Goal: Information Seeking & Learning: Learn about a topic

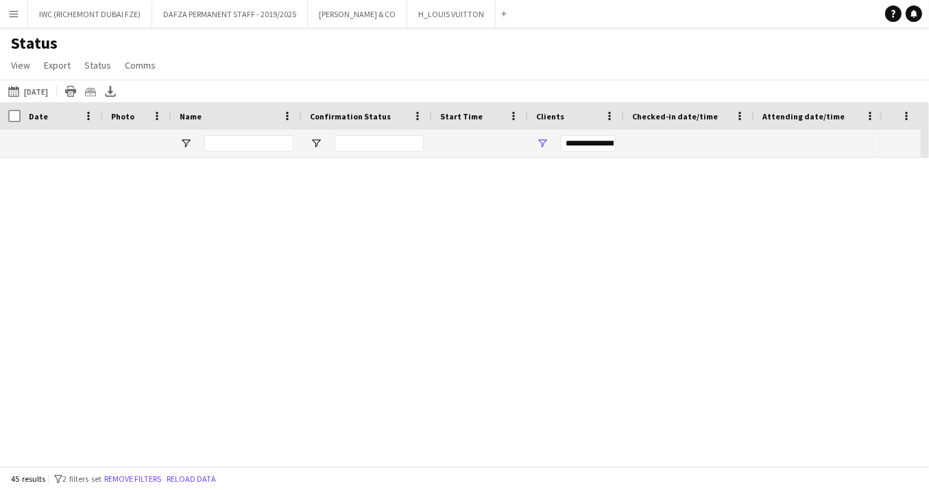
scroll to position [1266, 0]
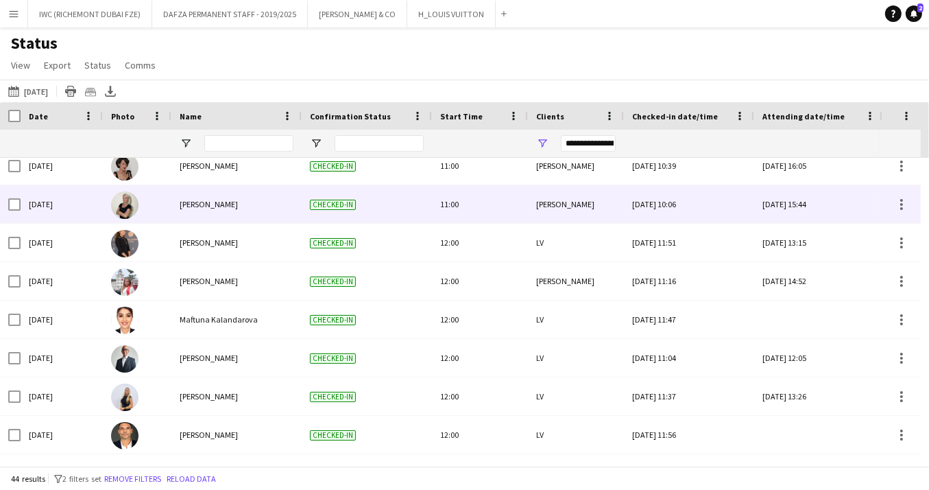
scroll to position [1389, 0]
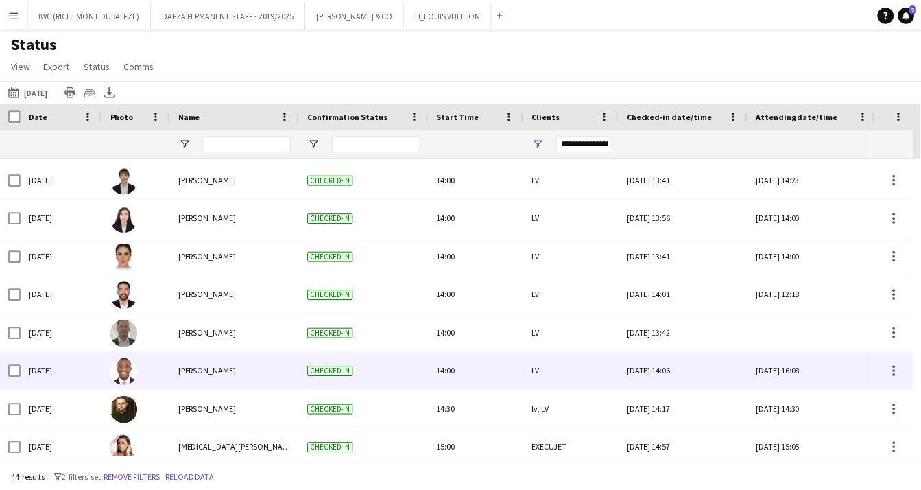
scroll to position [1389, 0]
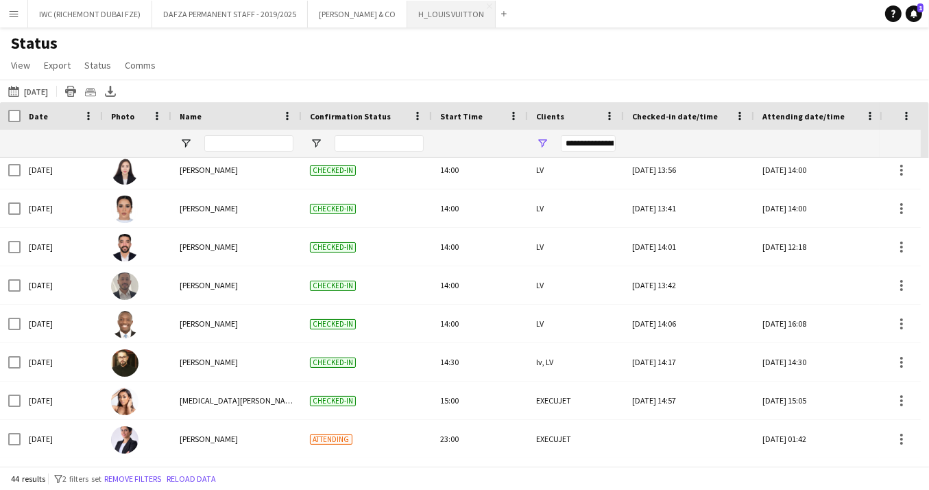
click at [407, 19] on button "H_LOUIS VUITTON Close" at bounding box center [451, 14] width 88 height 27
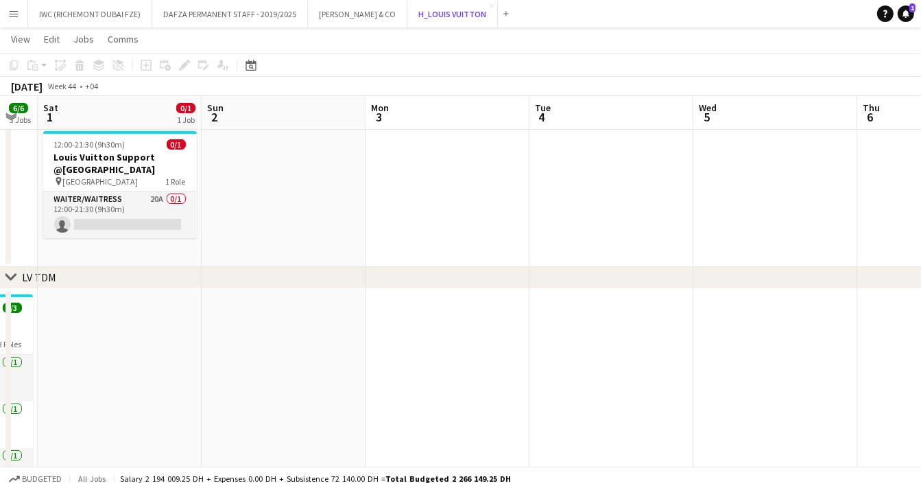
scroll to position [0, 293]
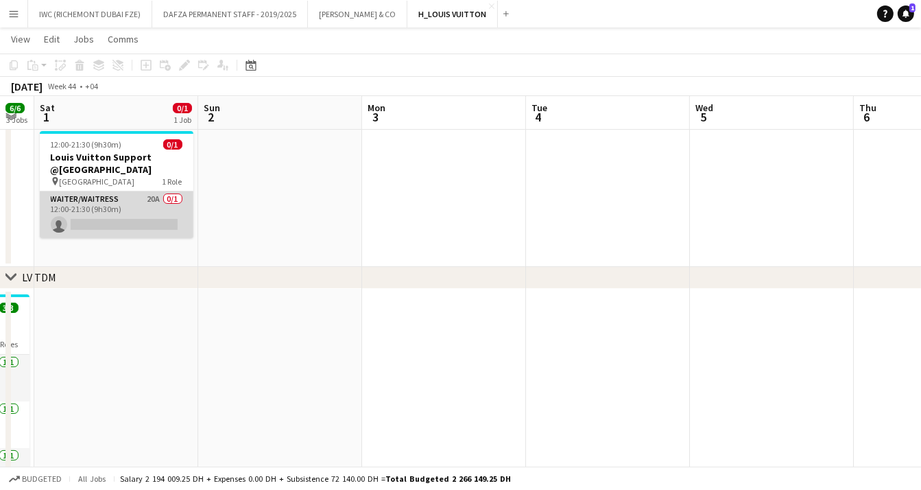
click at [113, 210] on app-card-role "Waiter/Waitress 20A 0/1 12:00-21:30 (9h30m) single-neutral-actions" at bounding box center [117, 214] width 154 height 47
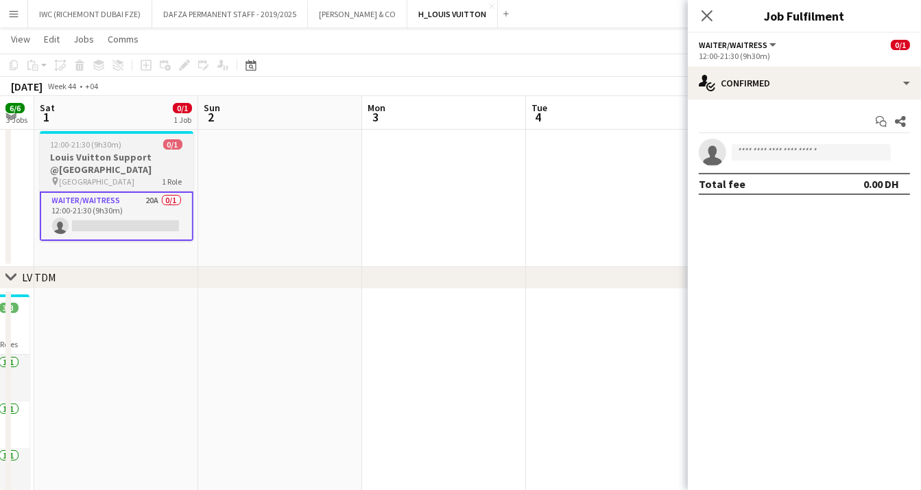
click at [131, 151] on h3 "Louis Vuitton Support @[GEOGRAPHIC_DATA]" at bounding box center [117, 163] width 154 height 25
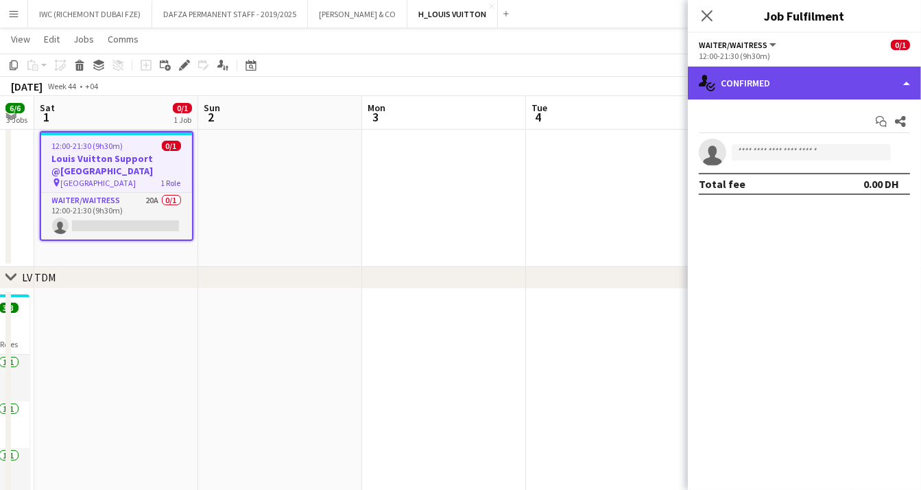
click at [907, 80] on div "single-neutral-actions-check-2 Confirmed" at bounding box center [804, 83] width 233 height 33
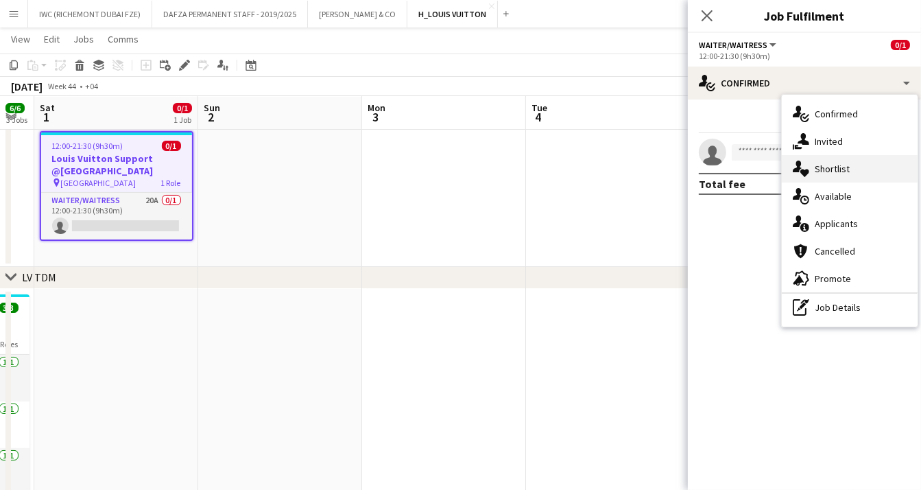
click at [838, 170] on span "Shortlist" at bounding box center [831, 168] width 35 height 12
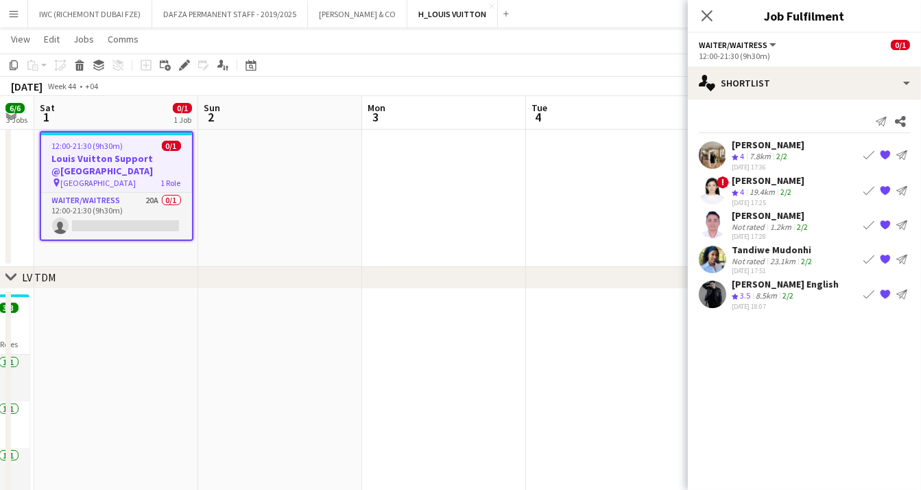
click at [751, 152] on div "7.8km" at bounding box center [760, 157] width 27 height 12
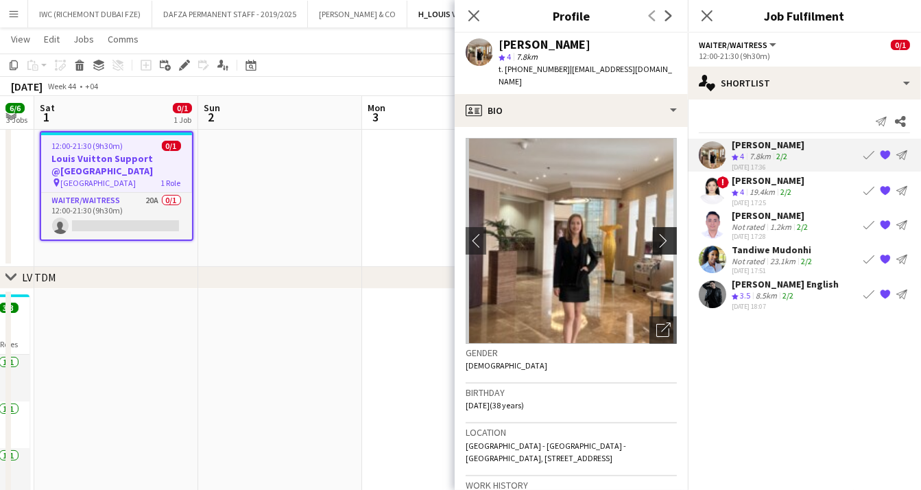
click at [656, 235] on button "chevron-right" at bounding box center [666, 240] width 27 height 27
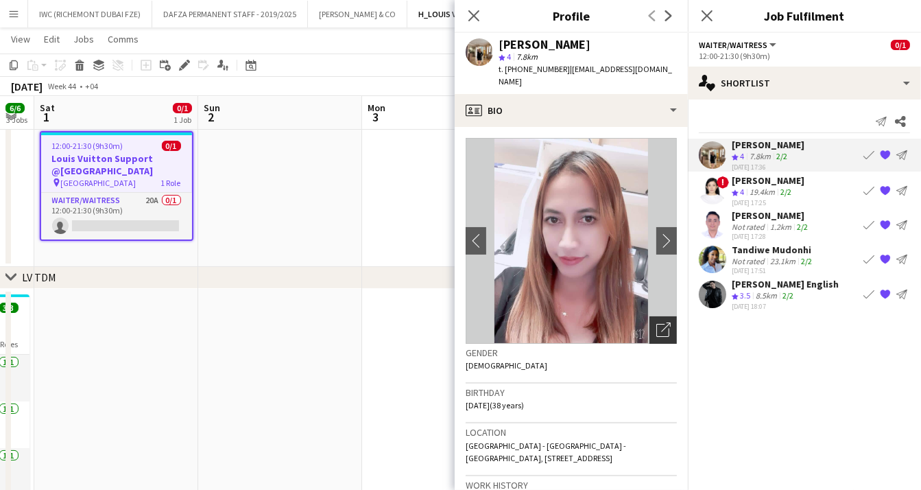
click at [656, 322] on icon "Open photos pop-in" at bounding box center [663, 329] width 14 height 14
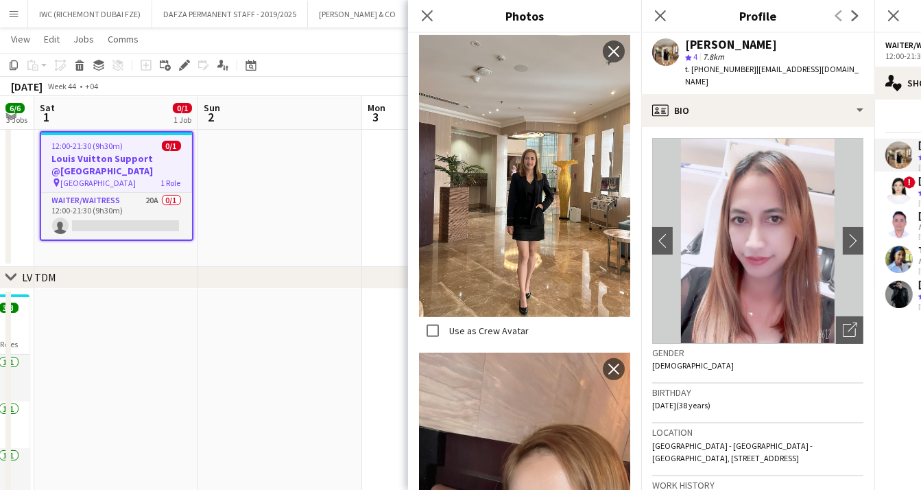
scroll to position [350, 0]
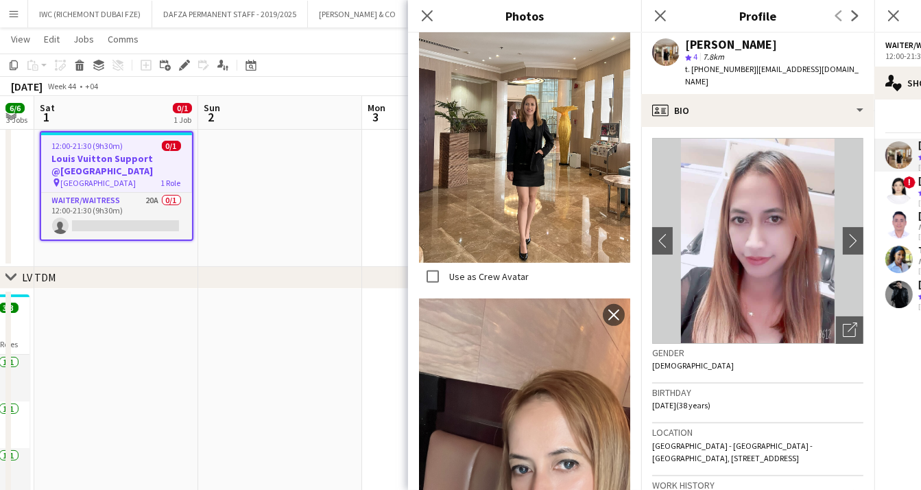
click at [520, 162] on img at bounding box center [524, 122] width 211 height 282
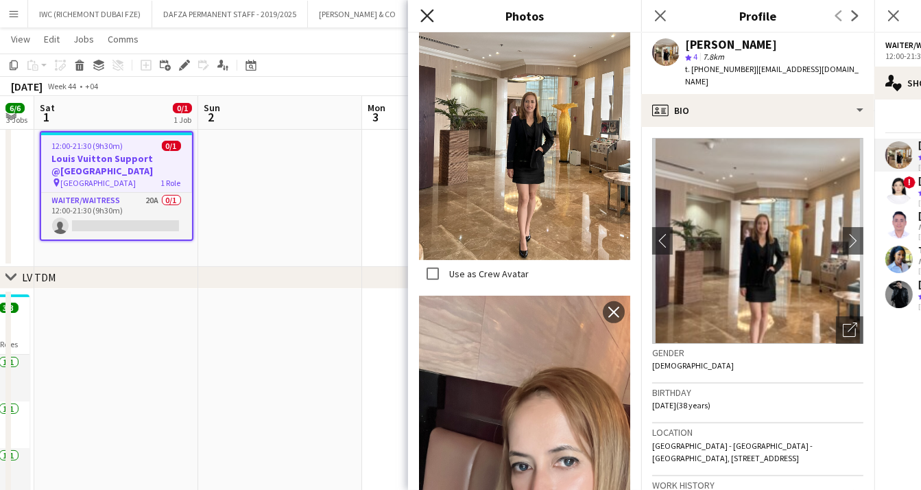
click at [429, 13] on icon at bounding box center [426, 15] width 13 height 13
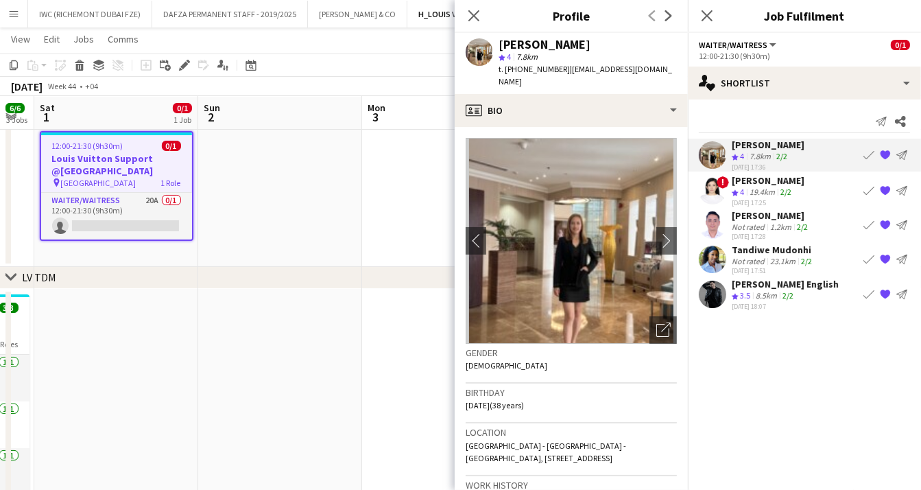
click at [769, 188] on div "19.4km" at bounding box center [762, 192] width 31 height 12
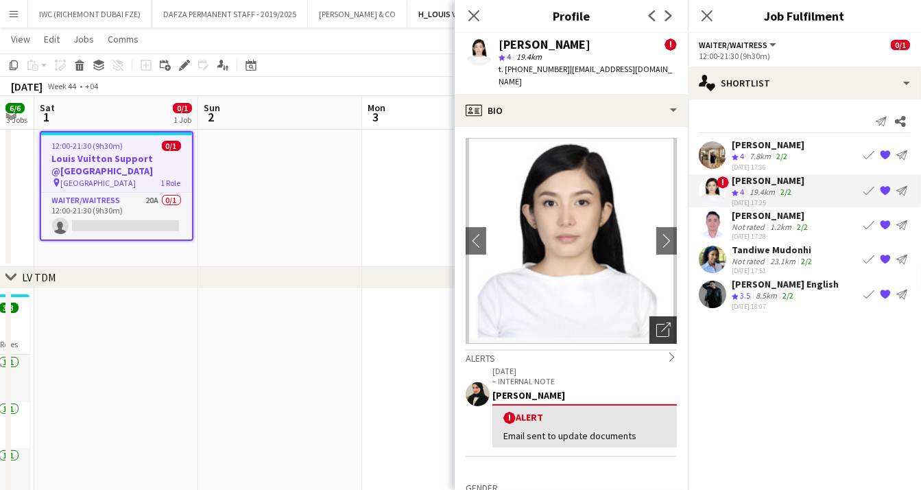
click at [656, 322] on icon "Open photos pop-in" at bounding box center [663, 329] width 14 height 14
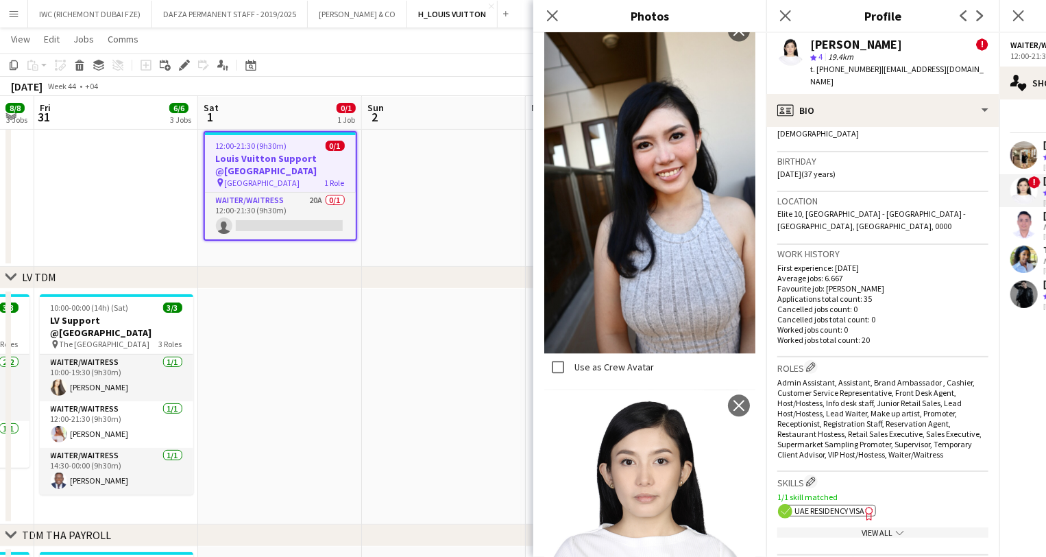
scroll to position [403, 0]
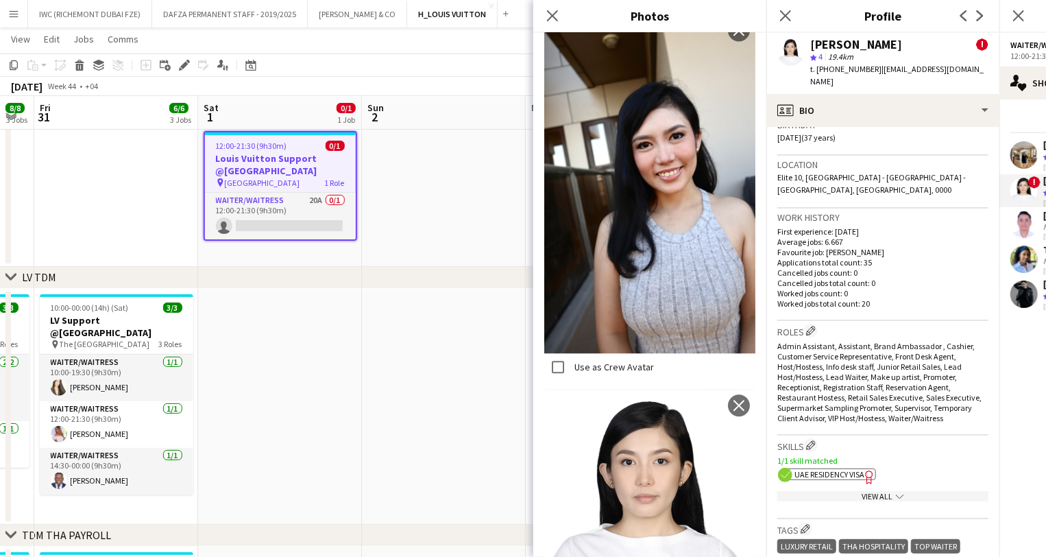
click at [928, 256] on app-crew-profile-bio "chevron-left chevron-right Open photos pop-in Alerts chevron-right [DATE] – INT…" at bounding box center [882, 342] width 233 height 430
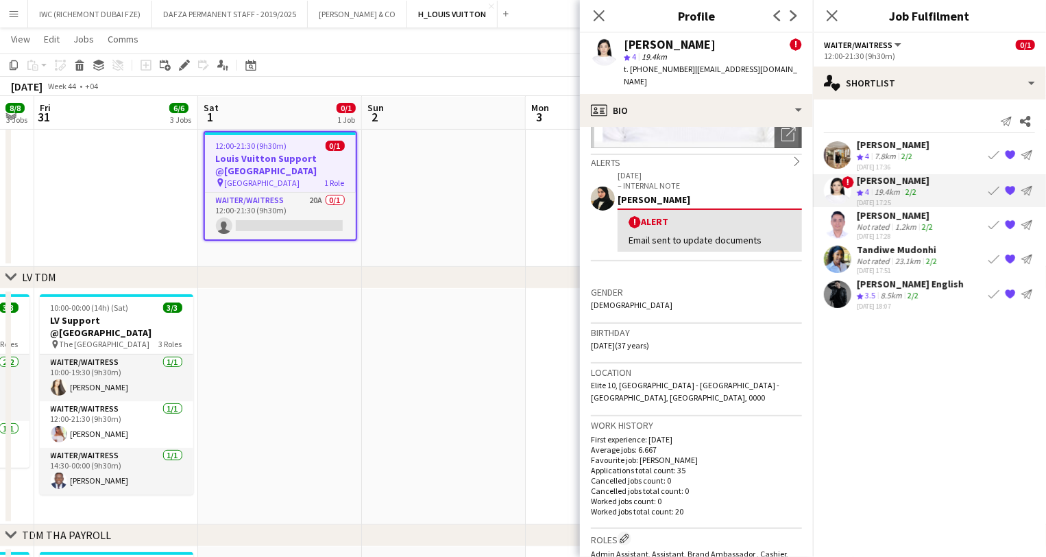
scroll to position [138, 0]
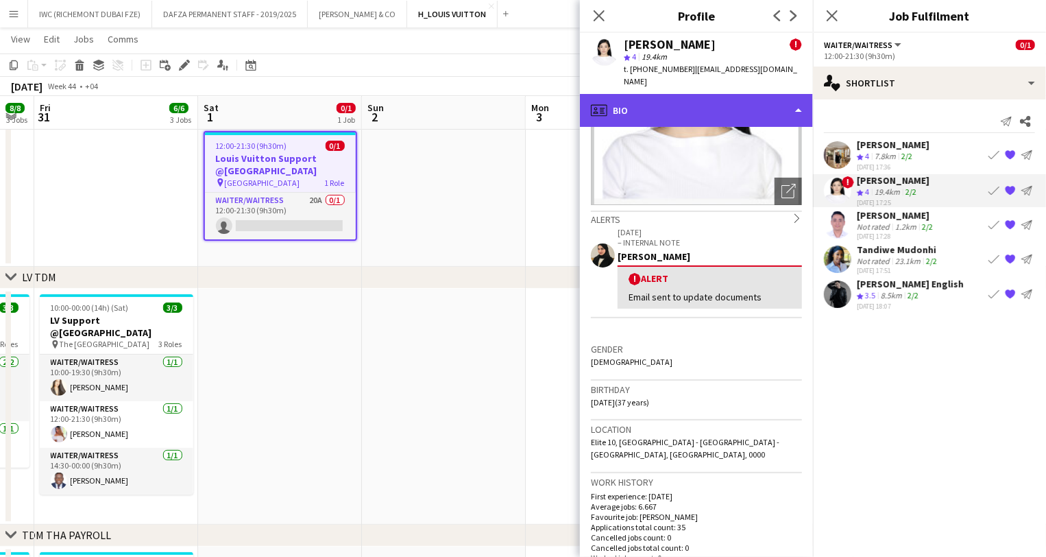
click at [769, 106] on div "profile Bio" at bounding box center [696, 110] width 233 height 33
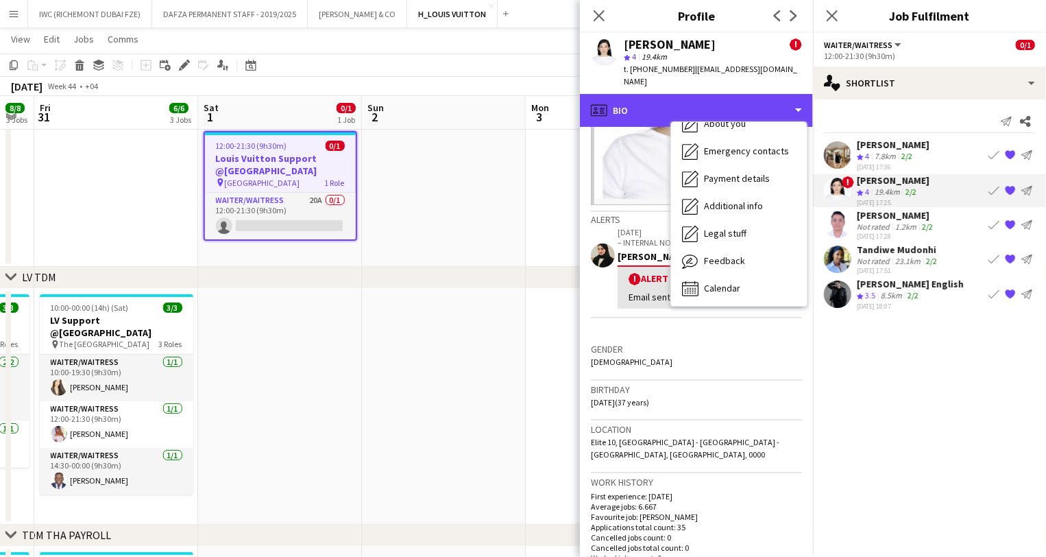
scroll to position [99, 0]
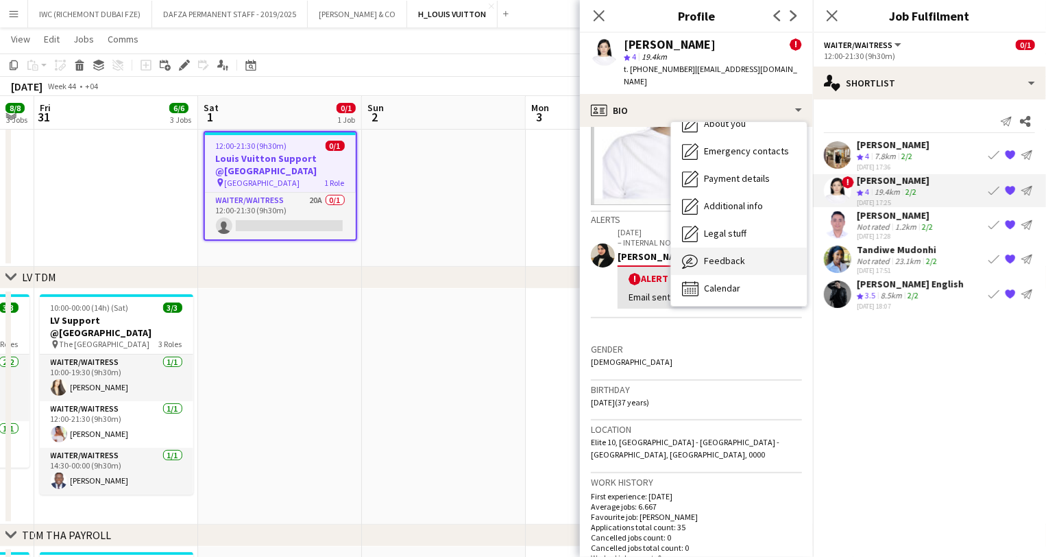
click at [750, 247] on div "Feedback Feedback" at bounding box center [739, 260] width 136 height 27
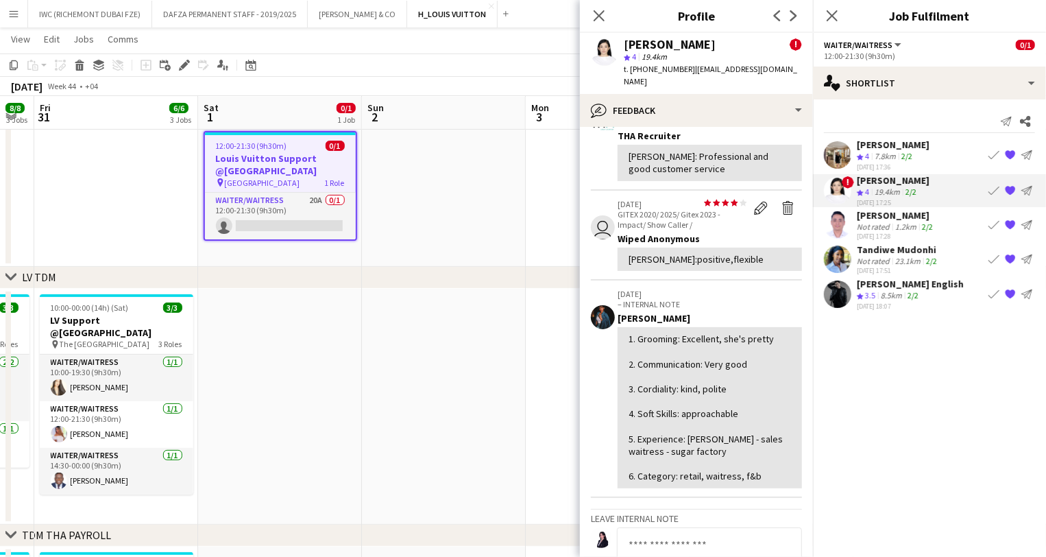
scroll to position [213, 0]
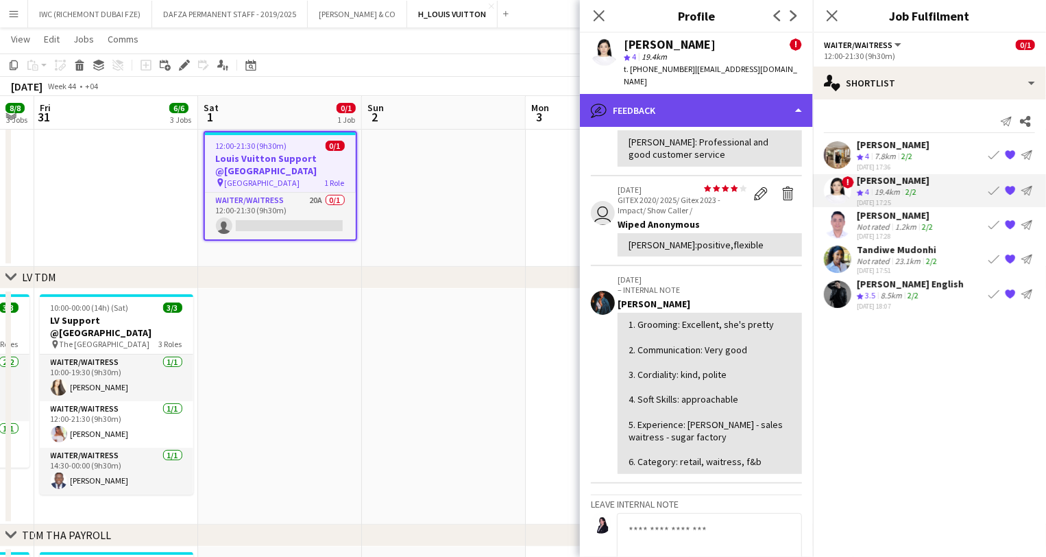
click at [791, 94] on div "bubble-pencil Feedback" at bounding box center [696, 110] width 233 height 33
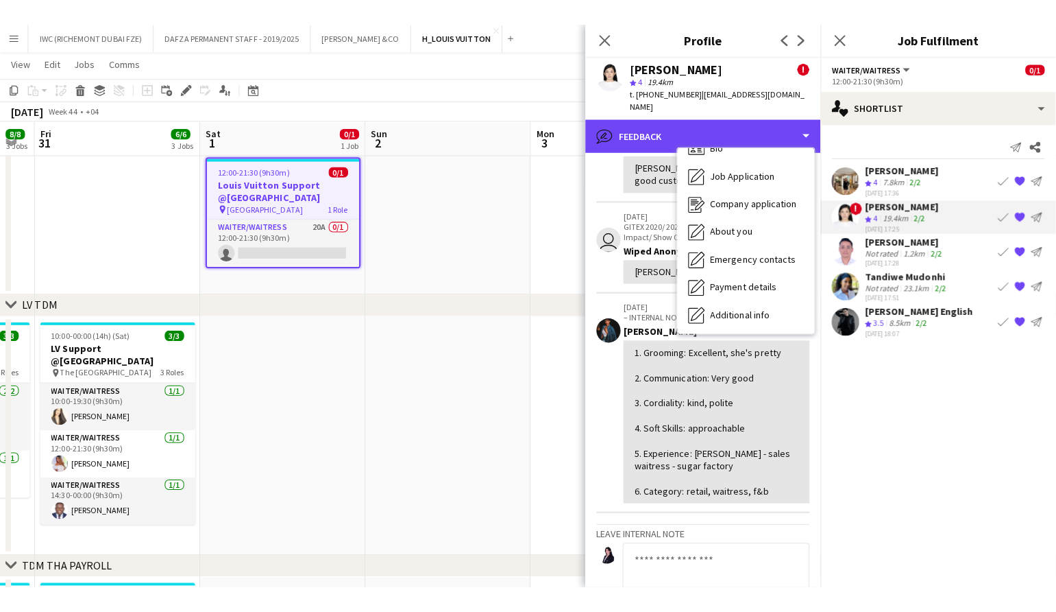
scroll to position [0, 0]
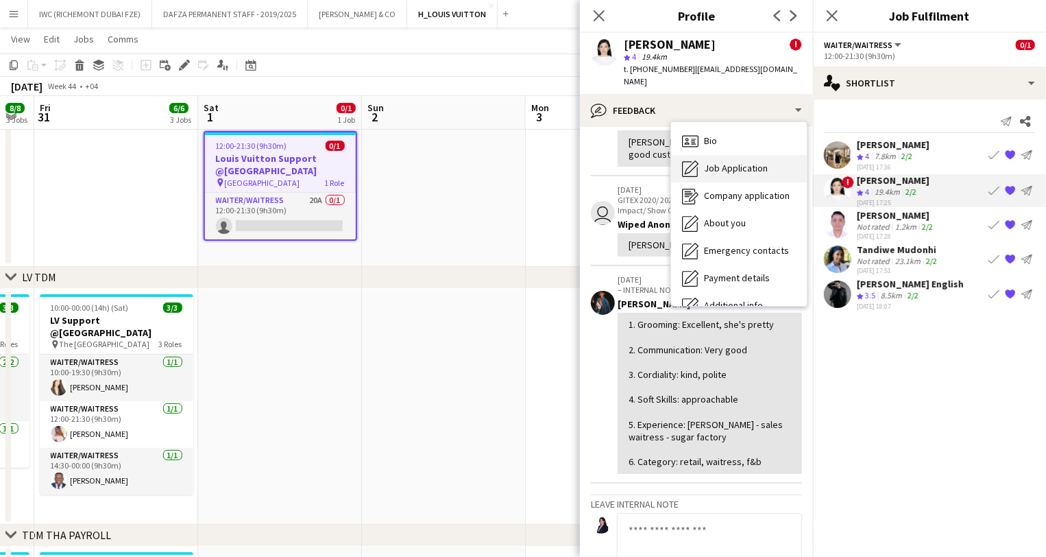
click at [781, 155] on div "Job Application Job Application" at bounding box center [739, 168] width 136 height 27
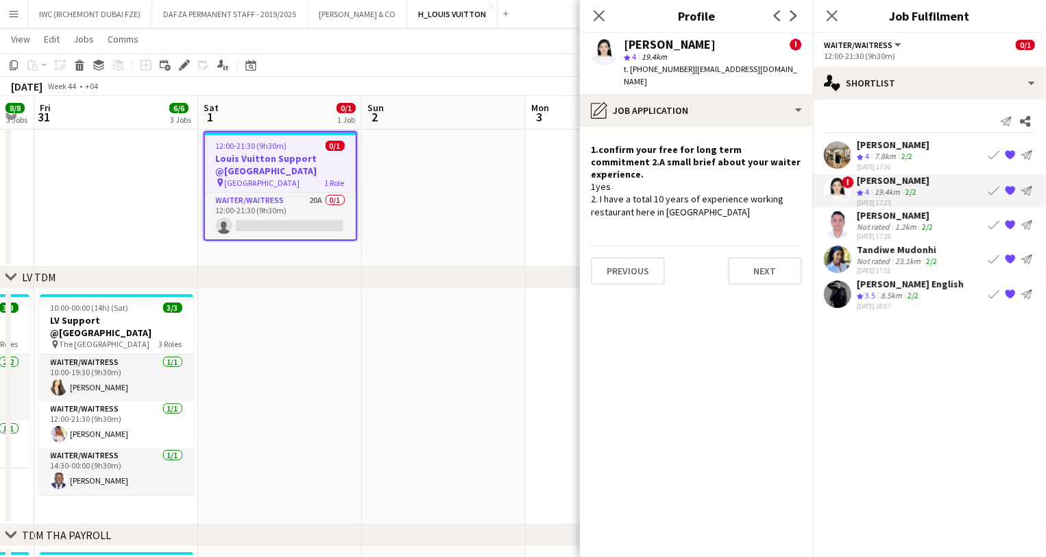
click at [751, 127] on app-crew-profile-role-application "1.confirm your free for long term commitment 2.A small brief about your waiter …" at bounding box center [696, 342] width 233 height 430
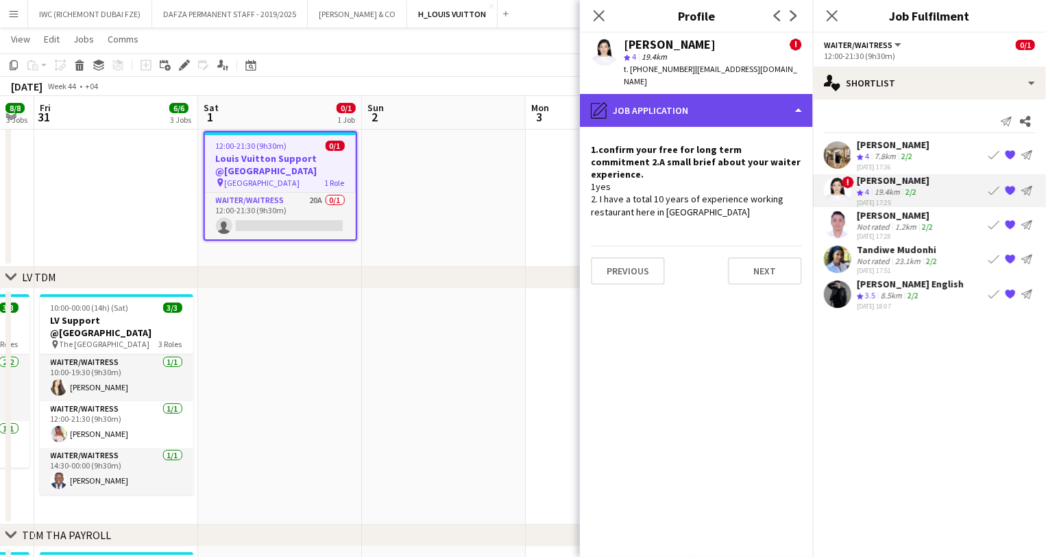
click at [775, 94] on div "pencil4 Job Application" at bounding box center [696, 110] width 233 height 33
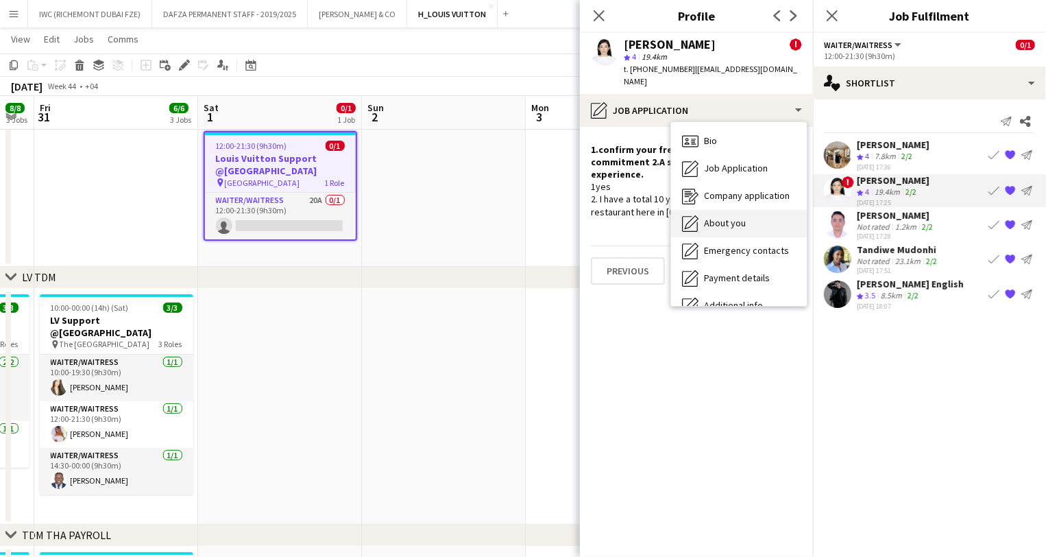
click at [759, 210] on div "About you About you" at bounding box center [739, 223] width 136 height 27
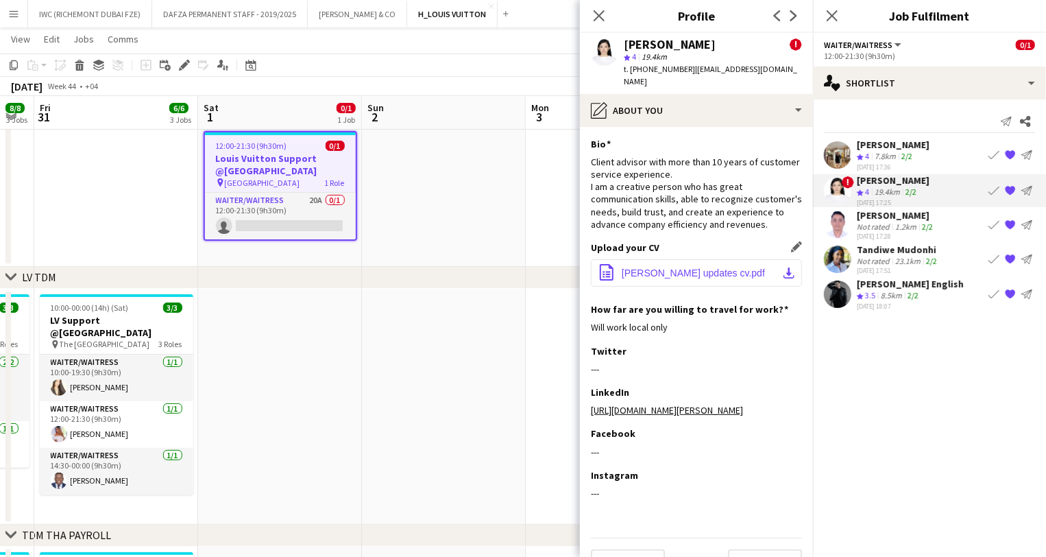
click at [701, 273] on span "[PERSON_NAME] updates cv.pdf" at bounding box center [693, 272] width 143 height 11
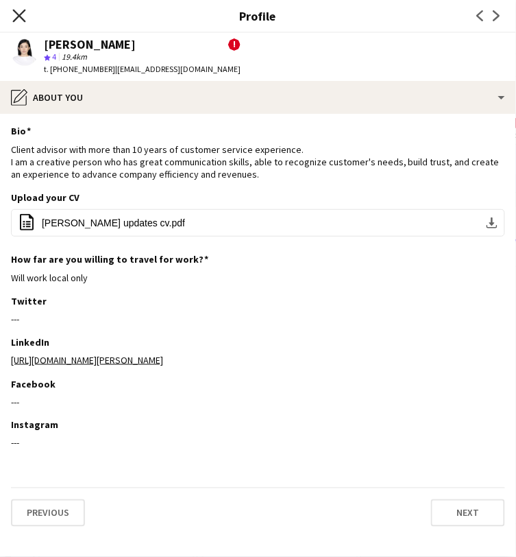
click at [22, 17] on icon "Close pop-in" at bounding box center [18, 15] width 13 height 13
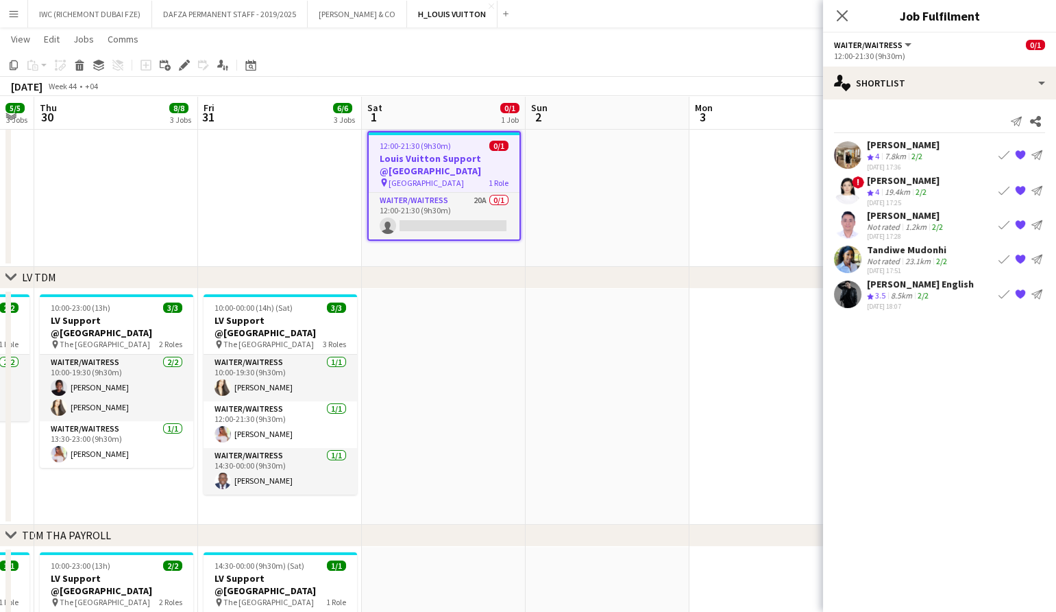
click at [900, 214] on div "[PERSON_NAME]" at bounding box center [906, 215] width 79 height 12
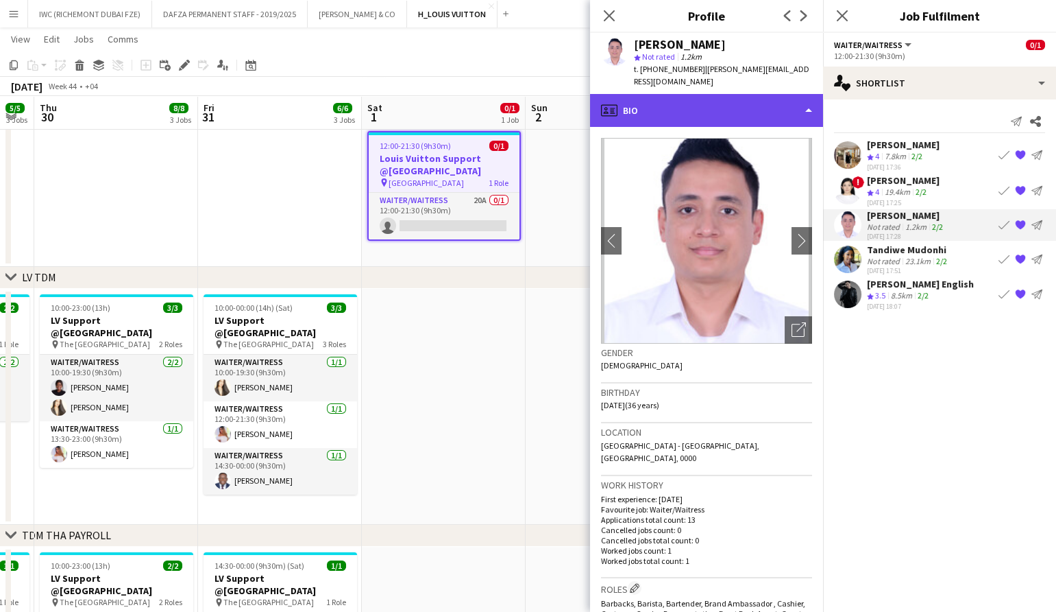
click at [757, 103] on div "profile Bio" at bounding box center [706, 110] width 233 height 33
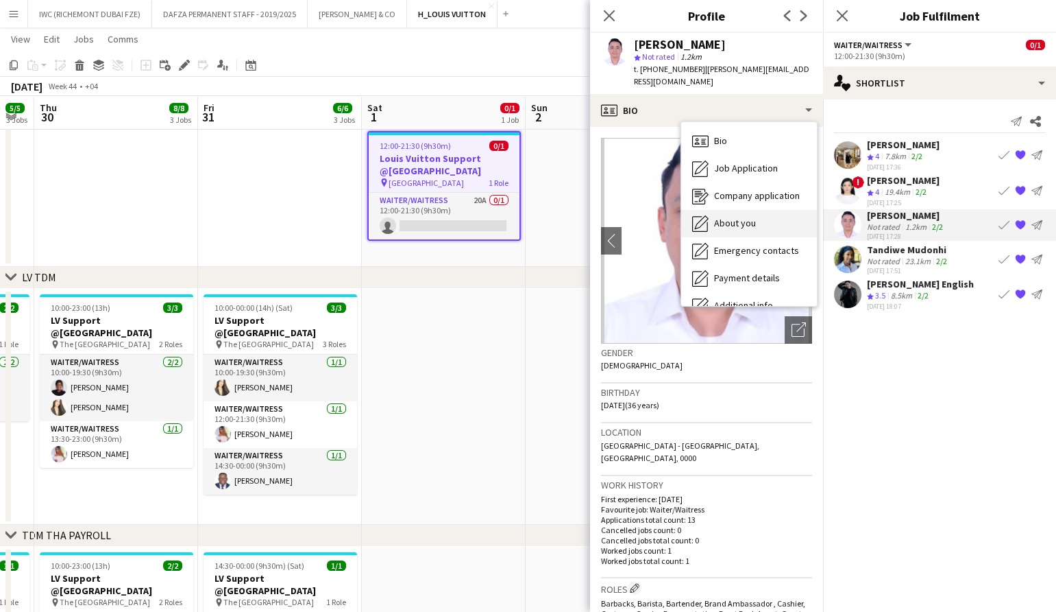
click at [746, 217] on span "About you" at bounding box center [735, 223] width 42 height 12
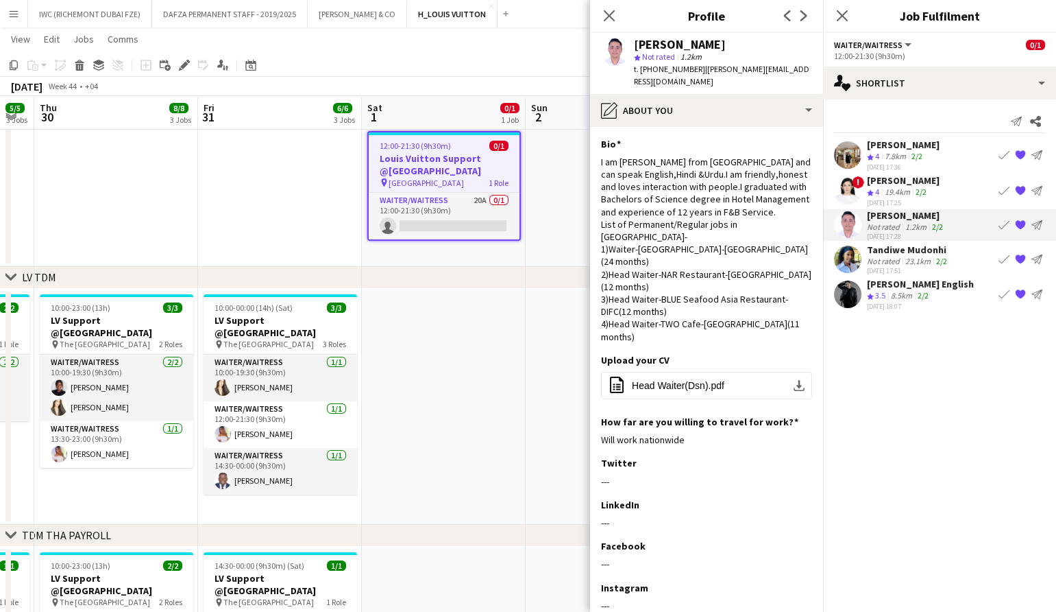
click at [905, 262] on div "23.1km" at bounding box center [918, 261] width 31 height 10
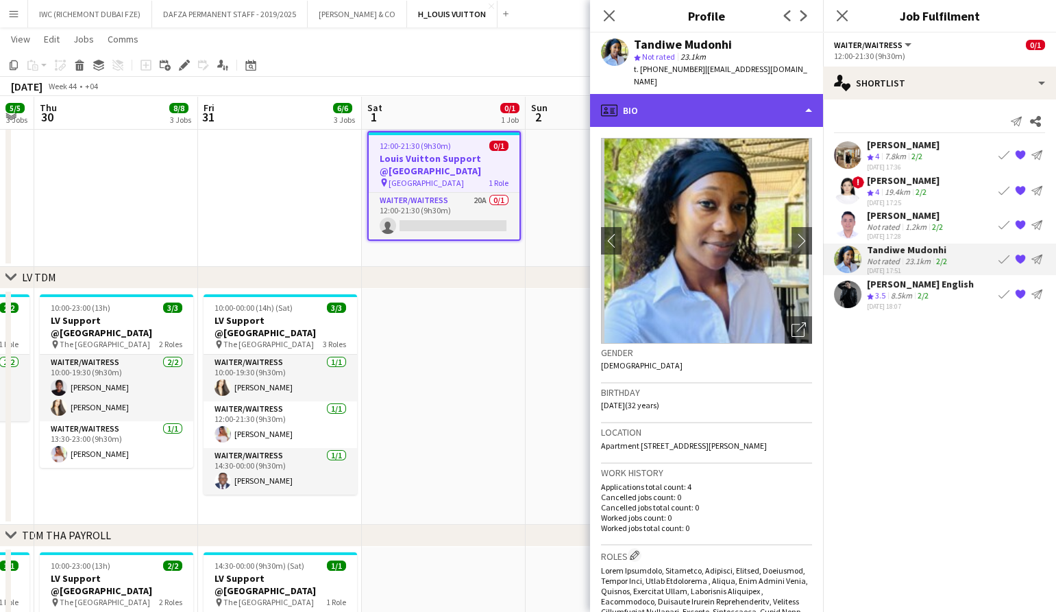
click at [777, 105] on div "profile Bio" at bounding box center [706, 110] width 233 height 33
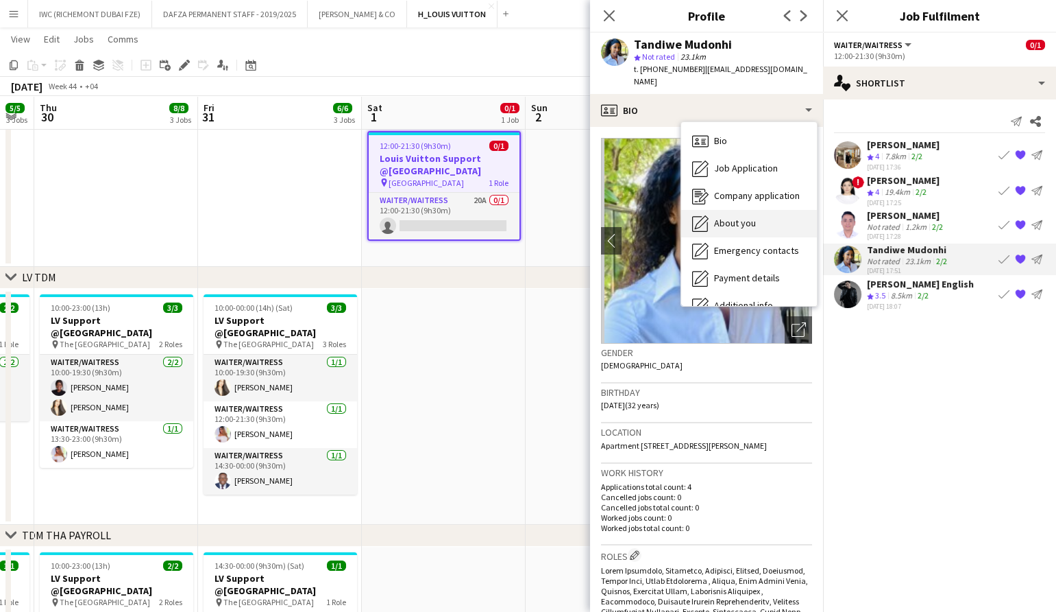
click at [741, 217] on span "About you" at bounding box center [735, 223] width 42 height 12
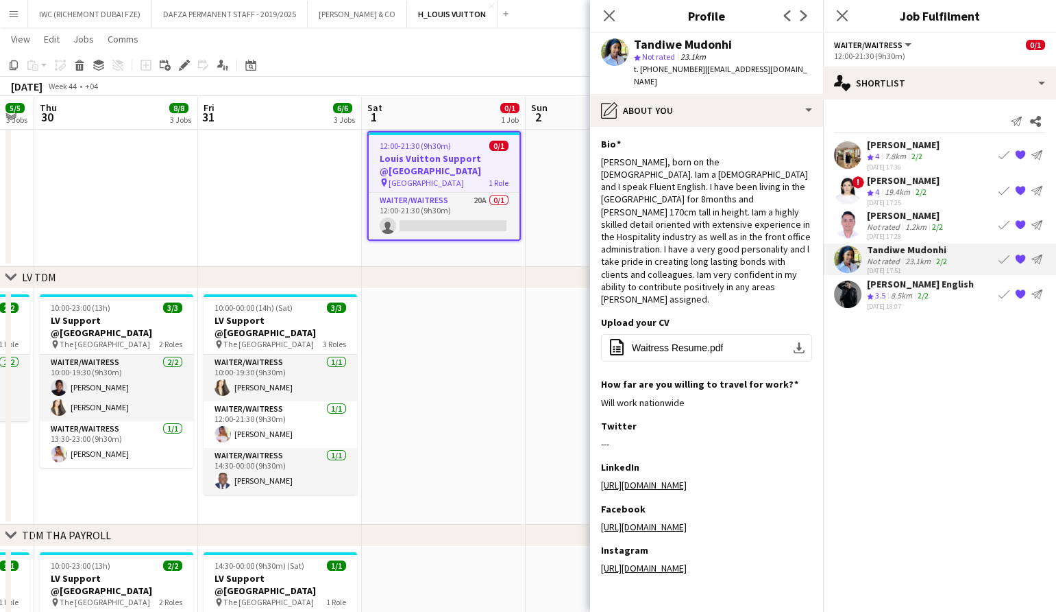
click at [869, 306] on div "[DATE] 18:07" at bounding box center [920, 306] width 107 height 9
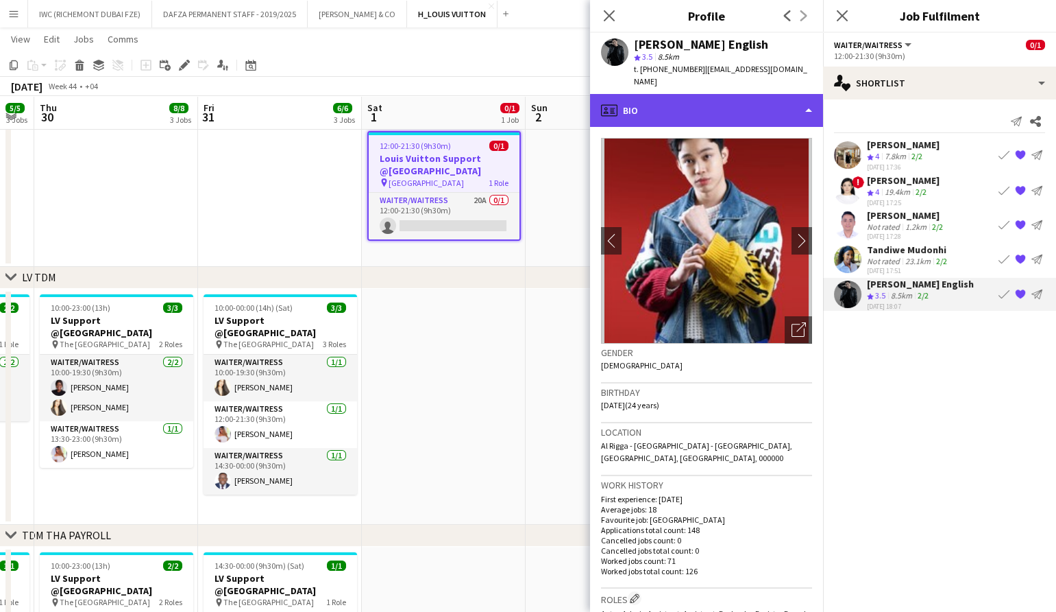
click at [770, 112] on div "profile Bio" at bounding box center [706, 110] width 233 height 33
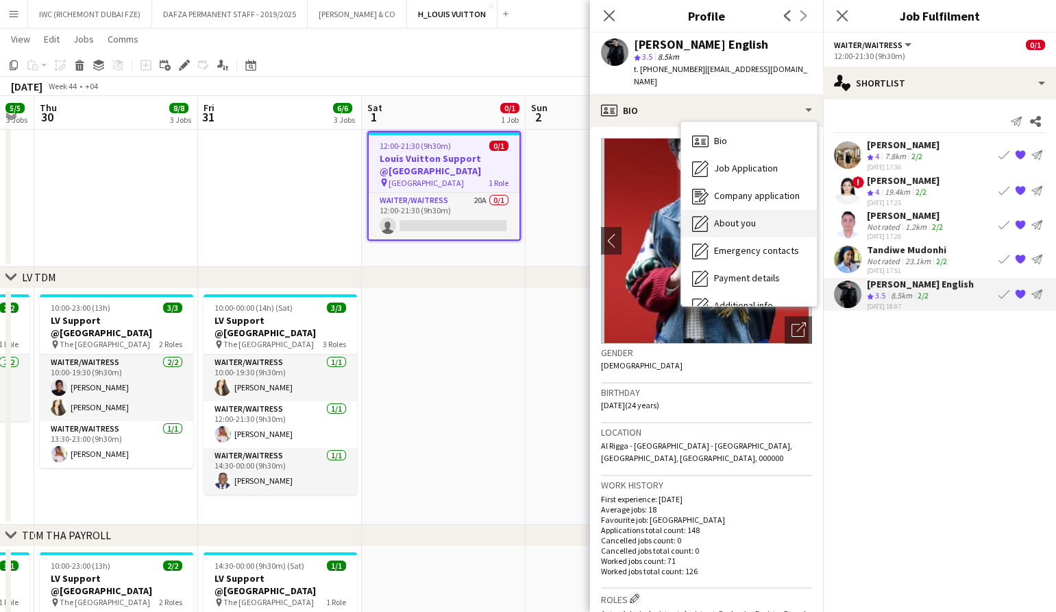
click at [743, 217] on span "About you" at bounding box center [735, 223] width 42 height 12
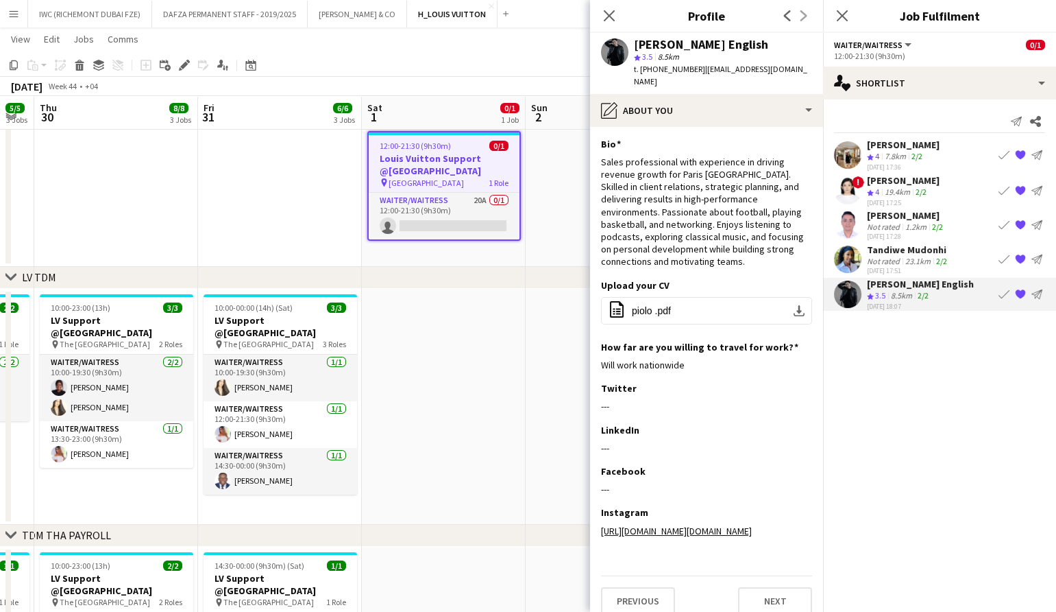
click at [889, 159] on div "7.8km" at bounding box center [895, 157] width 27 height 12
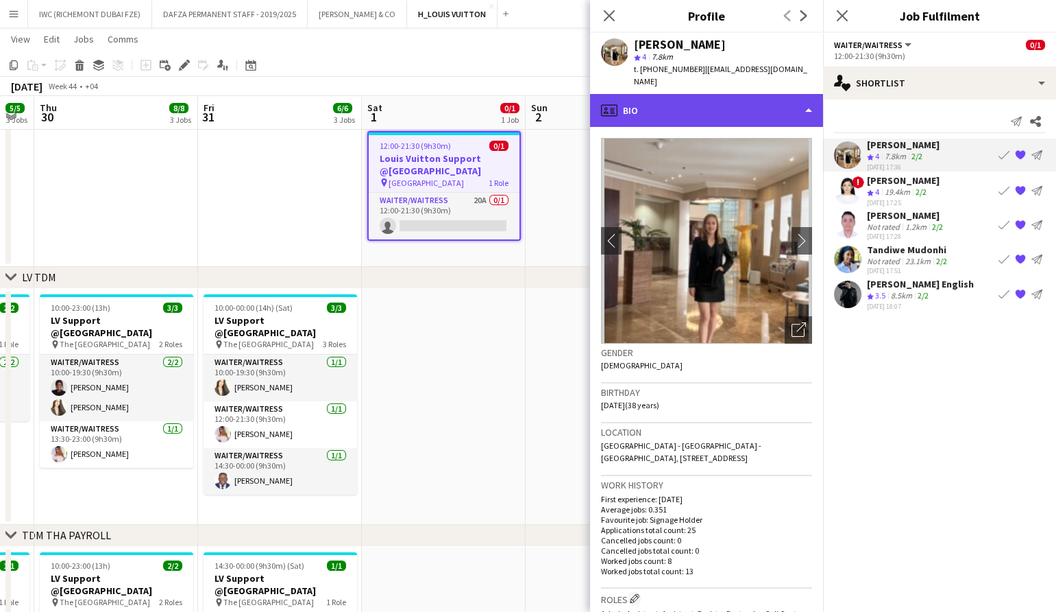
click at [766, 95] on div "profile Bio" at bounding box center [706, 110] width 233 height 33
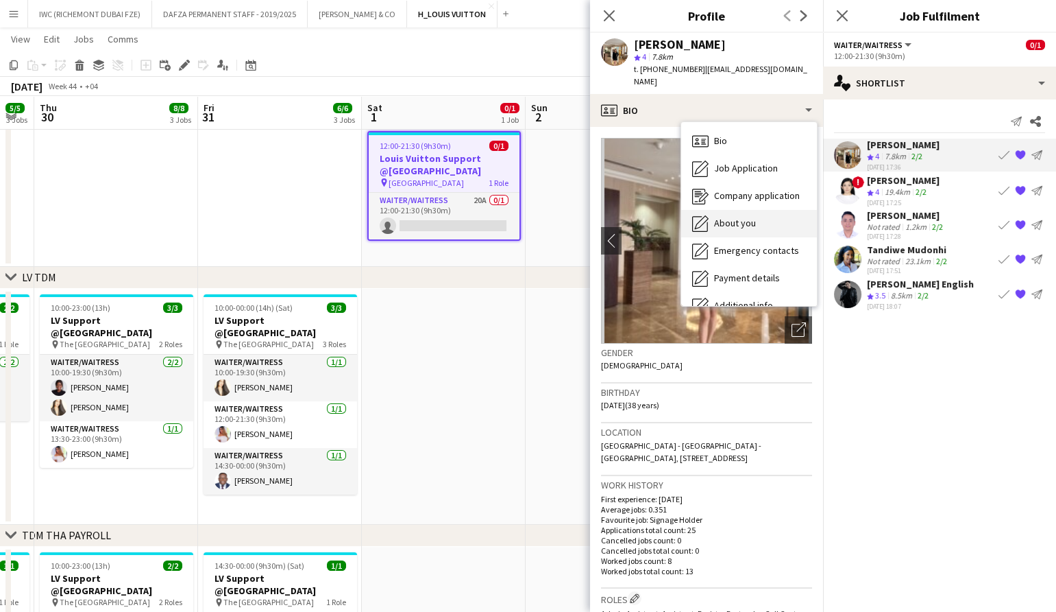
click at [749, 221] on div "About you About you" at bounding box center [749, 223] width 136 height 27
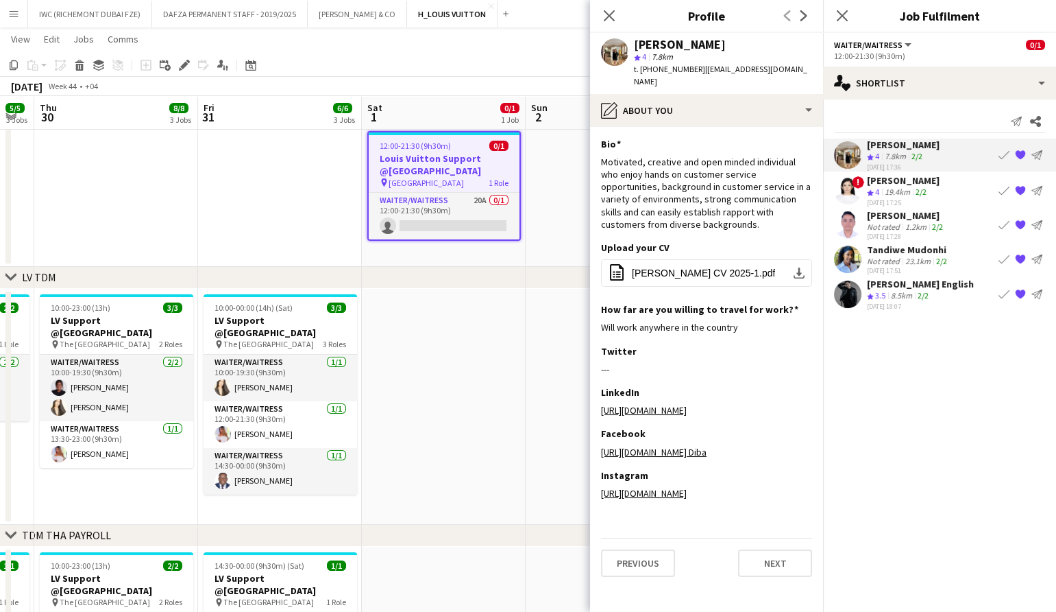
click at [844, 300] on app-user-avatar at bounding box center [847, 293] width 27 height 27
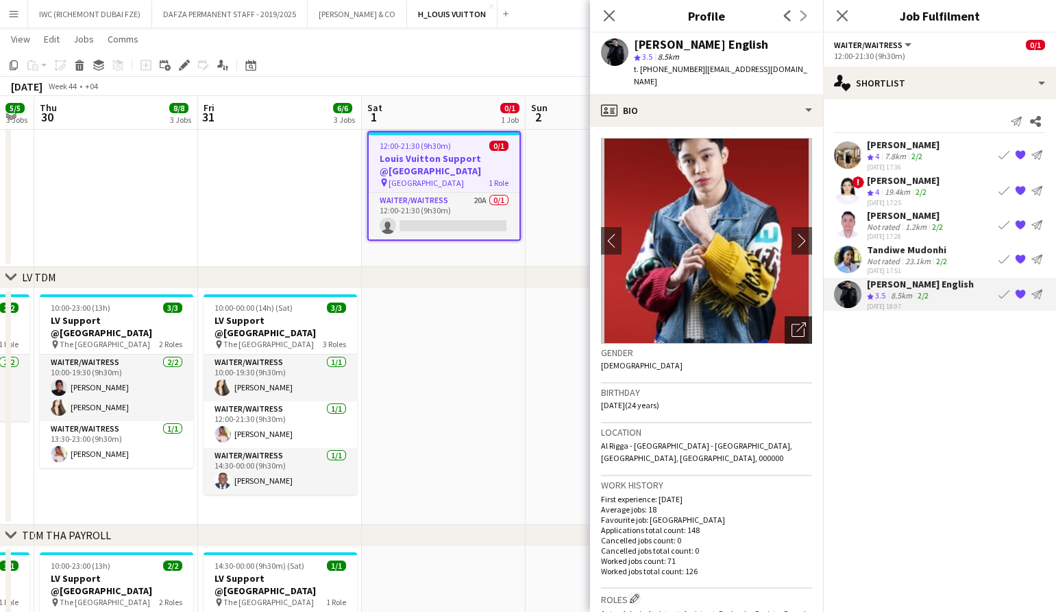
click at [793, 322] on icon "Open photos pop-in" at bounding box center [799, 329] width 14 height 14
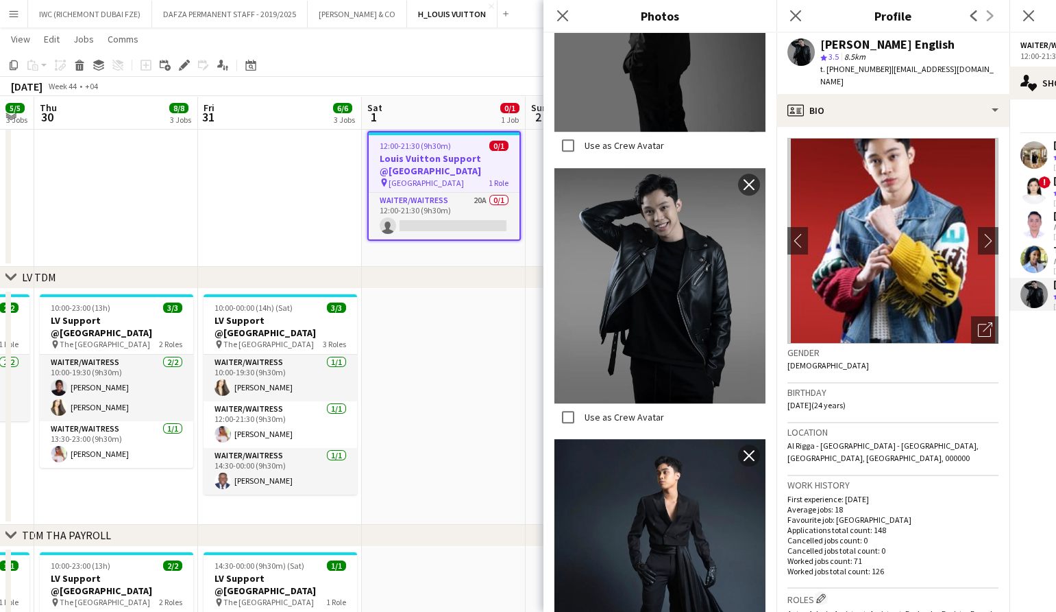
scroll to position [2344, 0]
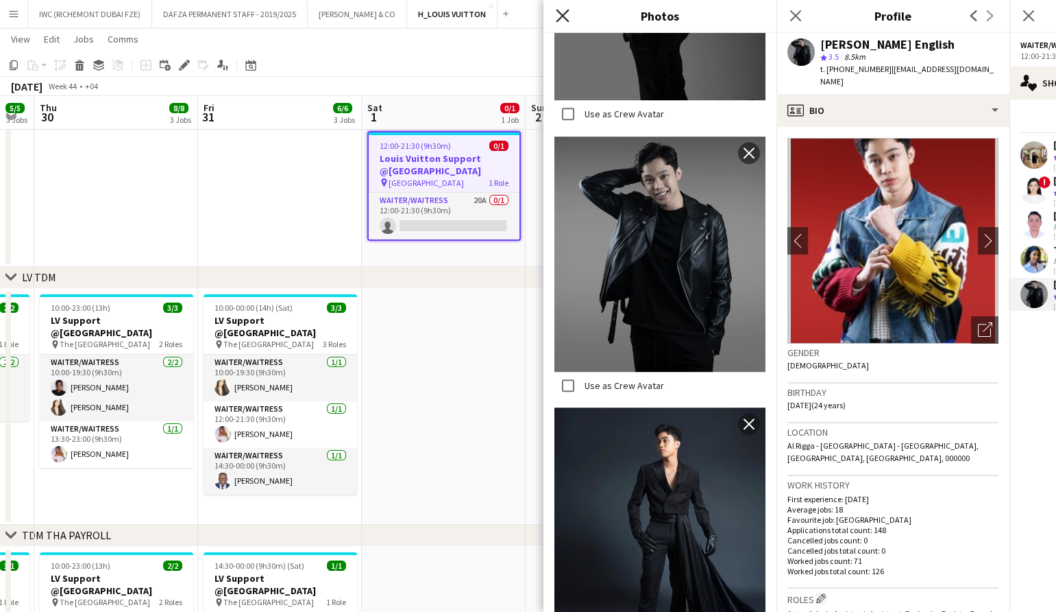
click at [560, 15] on icon "Close pop-in" at bounding box center [562, 15] width 13 height 13
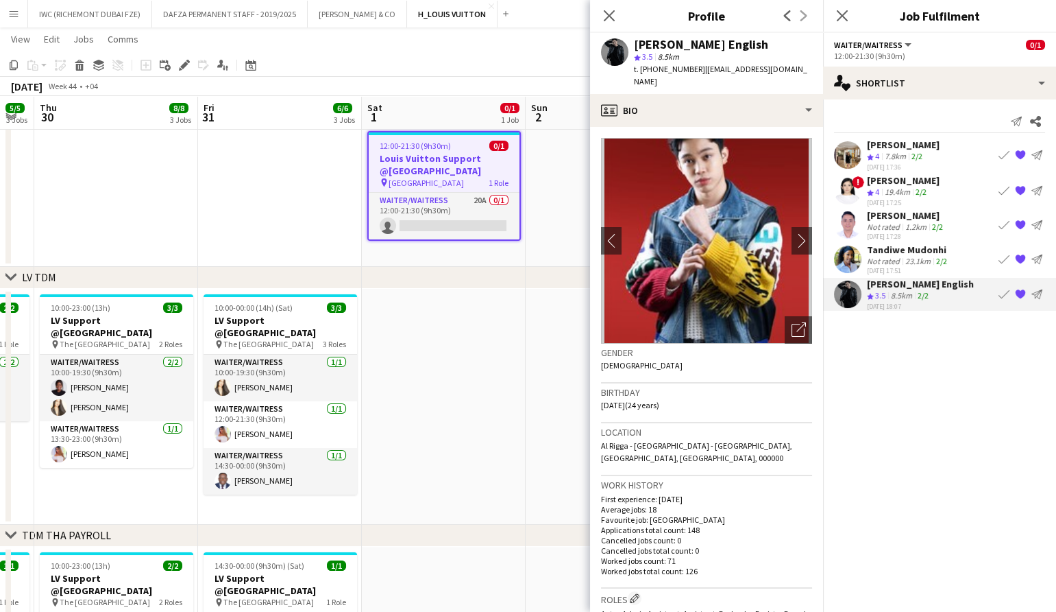
click at [882, 269] on div "[DATE] 17:51" at bounding box center [908, 270] width 83 height 9
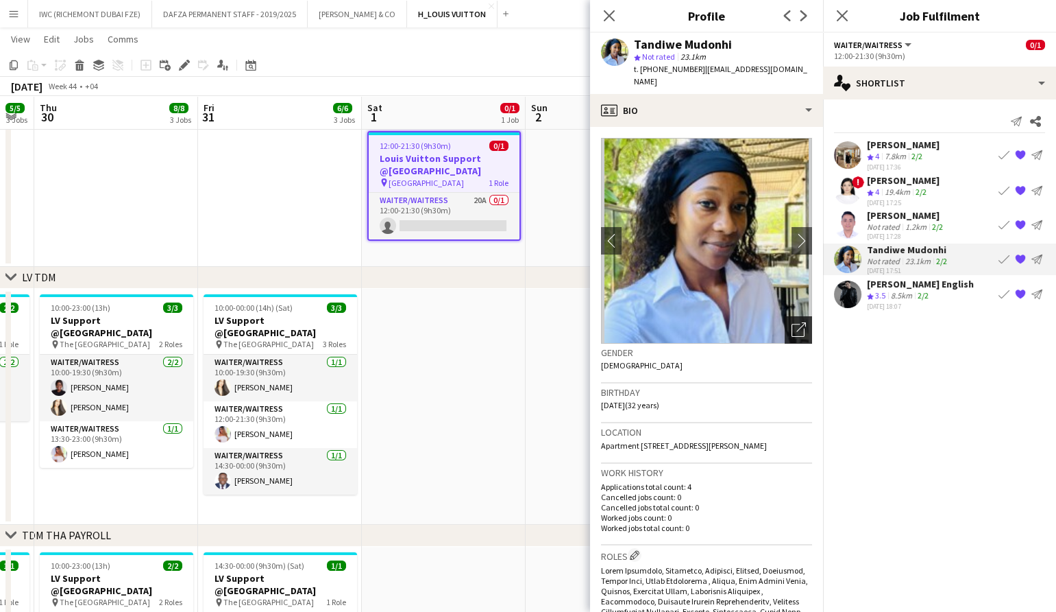
click at [799, 316] on div "Open photos pop-in" at bounding box center [798, 329] width 27 height 27
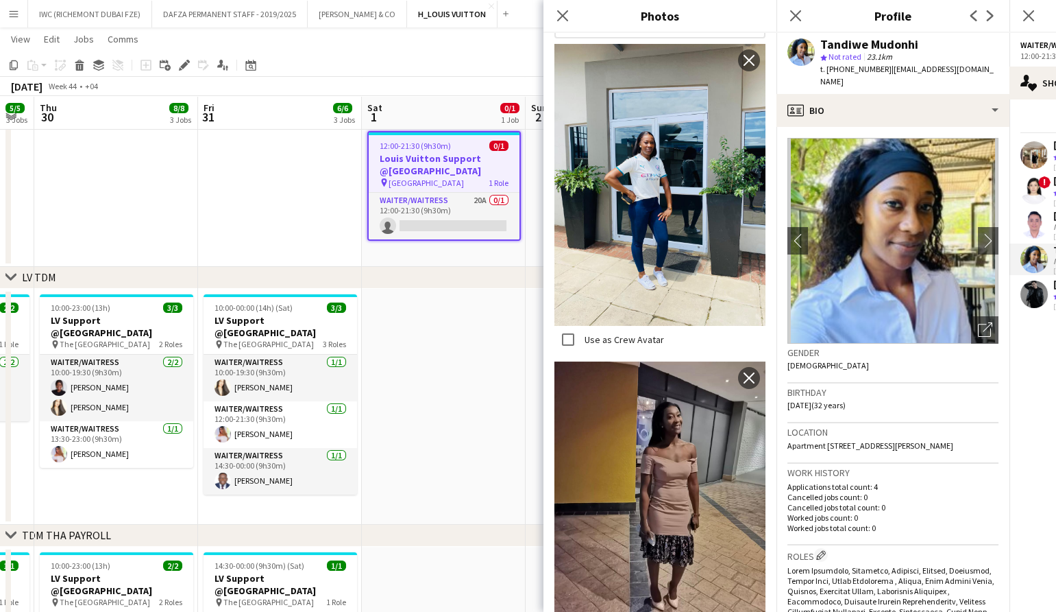
scroll to position [285, 0]
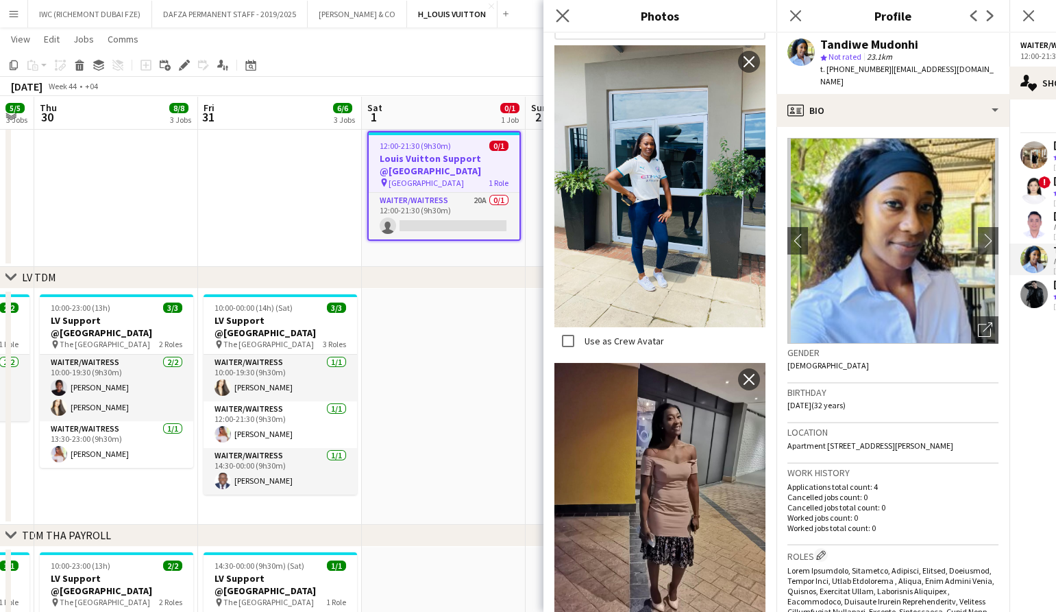
click at [567, 23] on app-icon "Close pop-in" at bounding box center [563, 16] width 20 height 20
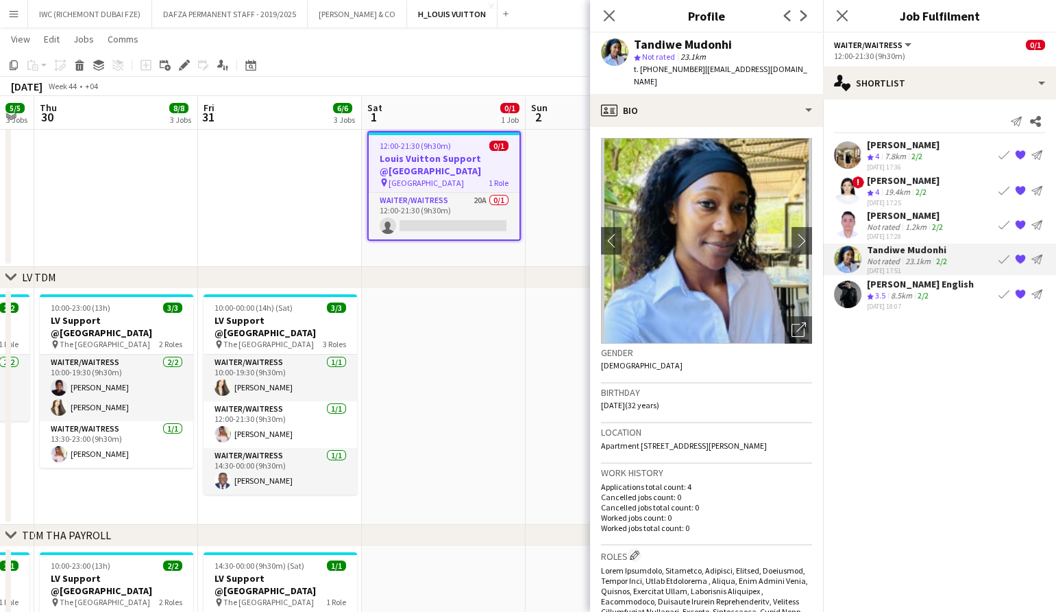
click at [867, 228] on div "Not rated" at bounding box center [885, 226] width 36 height 10
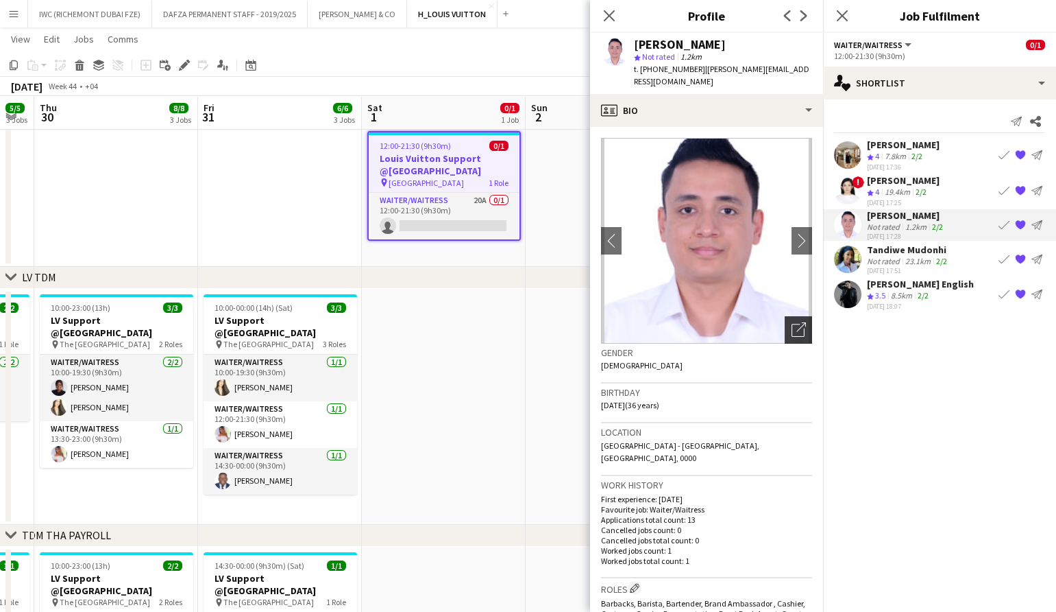
click at [792, 322] on icon "Open photos pop-in" at bounding box center [799, 329] width 14 height 14
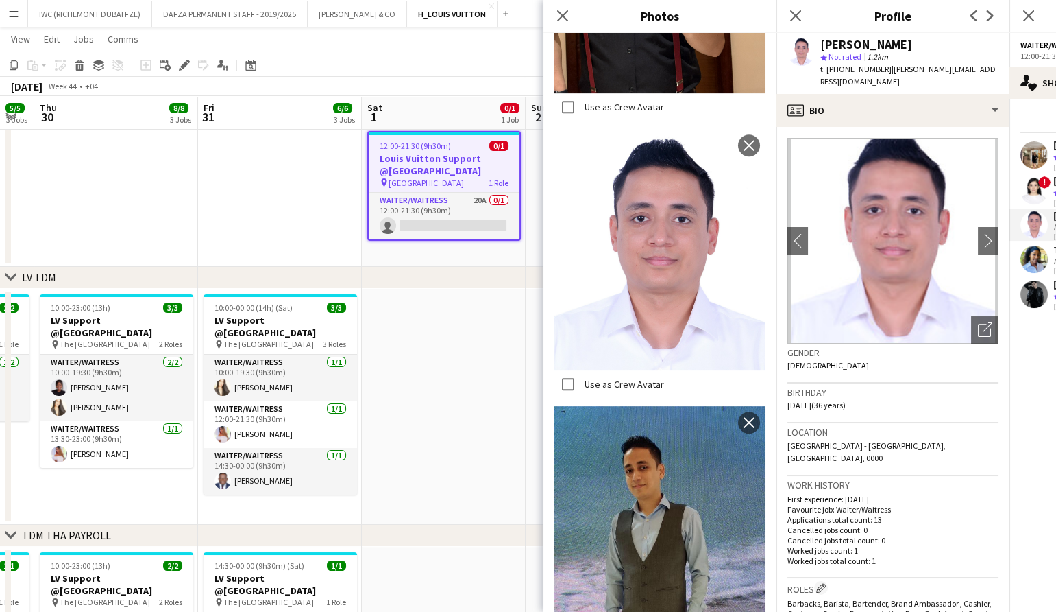
scroll to position [1473, 0]
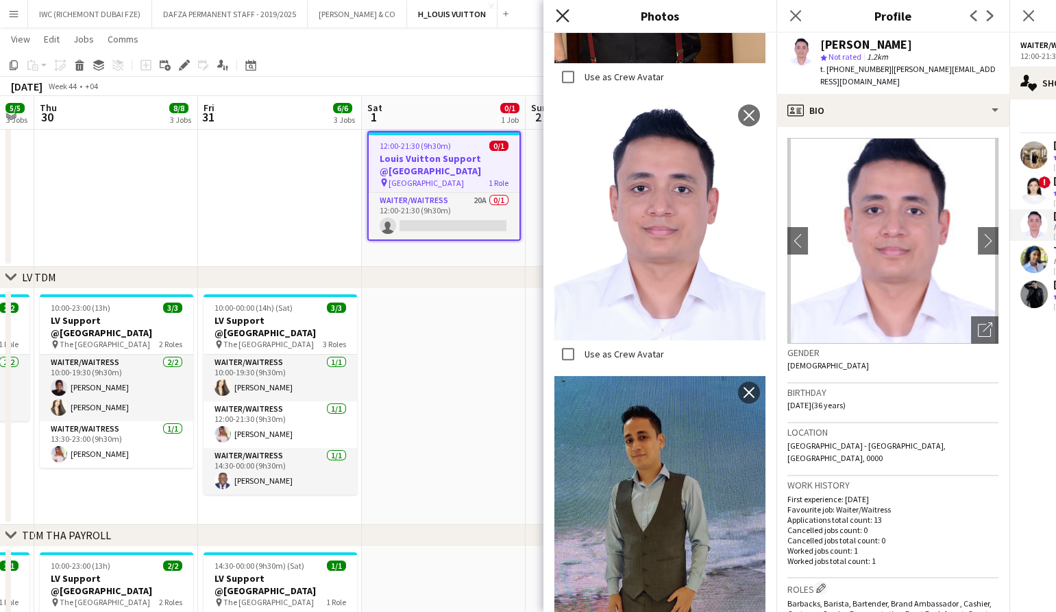
click at [564, 13] on icon at bounding box center [562, 15] width 13 height 13
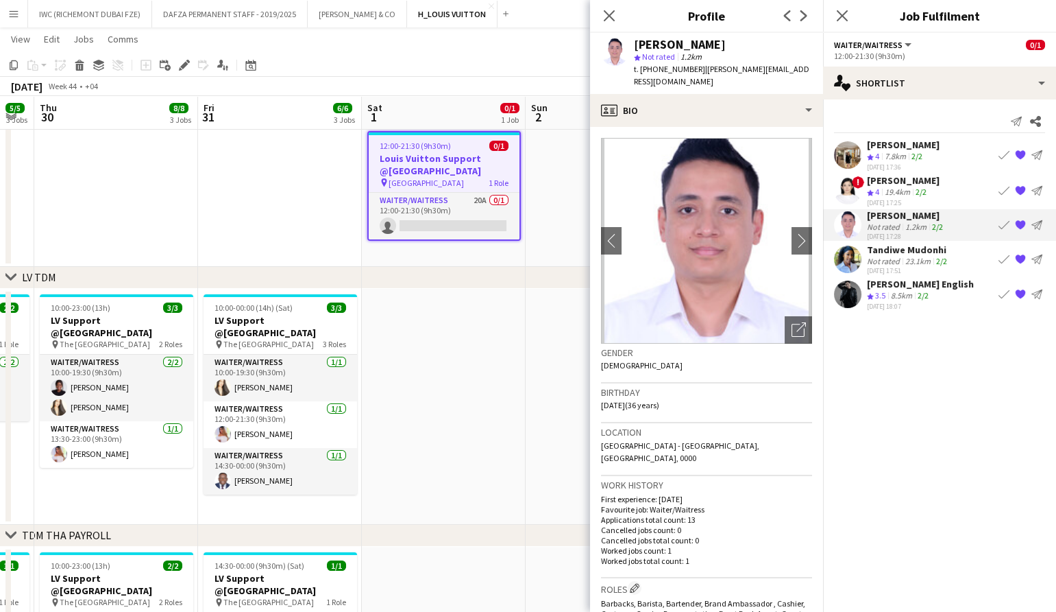
click at [881, 155] on div "Crew rating 4" at bounding box center [874, 157] width 15 height 12
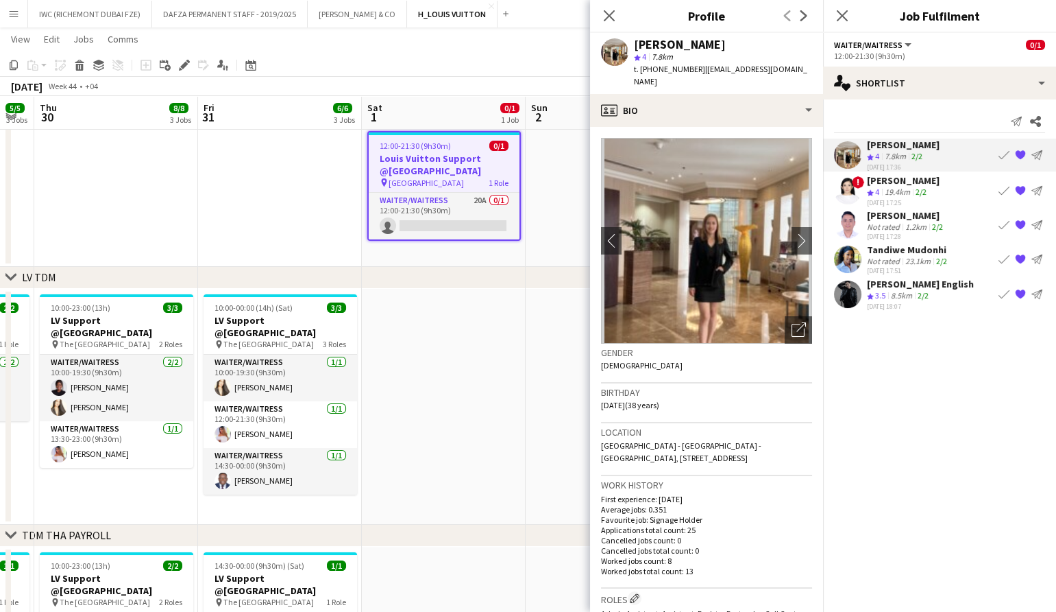
click at [908, 187] on div "19.4km" at bounding box center [897, 192] width 31 height 12
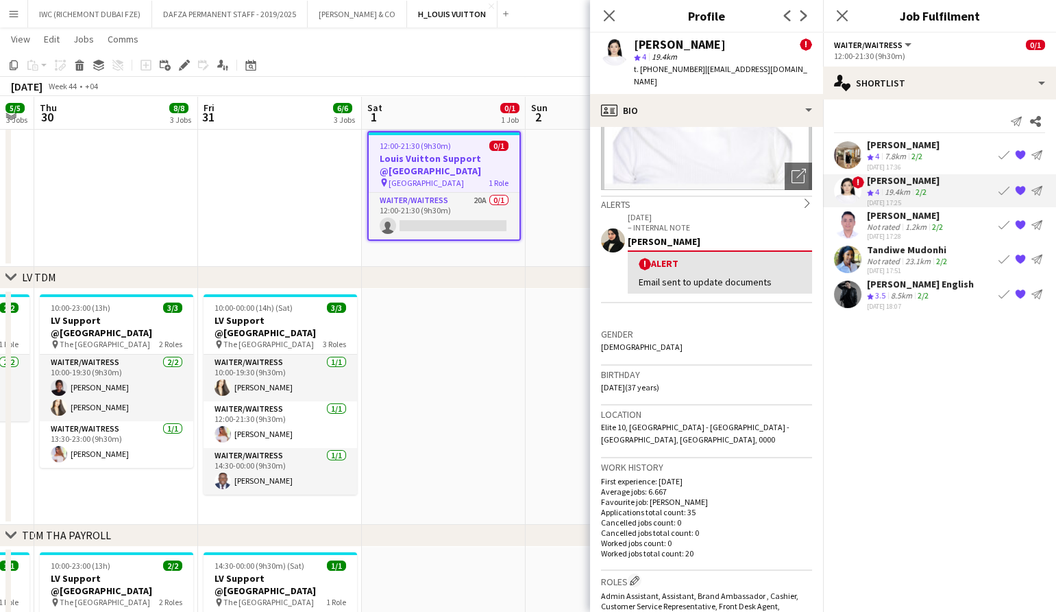
scroll to position [268, 0]
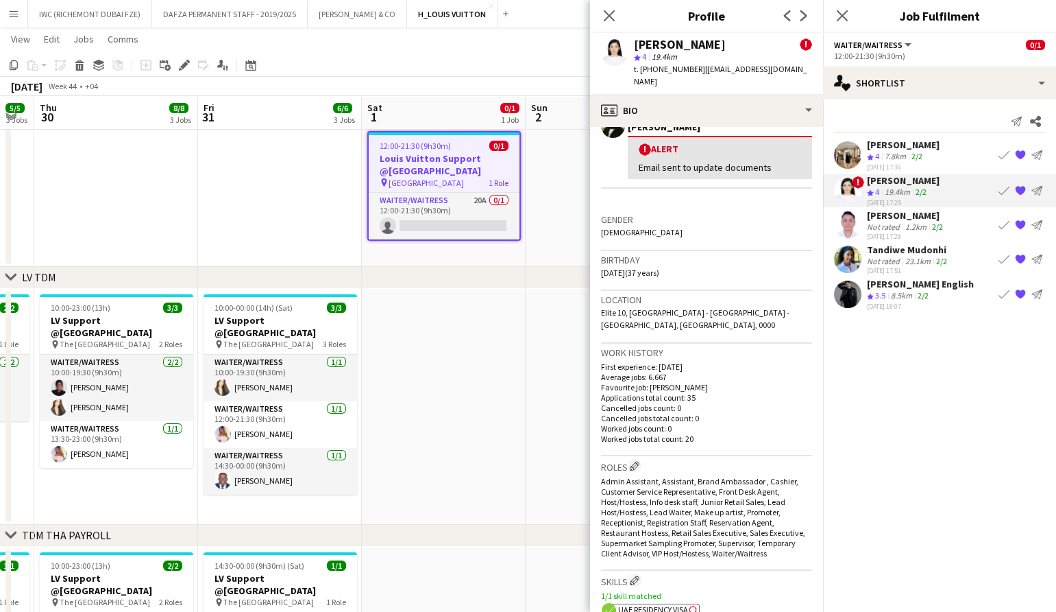
click at [874, 226] on div "Not rated" at bounding box center [885, 226] width 36 height 10
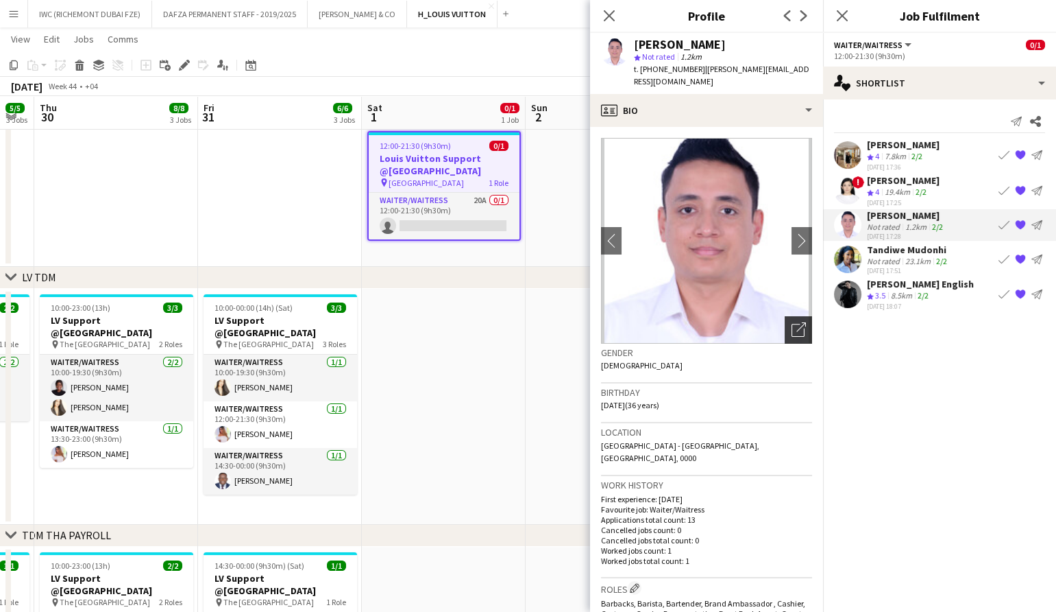
click at [792, 322] on icon "Open photos pop-in" at bounding box center [799, 329] width 14 height 14
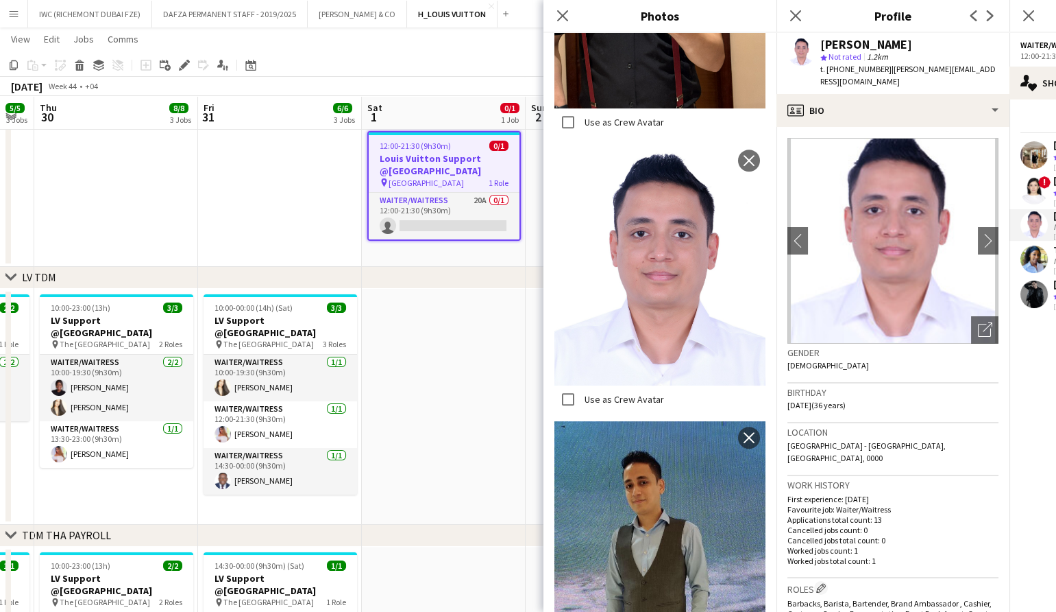
scroll to position [1330, 0]
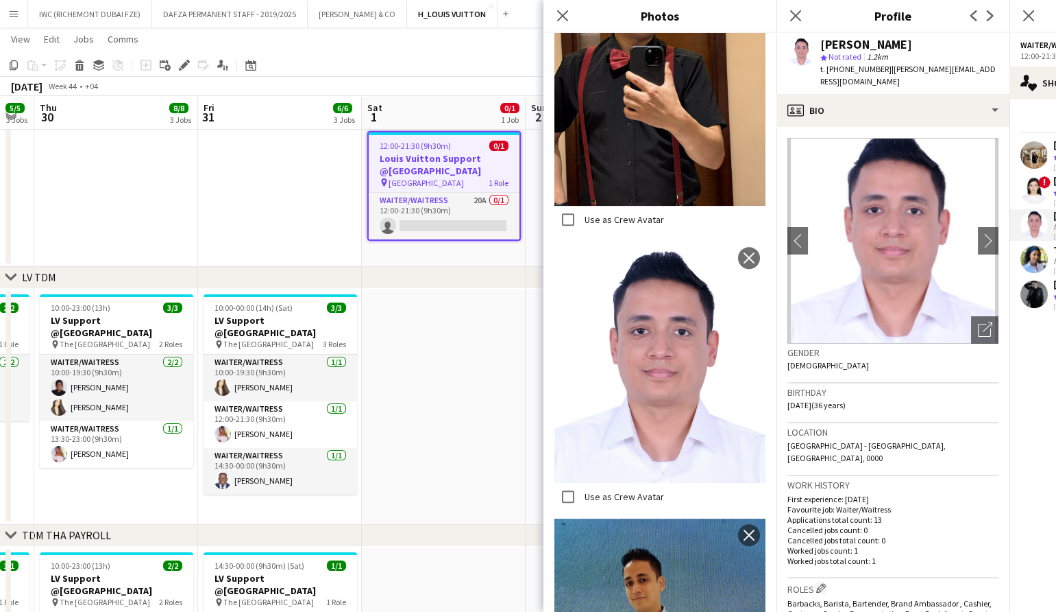
click at [660, 319] on img at bounding box center [660, 361] width 211 height 241
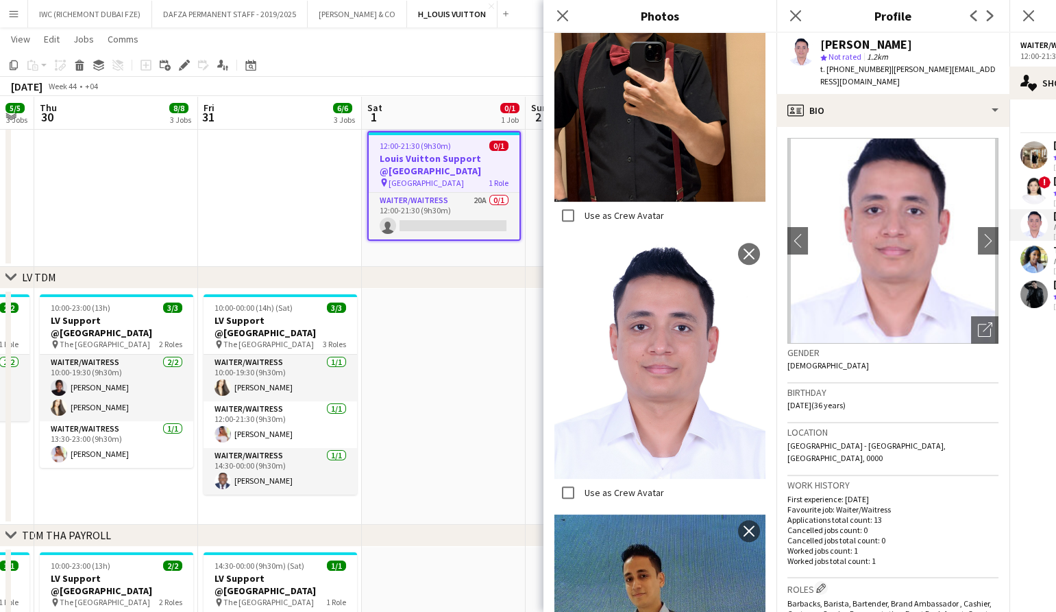
click at [660, 319] on img at bounding box center [660, 357] width 211 height 241
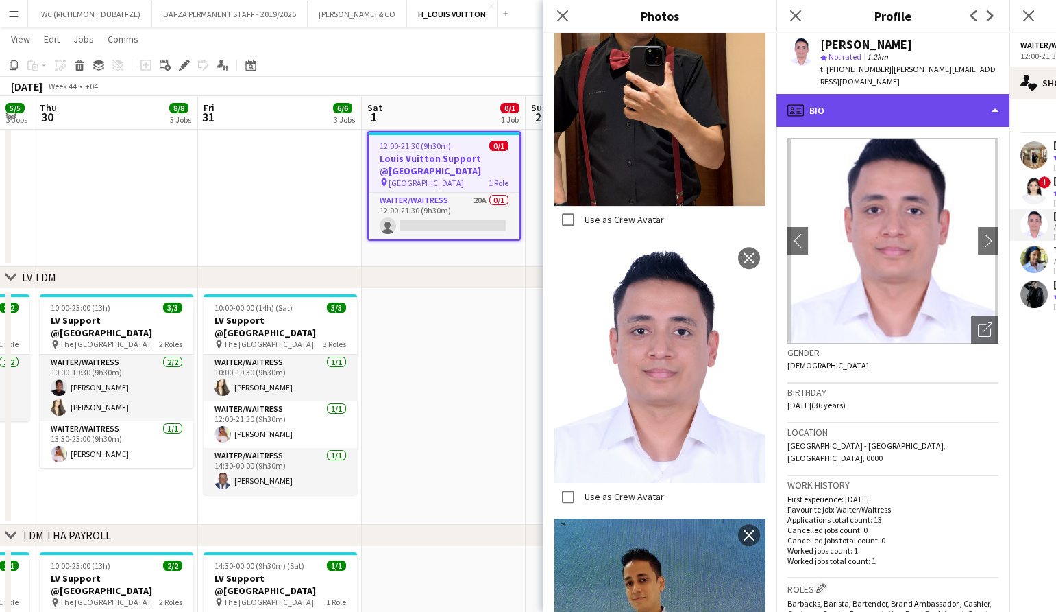
click at [928, 100] on div "profile Bio" at bounding box center [893, 110] width 233 height 33
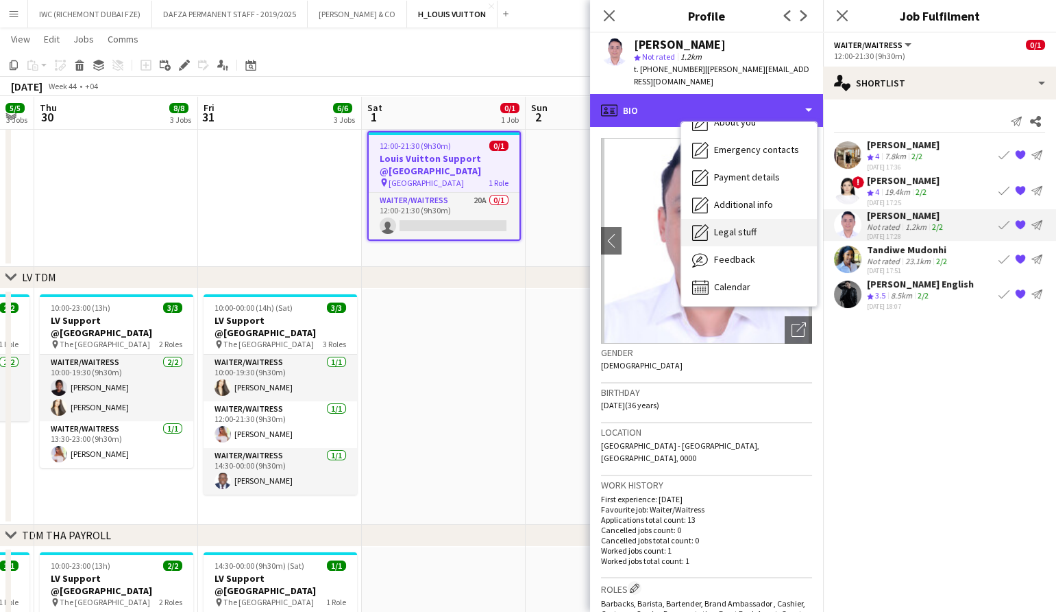
scroll to position [0, 0]
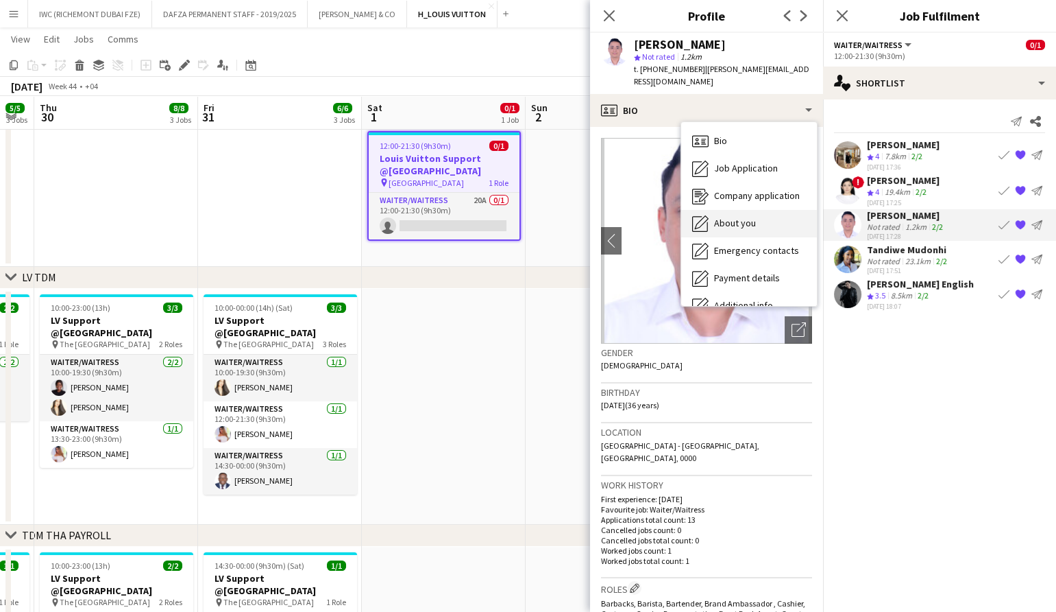
click at [749, 217] on span "About you" at bounding box center [735, 223] width 42 height 12
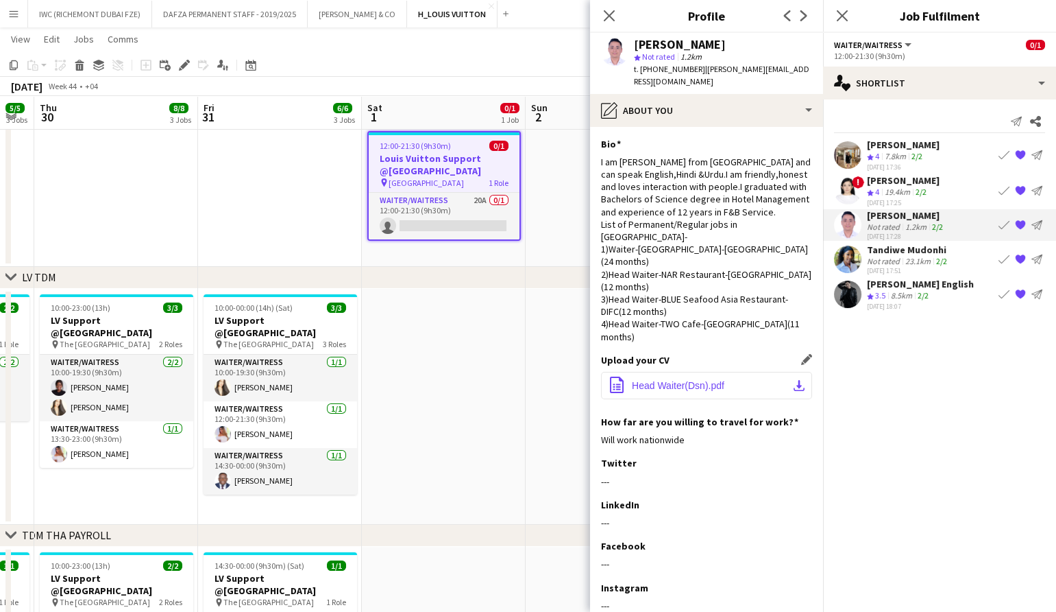
click at [794, 380] on app-icon "download-bottom" at bounding box center [799, 385] width 11 height 11
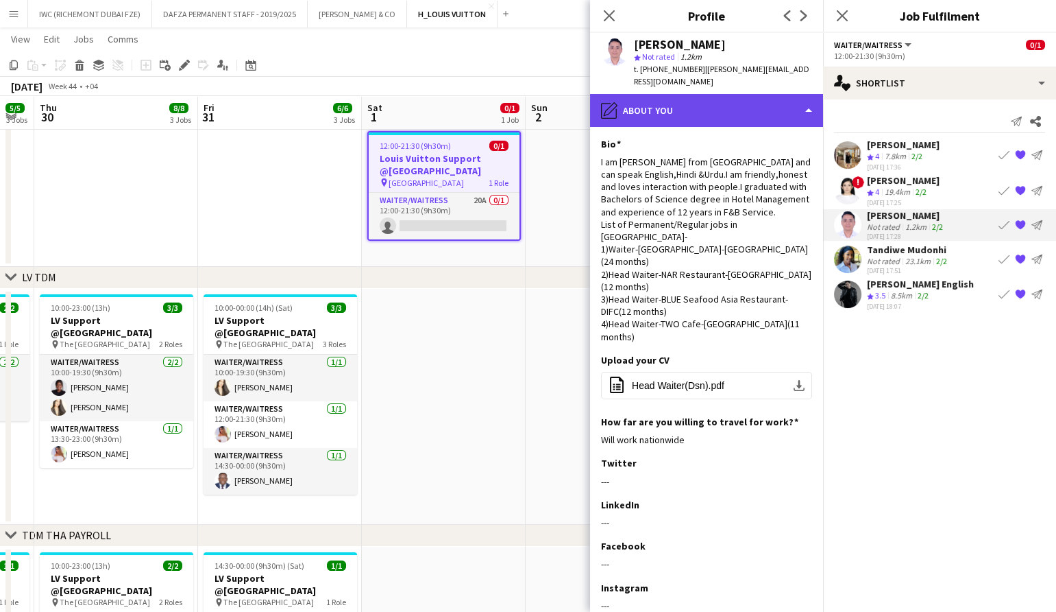
click at [745, 97] on div "pencil4 About you" at bounding box center [706, 110] width 233 height 33
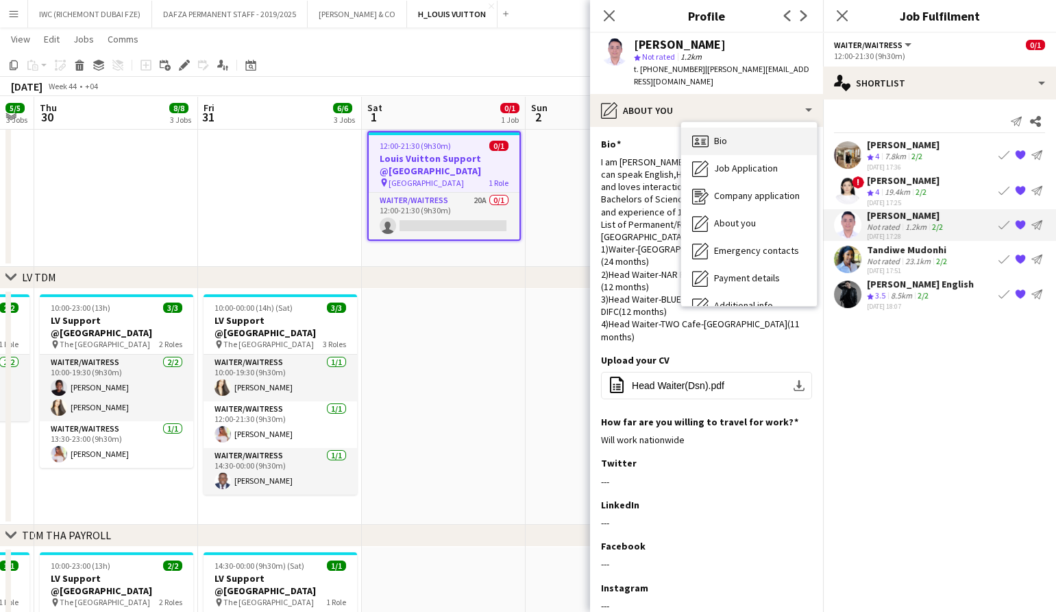
click at [715, 134] on span "Bio" at bounding box center [720, 140] width 13 height 12
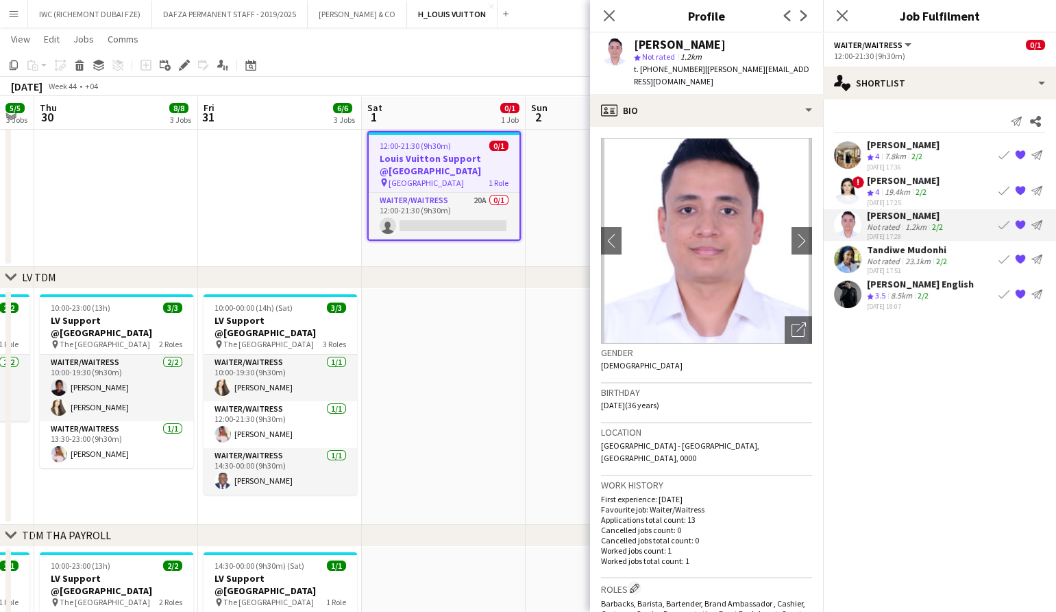
click at [895, 298] on div "8.5km" at bounding box center [902, 296] width 27 height 12
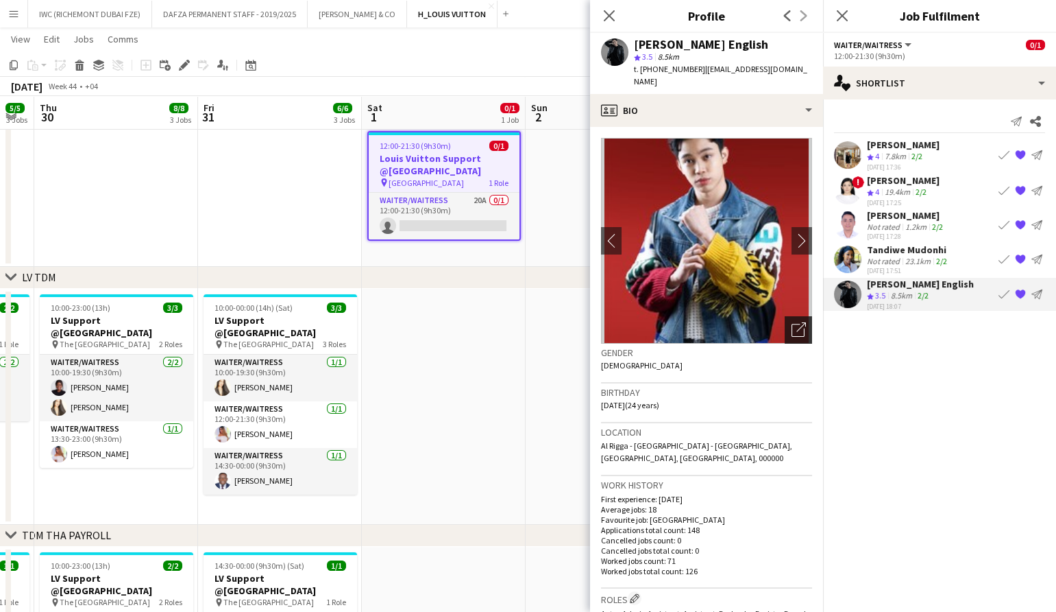
click at [797, 322] on icon at bounding box center [802, 327] width 10 height 10
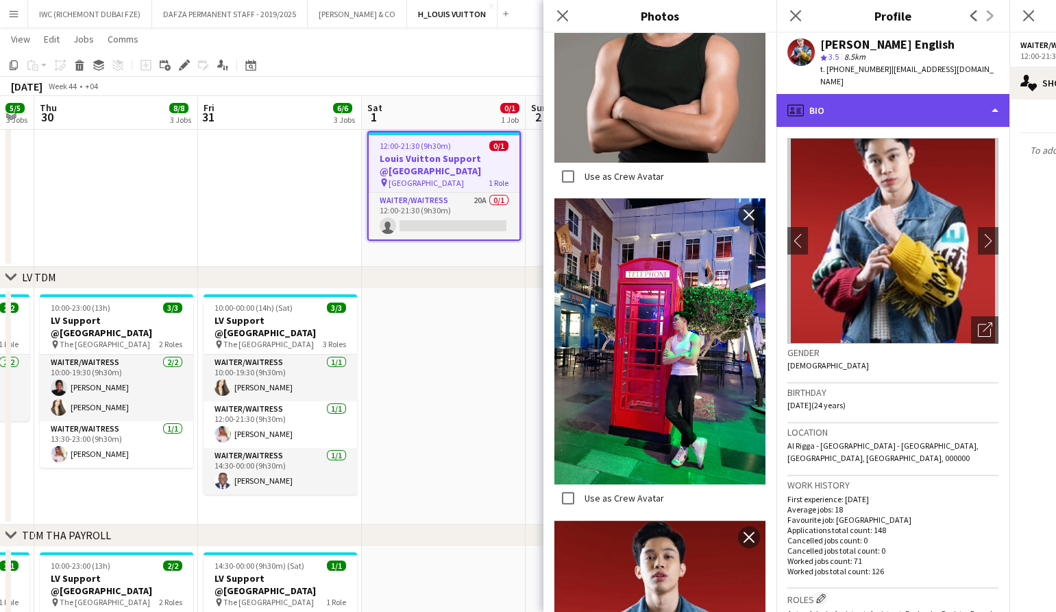
click at [928, 96] on div "profile Bio" at bounding box center [893, 110] width 233 height 33
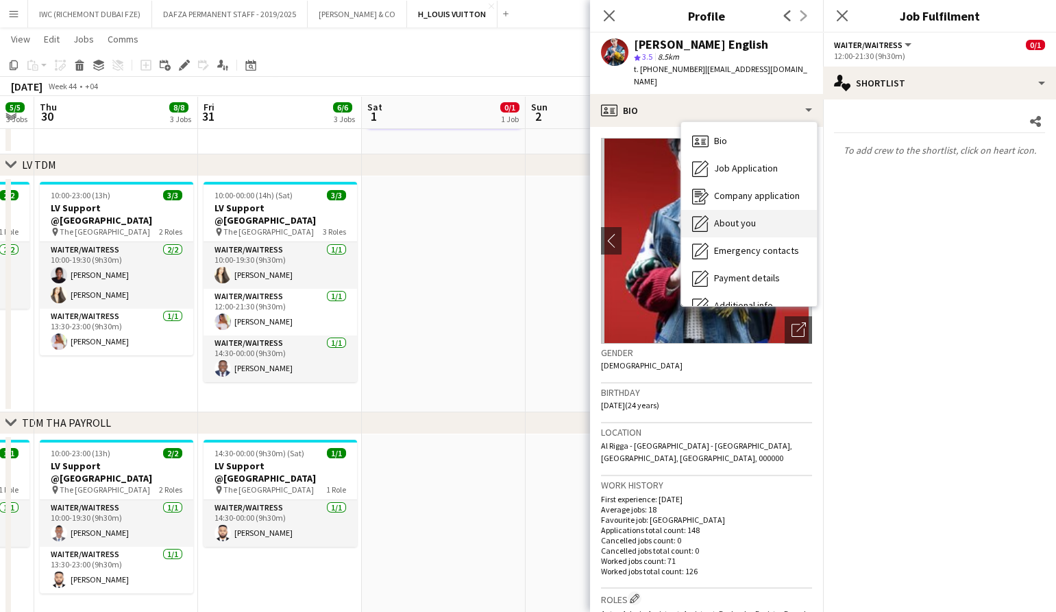
click at [740, 217] on span "About you" at bounding box center [735, 223] width 42 height 12
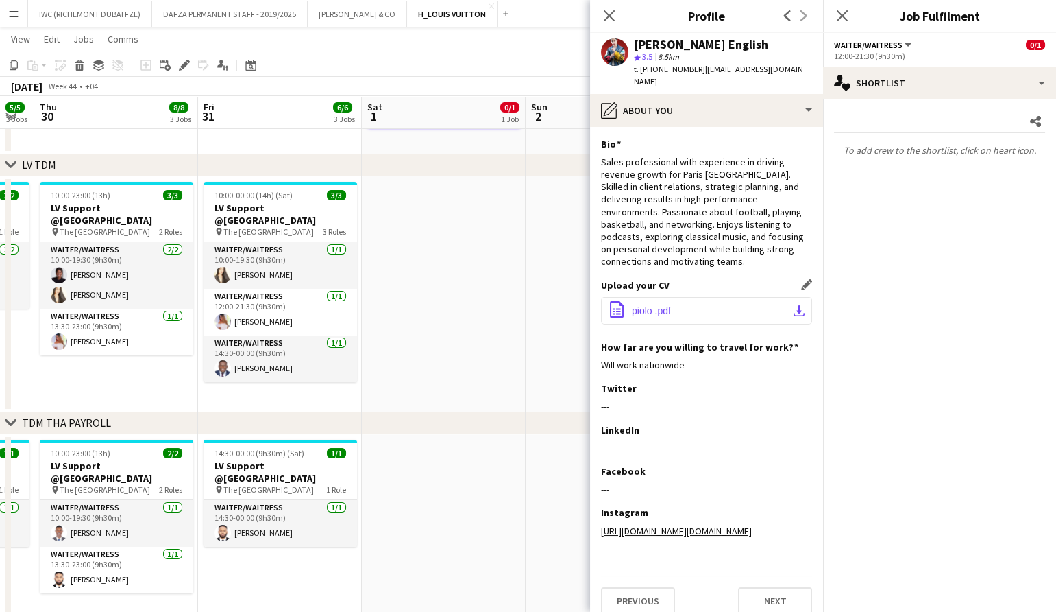
click at [794, 308] on app-icon "download-bottom" at bounding box center [799, 310] width 11 height 11
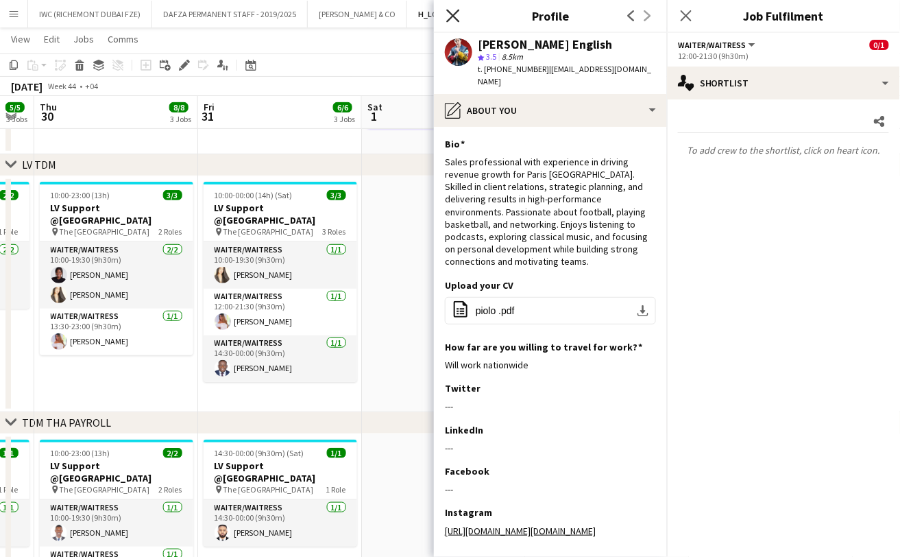
click at [450, 11] on icon "Close pop-in" at bounding box center [452, 15] width 13 height 13
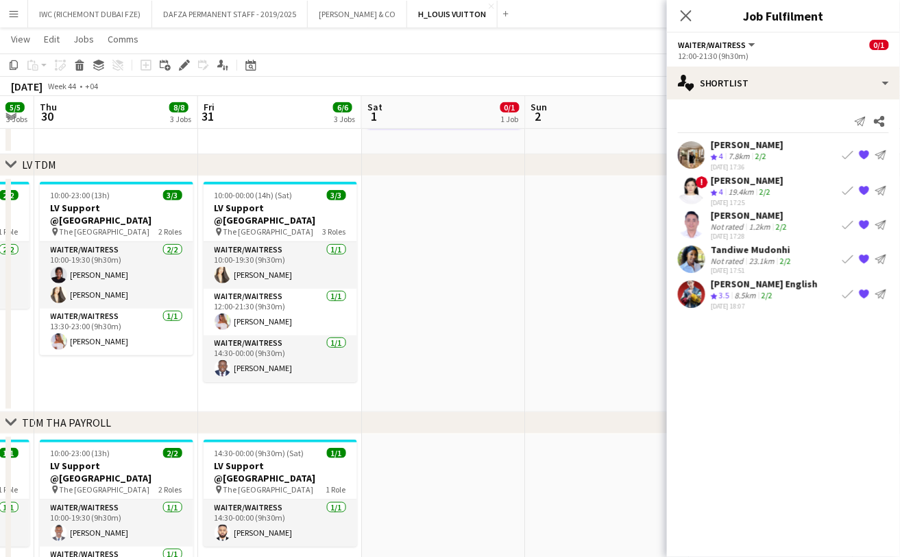
click at [732, 154] on div "7.8km" at bounding box center [739, 157] width 27 height 12
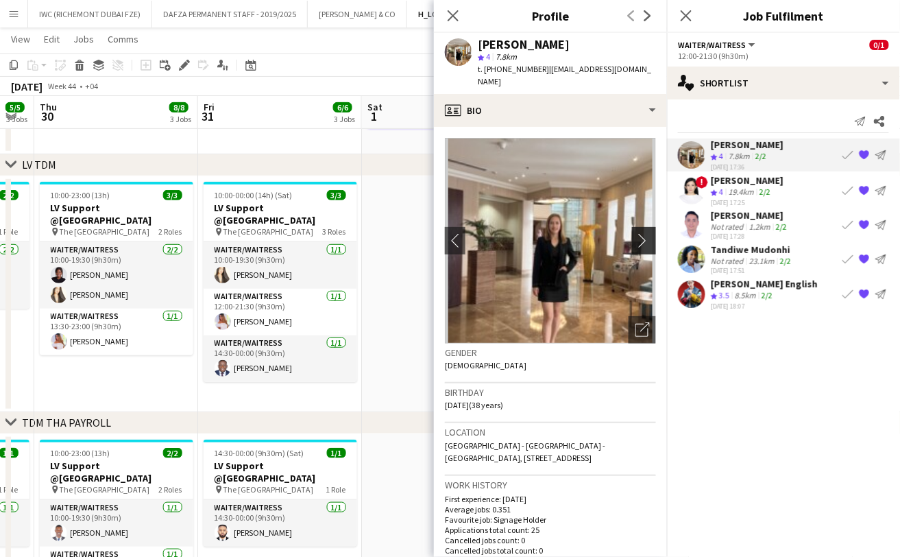
click at [633, 238] on button "chevron-right" at bounding box center [645, 240] width 27 height 27
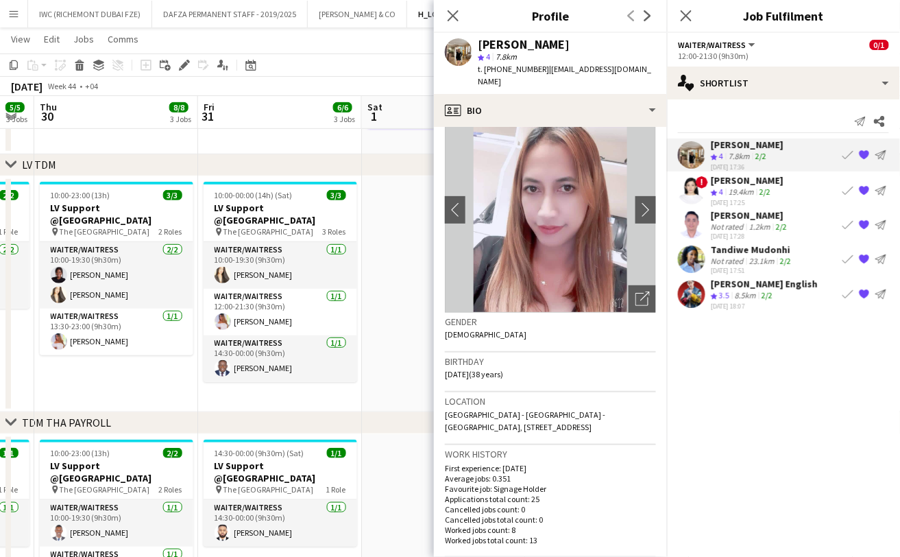
scroll to position [28, 0]
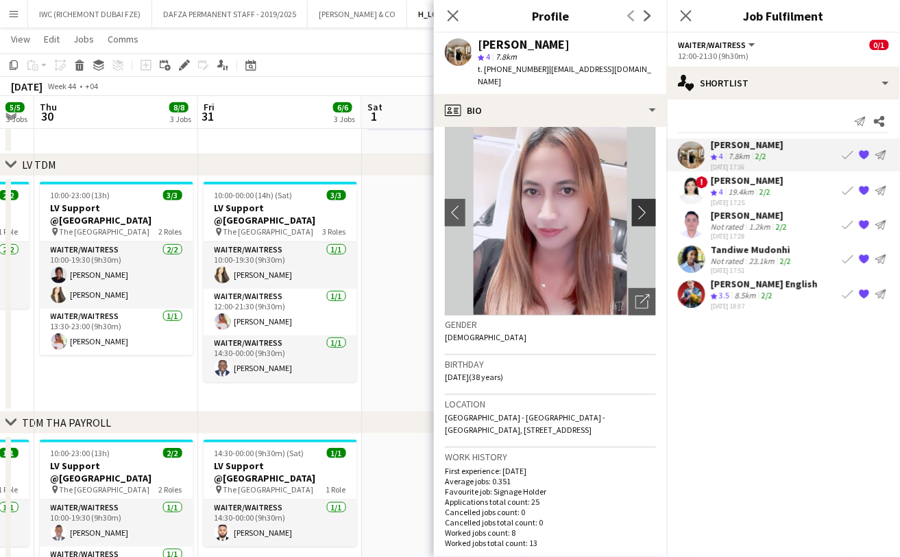
click at [637, 205] on app-icon "chevron-right" at bounding box center [646, 212] width 21 height 14
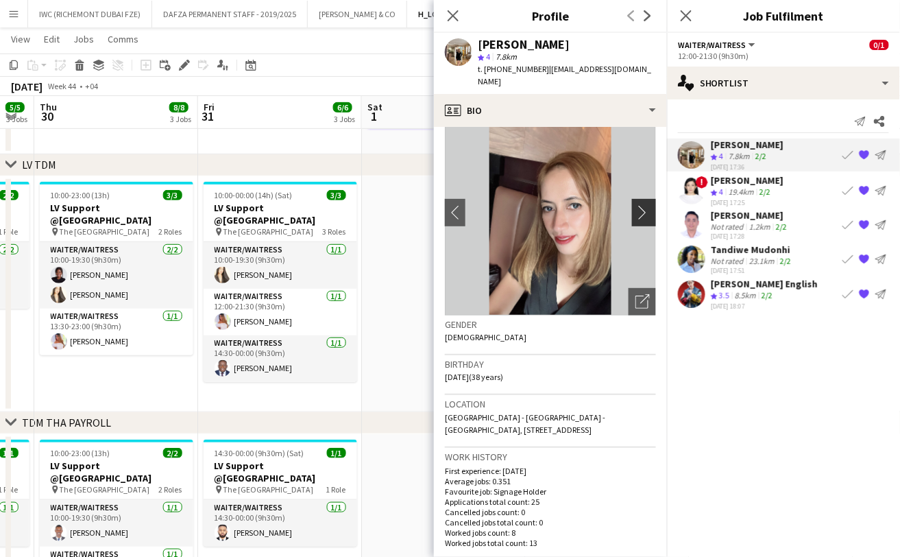
click at [637, 205] on app-icon "chevron-right" at bounding box center [646, 212] width 21 height 14
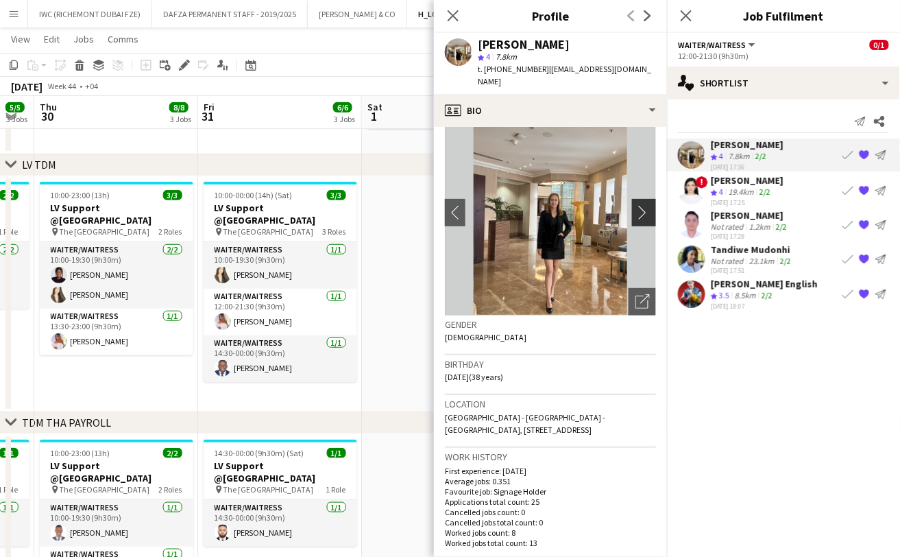
click at [636, 205] on app-icon "chevron-right" at bounding box center [646, 212] width 21 height 14
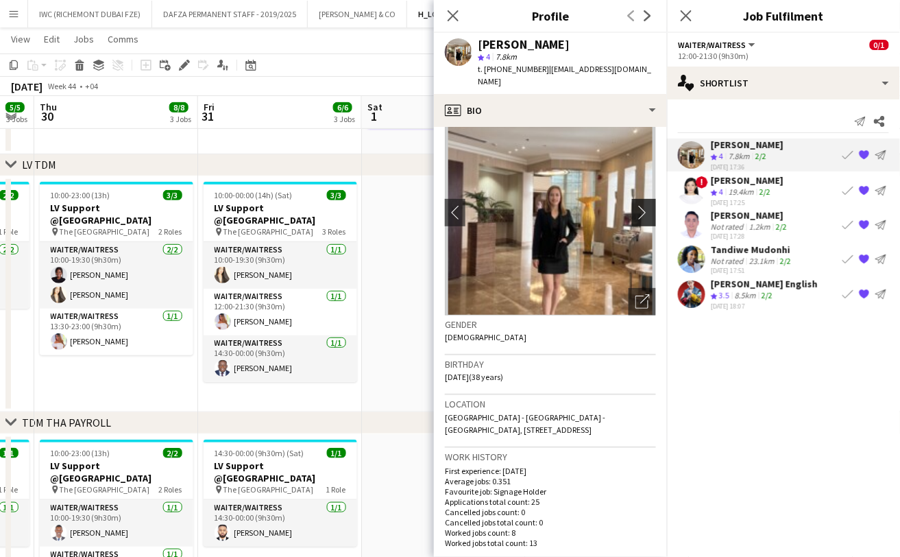
click at [636, 205] on app-icon "chevron-right" at bounding box center [646, 212] width 21 height 14
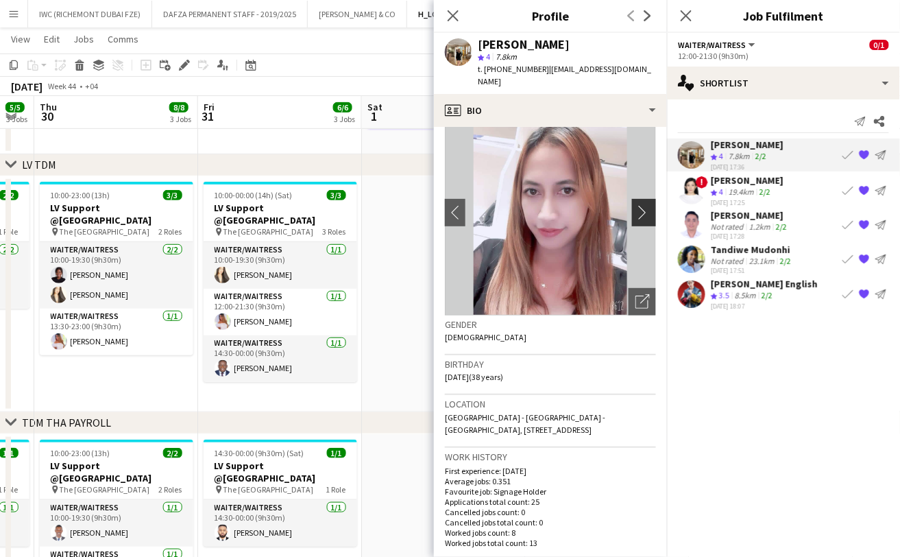
click at [636, 205] on app-icon "chevron-right" at bounding box center [646, 212] width 21 height 14
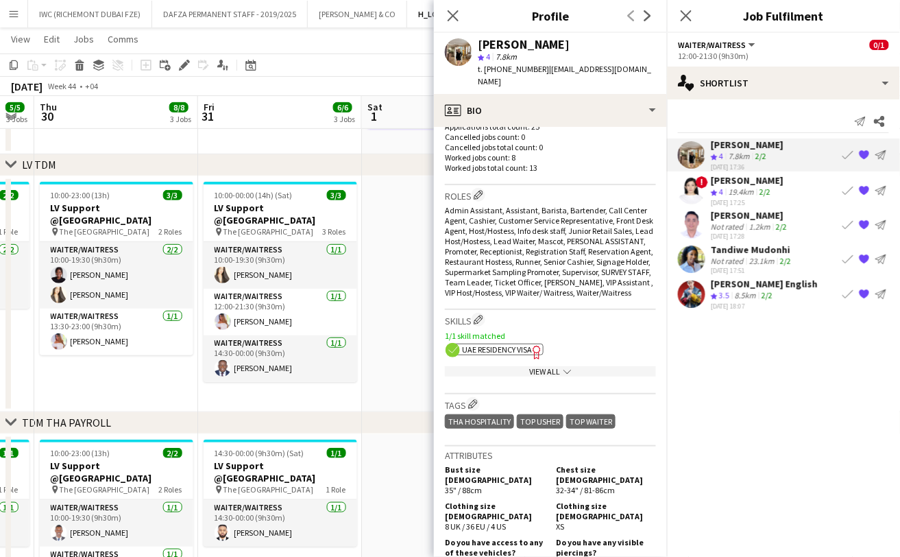
scroll to position [0, 0]
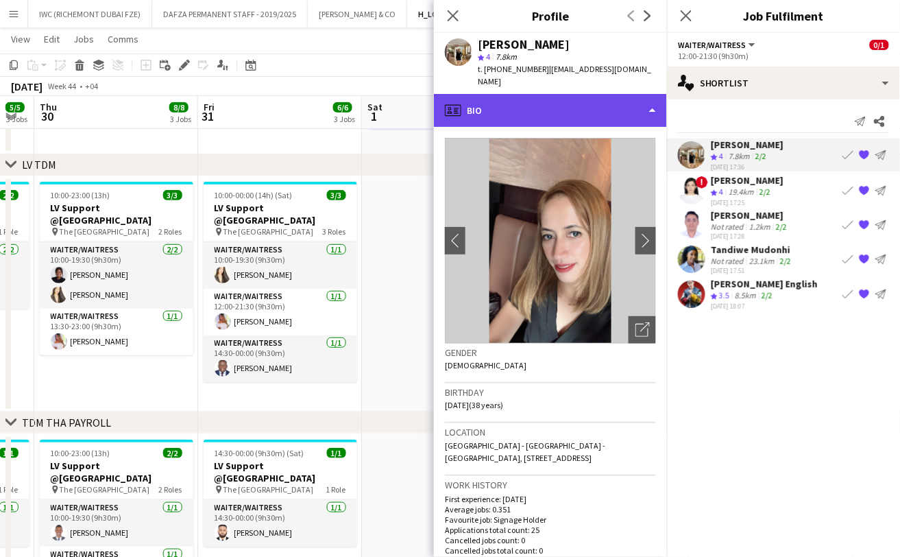
click at [653, 99] on div "profile Bio" at bounding box center [550, 110] width 233 height 33
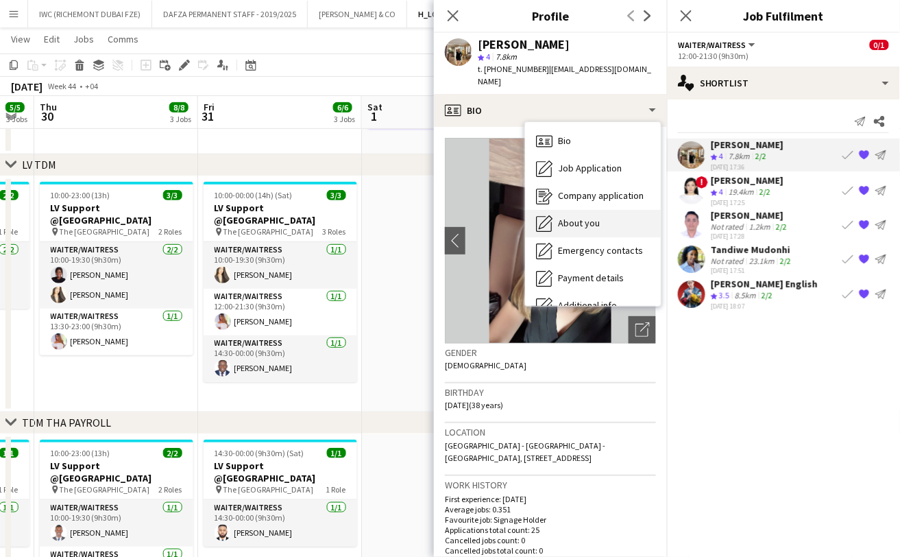
click at [575, 217] on span "About you" at bounding box center [579, 223] width 42 height 12
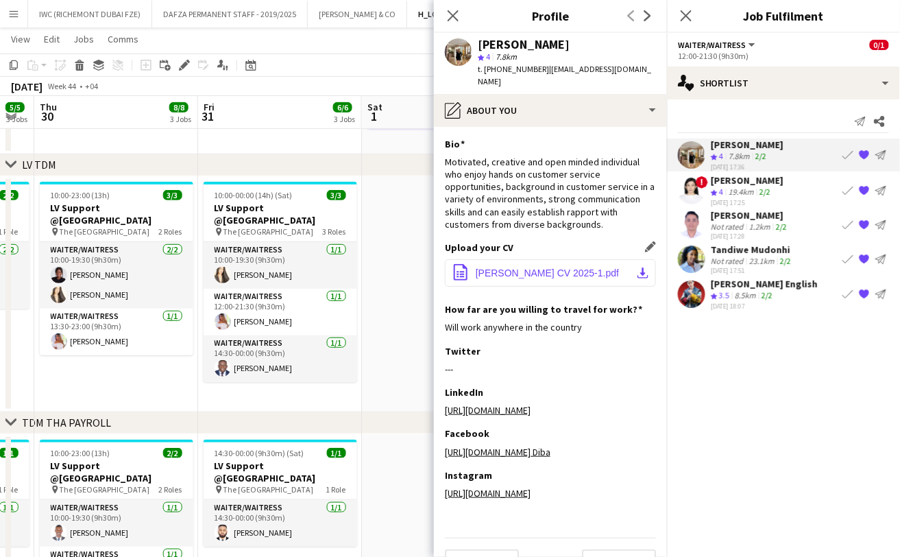
click at [638, 267] on app-icon "download-bottom" at bounding box center [643, 272] width 11 height 11
click at [741, 259] on div "Not rated" at bounding box center [729, 261] width 36 height 10
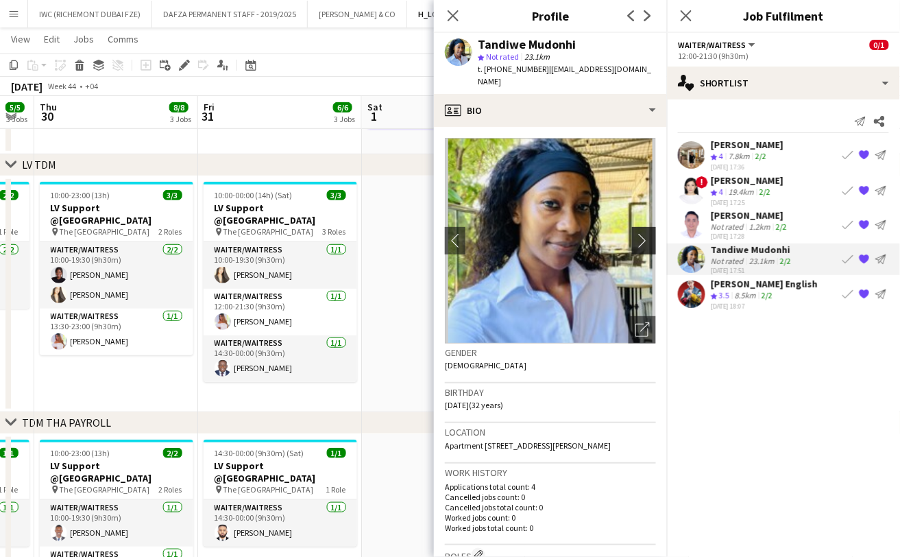
click at [636, 233] on app-icon "chevron-right" at bounding box center [646, 240] width 21 height 14
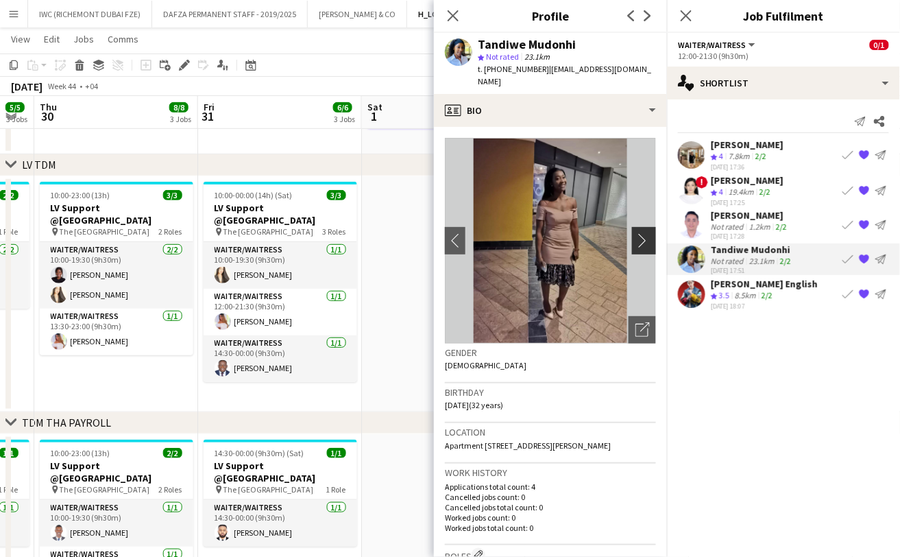
click at [636, 233] on app-icon "chevron-right" at bounding box center [646, 240] width 21 height 14
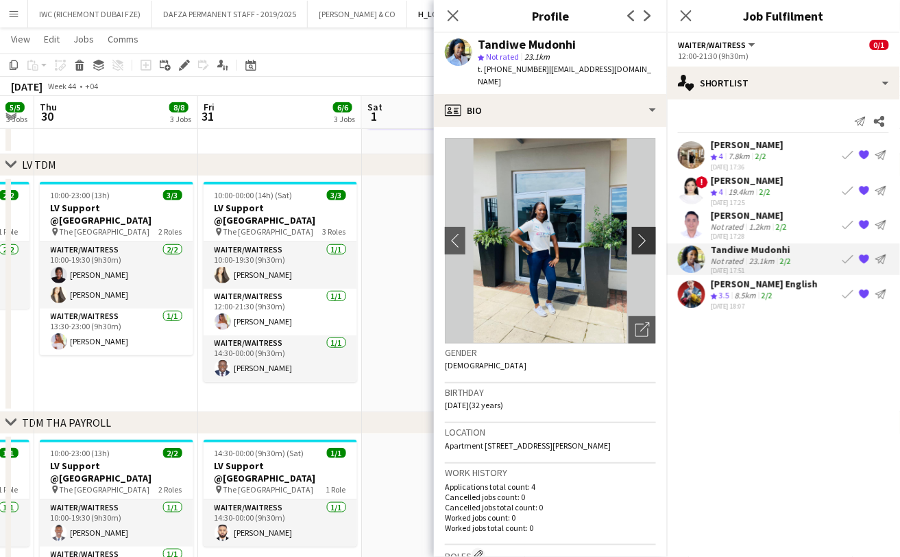
click at [636, 233] on app-icon "chevron-right" at bounding box center [646, 240] width 21 height 14
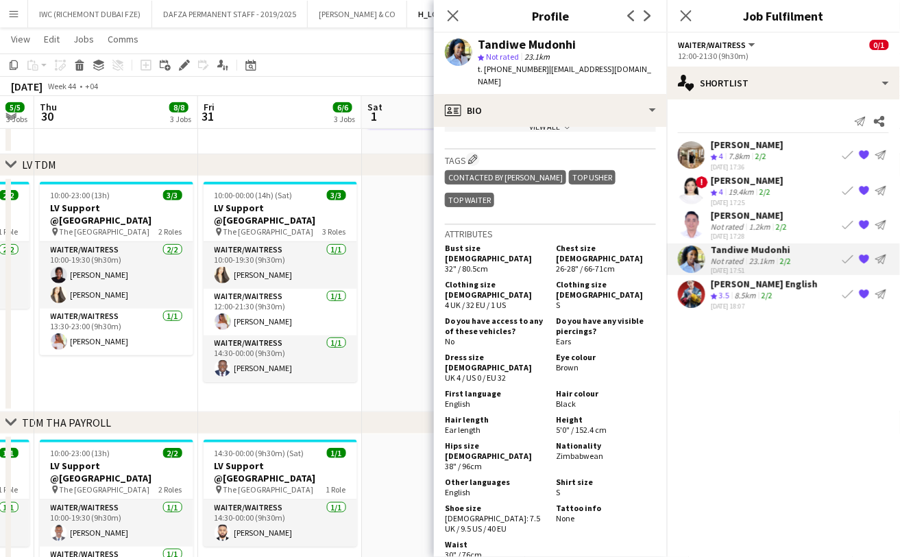
scroll to position [428, 0]
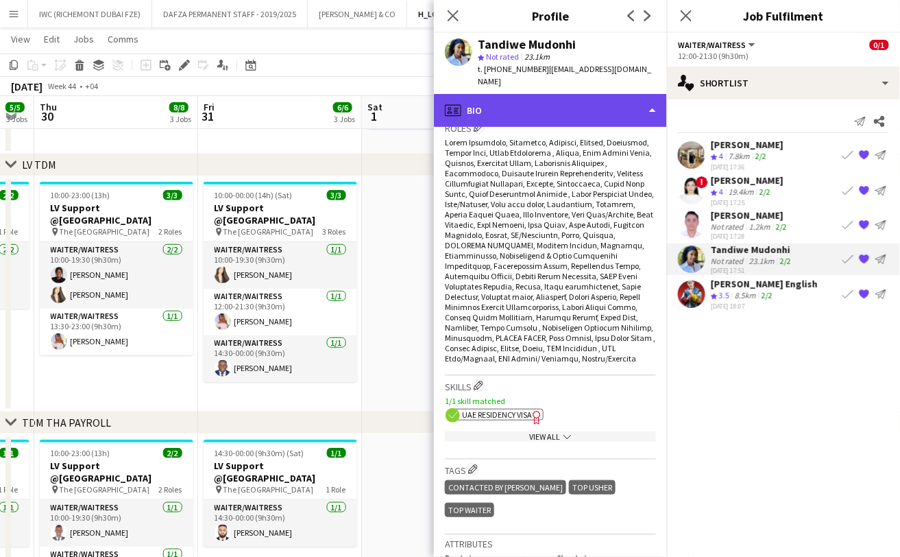
click at [653, 95] on div "profile Bio" at bounding box center [550, 110] width 233 height 33
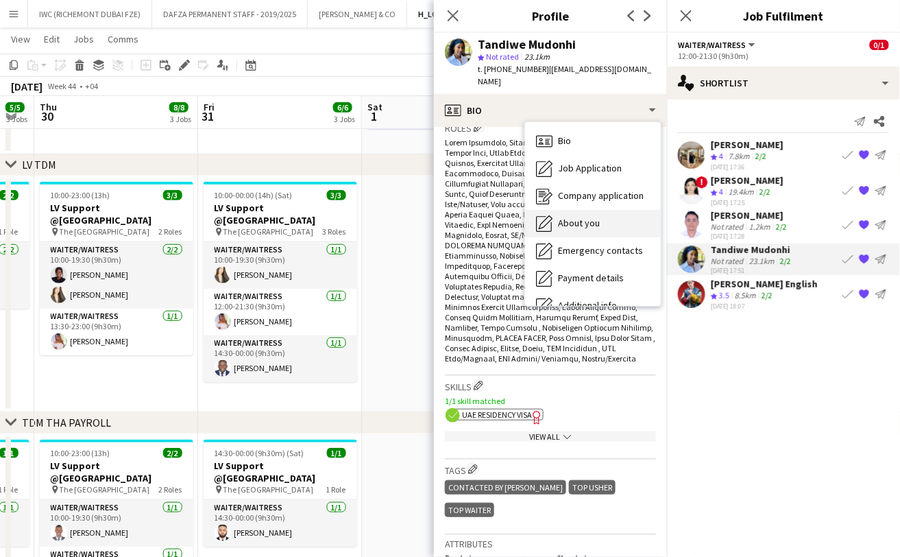
click at [578, 217] on span "About you" at bounding box center [579, 223] width 42 height 12
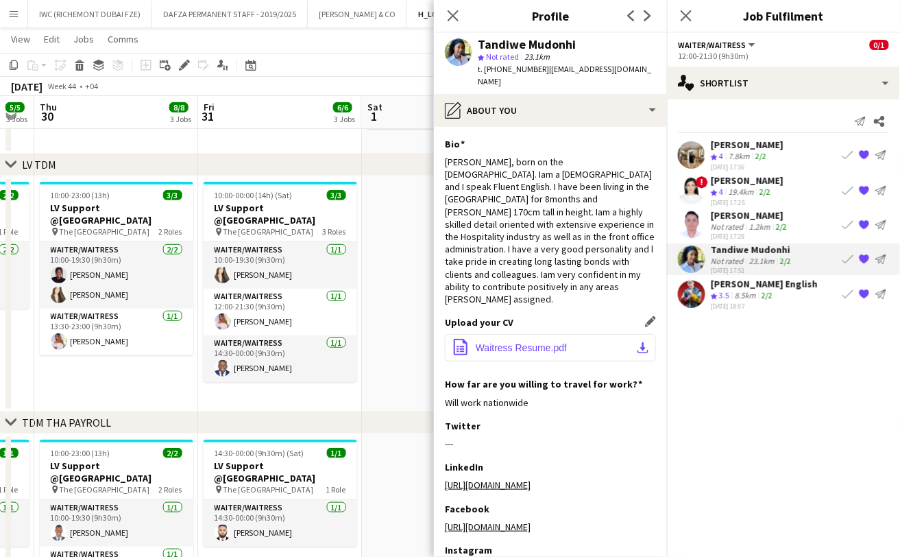
click at [593, 334] on button "office-file-sheet Waitress Resume.pdf download-bottom" at bounding box center [550, 347] width 211 height 27
drag, startPoint x: 502, startPoint y: 70, endPoint x: 538, endPoint y: 71, distance: 36.4
click at [538, 71] on span "t. [PHONE_NUMBER]" at bounding box center [513, 69] width 71 height 10
copy span "508604226"
click at [797, 150] on div "[PERSON_NAME] Crew rating 4 7.8km 2/2 [DATE] 17:36 Book crew {{ spriteTitle }} …" at bounding box center [783, 154] width 233 height 33
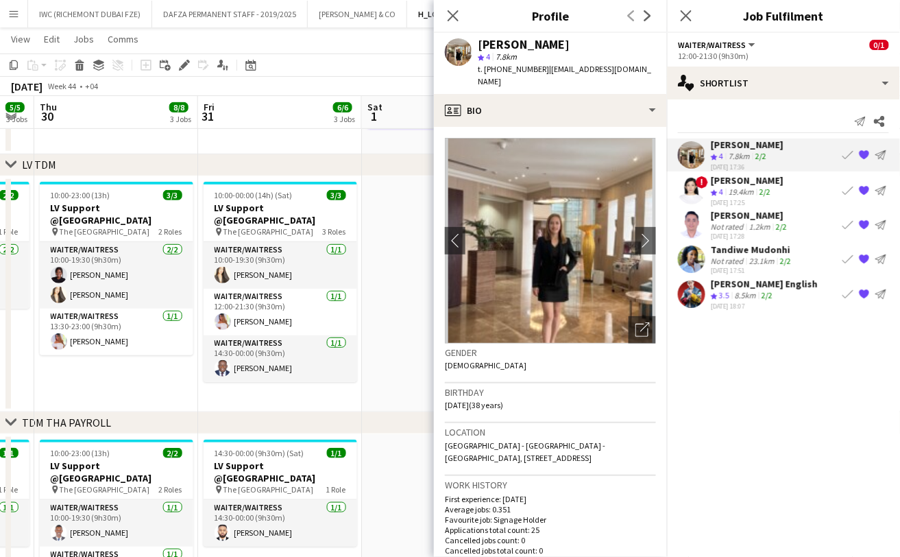
drag, startPoint x: 539, startPoint y: 70, endPoint x: 500, endPoint y: 71, distance: 39.1
click at [500, 71] on span "t. [PHONE_NUMBER]" at bounding box center [513, 69] width 71 height 10
copy span "507134695"
click at [695, 185] on app-user-avatar at bounding box center [691, 190] width 27 height 27
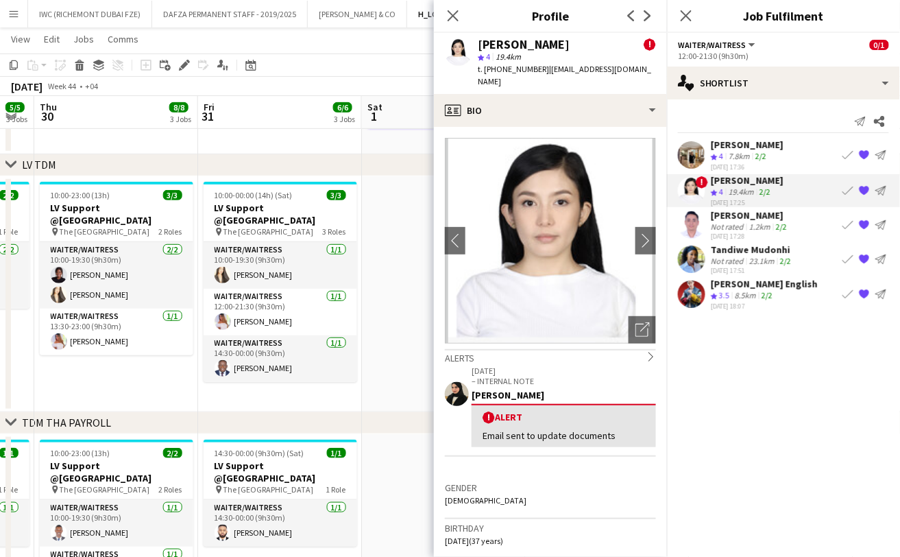
click at [734, 249] on div "Tandiwe Mudonhi" at bounding box center [752, 249] width 83 height 12
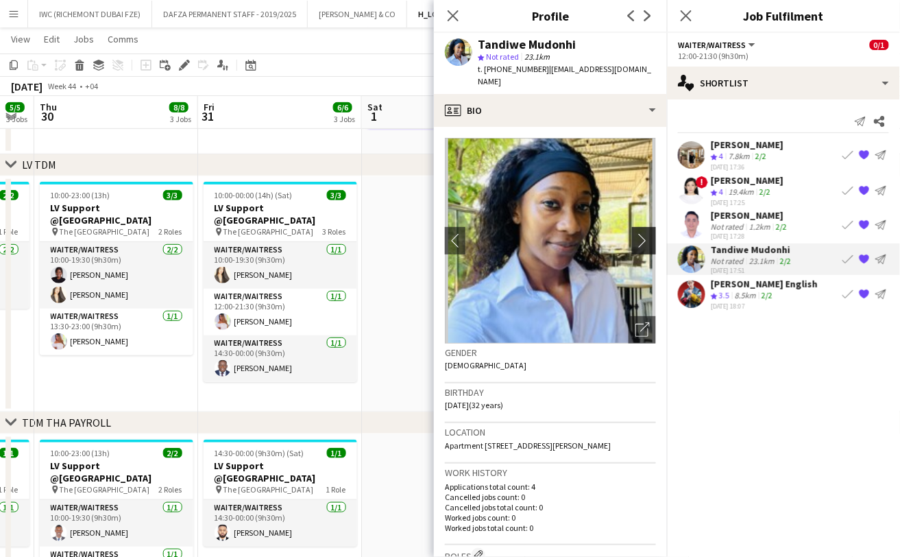
click at [637, 233] on app-icon "chevron-right" at bounding box center [646, 240] width 21 height 14
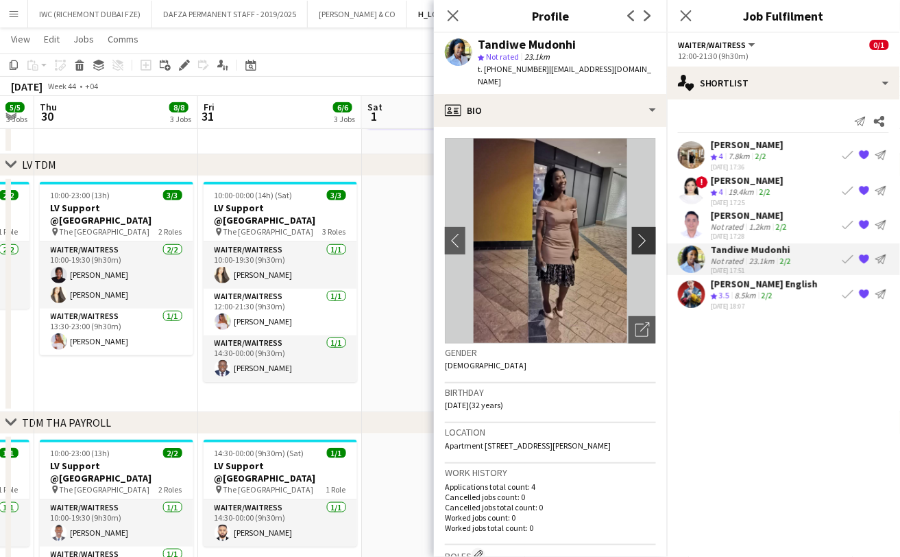
click at [636, 233] on app-icon "chevron-right" at bounding box center [646, 240] width 21 height 14
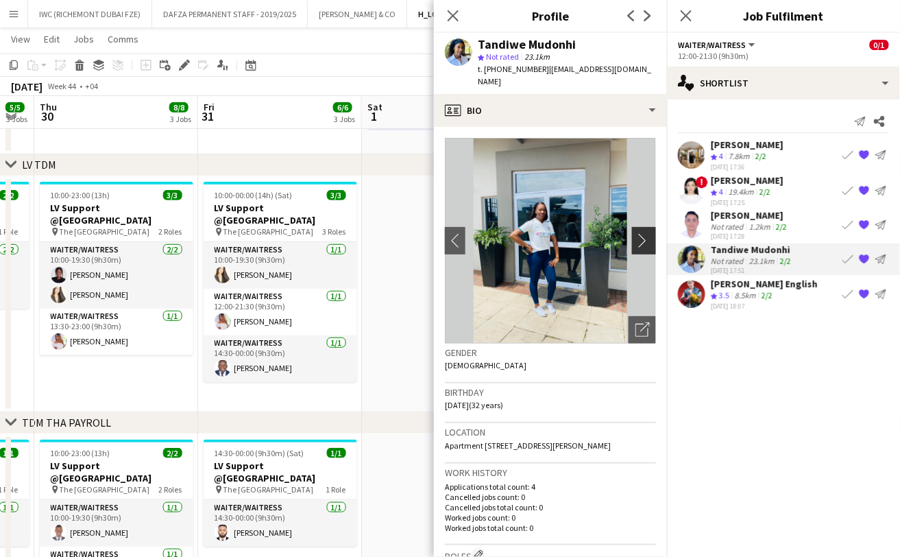
click at [636, 233] on app-icon "chevron-right" at bounding box center [646, 240] width 21 height 14
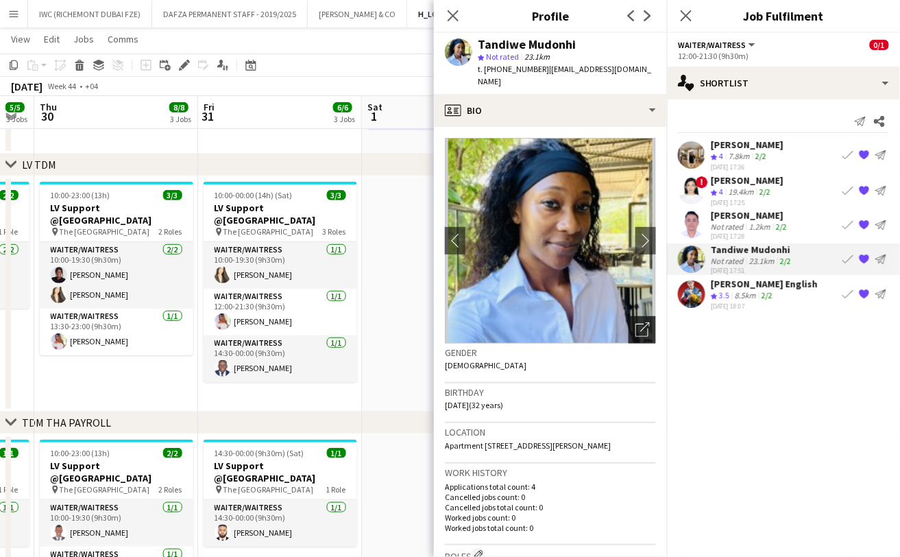
click at [636, 322] on icon "Open photos pop-in" at bounding box center [643, 329] width 14 height 14
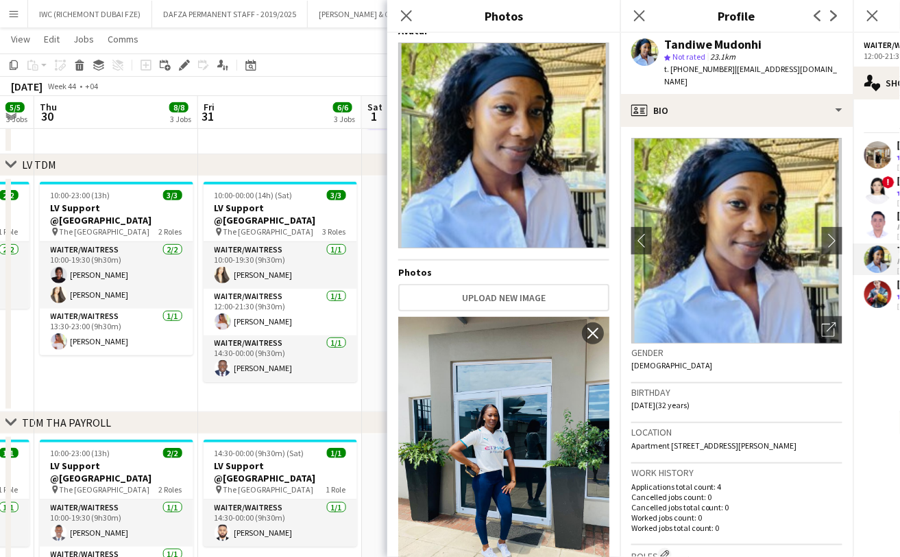
scroll to position [0, 0]
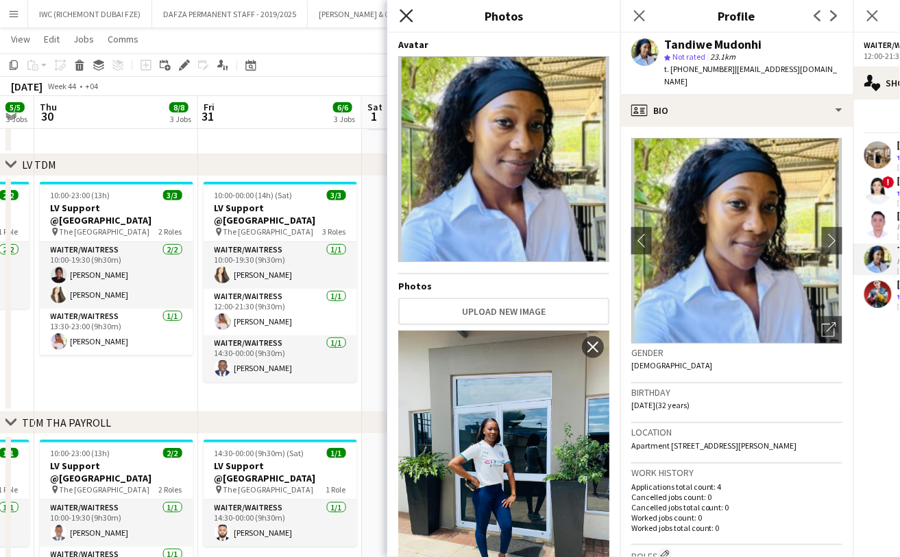
click at [411, 18] on icon "Close pop-in" at bounding box center [406, 15] width 13 height 13
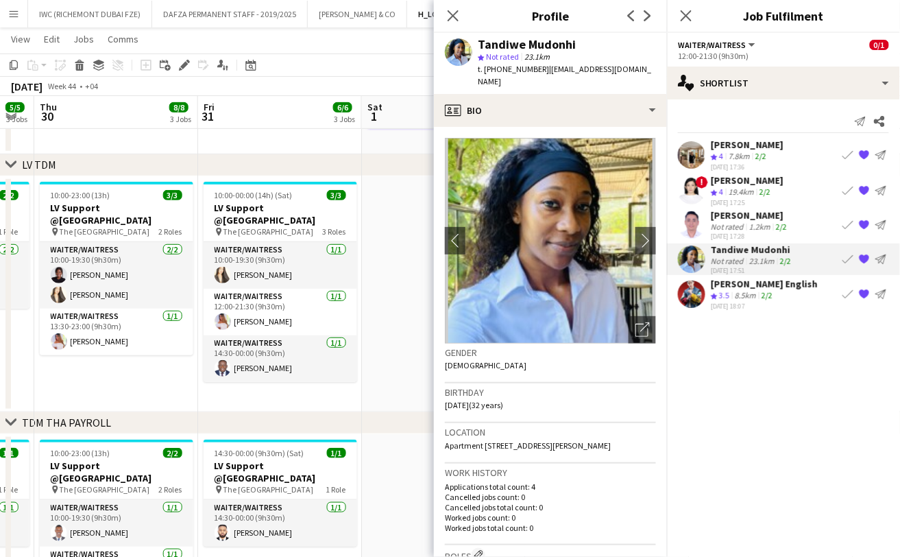
click at [740, 143] on div "[PERSON_NAME]" at bounding box center [747, 144] width 73 height 12
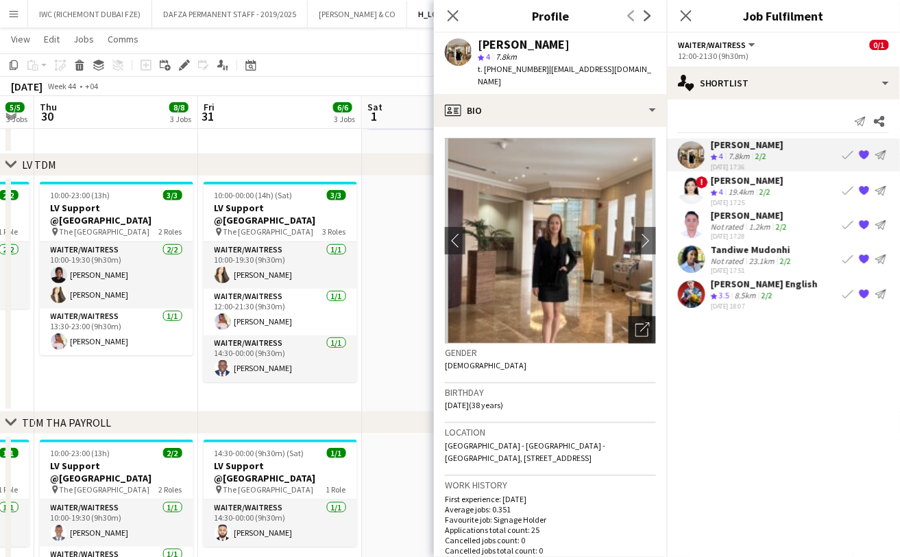
click at [636, 322] on icon "Open photos pop-in" at bounding box center [643, 329] width 14 height 14
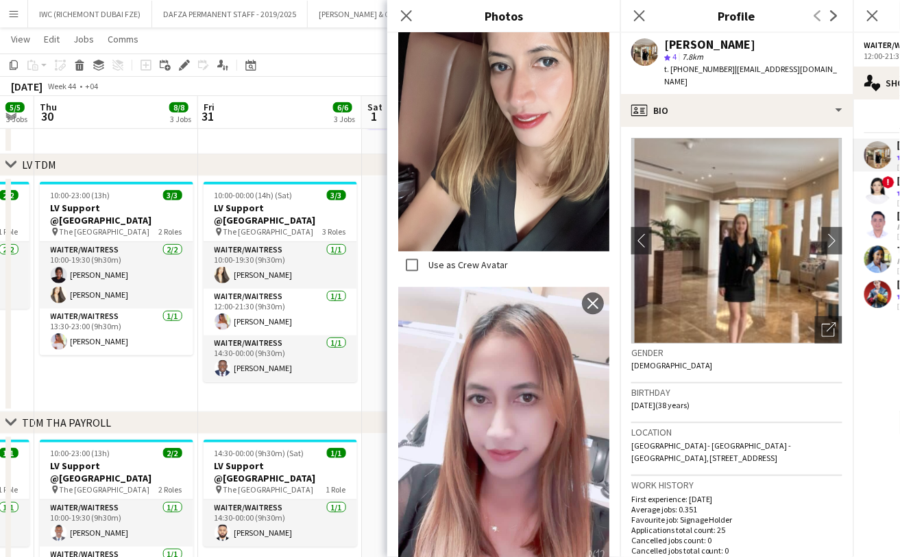
scroll to position [753, 0]
click at [404, 17] on icon at bounding box center [406, 15] width 13 height 13
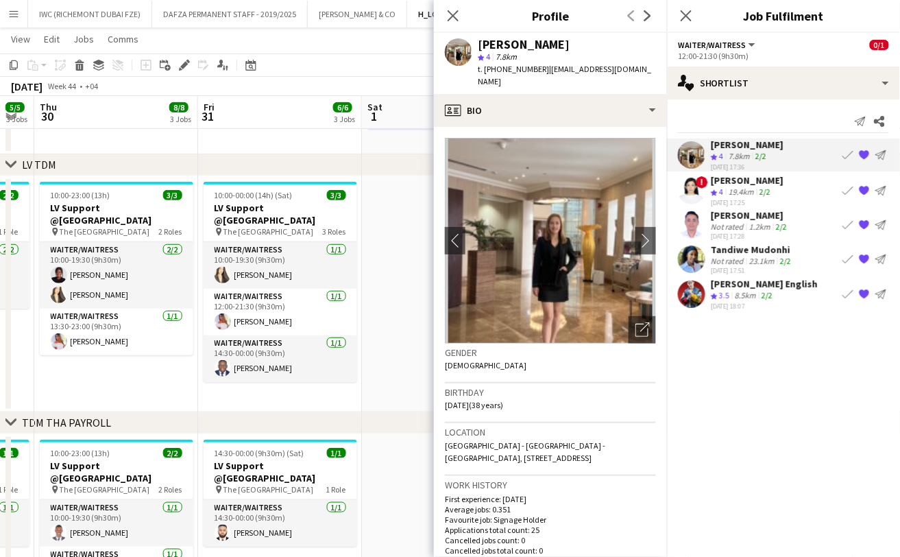
click at [682, 257] on app-user-avatar at bounding box center [691, 258] width 27 height 27
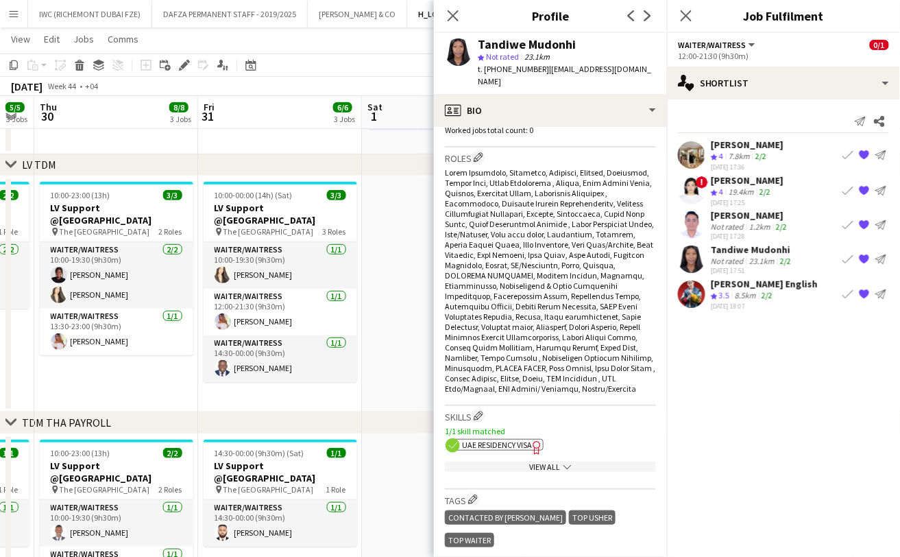
scroll to position [0, 0]
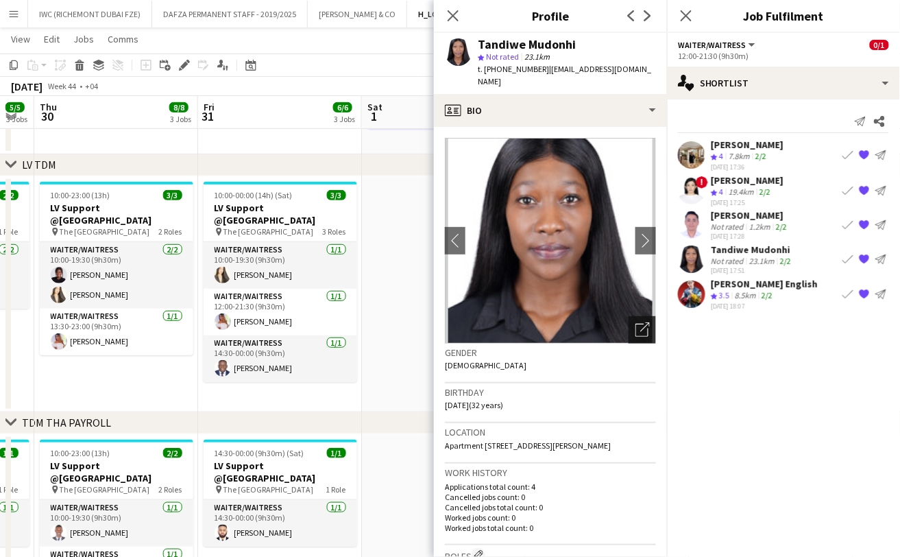
click at [636, 322] on icon "Open photos pop-in" at bounding box center [643, 329] width 14 height 14
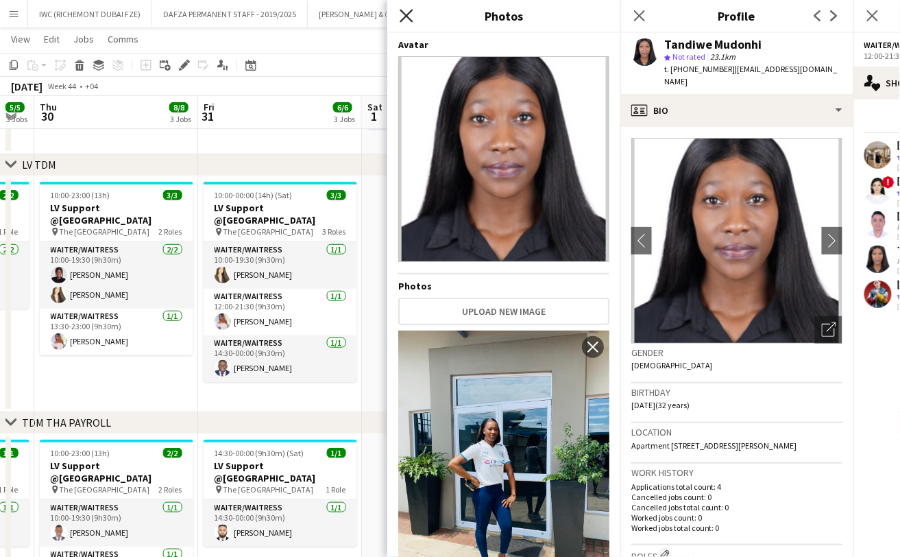
click at [403, 14] on icon "Close pop-in" at bounding box center [406, 15] width 13 height 13
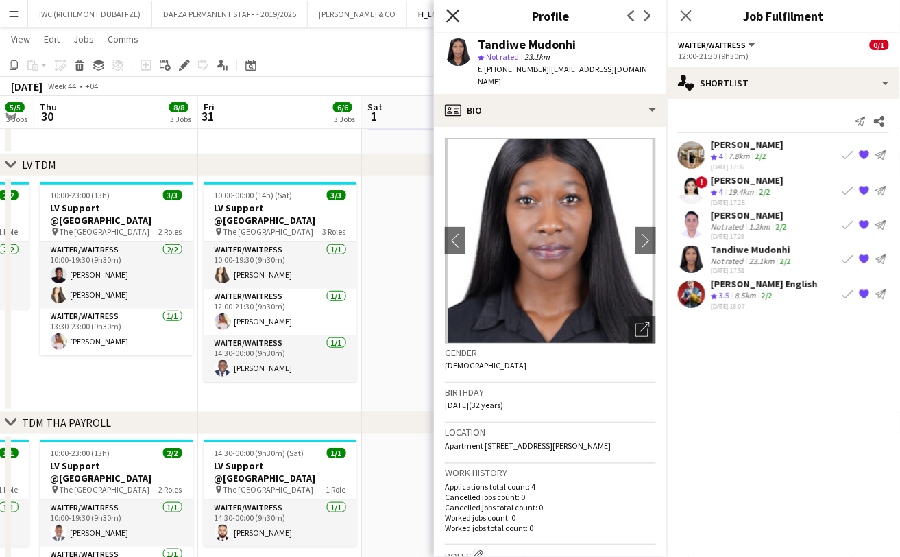
click at [453, 15] on icon at bounding box center [452, 15] width 13 height 13
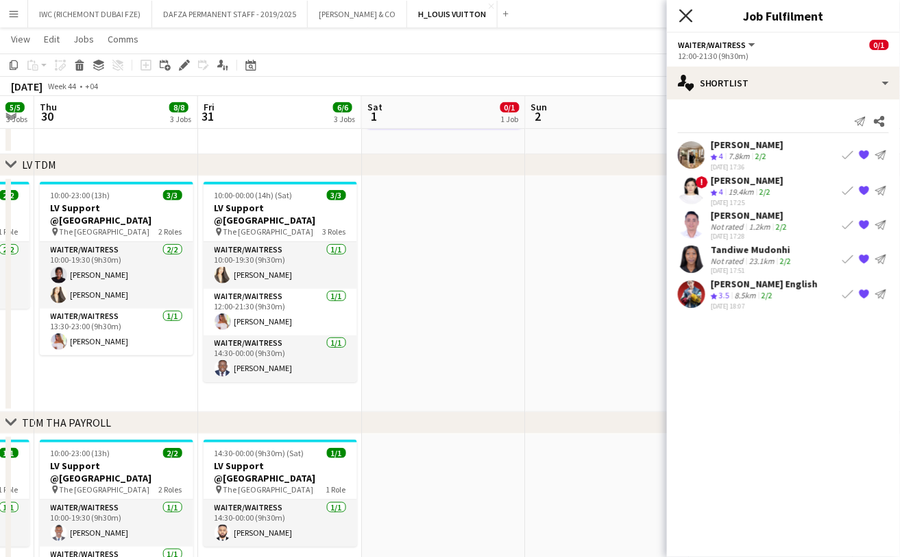
click at [686, 13] on icon "Close pop-in" at bounding box center [685, 15] width 13 height 13
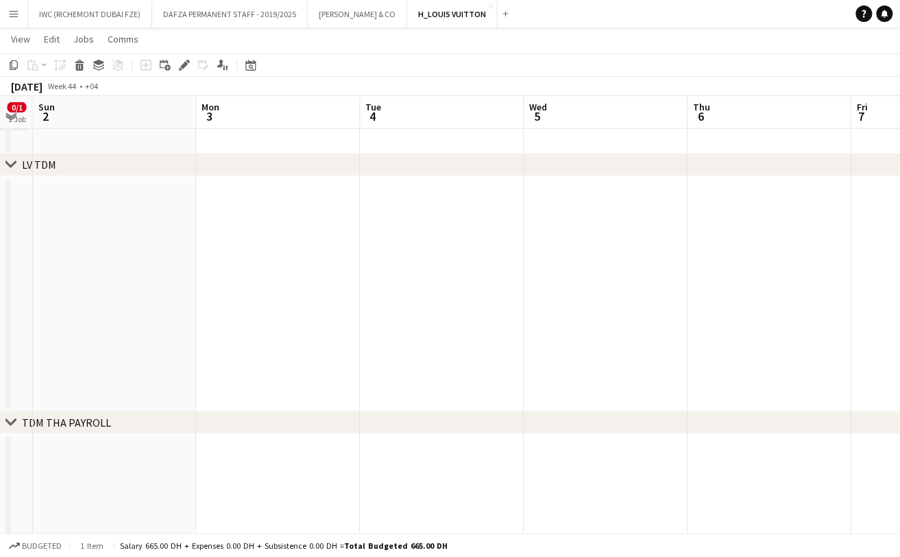
scroll to position [0, 476]
drag, startPoint x: 511, startPoint y: 286, endPoint x: 165, endPoint y: 311, distance: 347.1
click at [165, 311] on app-calendar-viewport "Wed 29 5/5 3 Jobs Thu 30 8/8 3 Jobs Fri 31 6/6 3 Jobs Sat 1 0/1 1 Job Sun 2 Mon…" at bounding box center [450, 490] width 900 height 1155
click at [119, 269] on app-date-cell at bounding box center [98, 294] width 164 height 236
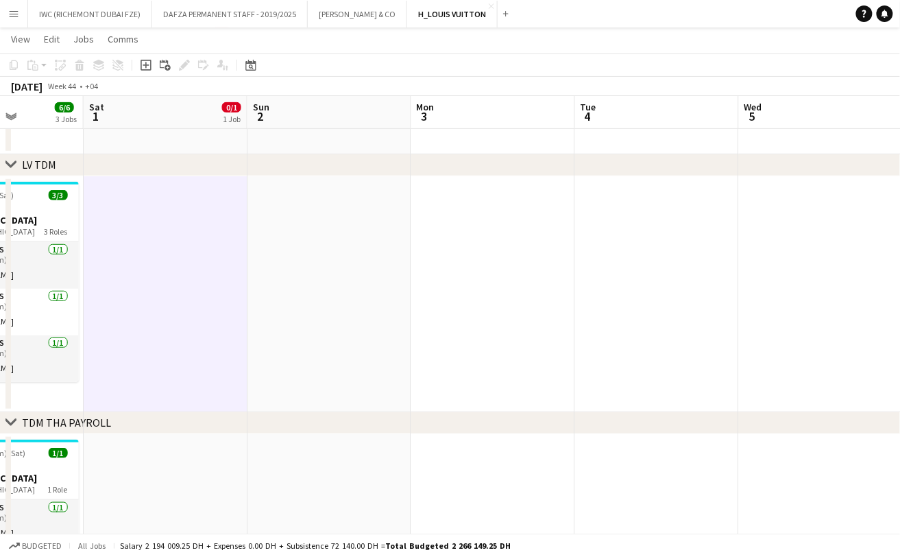
drag, startPoint x: 279, startPoint y: 289, endPoint x: 511, endPoint y: 298, distance: 231.9
click at [511, 298] on app-calendar-viewport "Wed 29 5/5 3 Jobs Thu 30 8/8 3 Jobs Fri 31 6/6 3 Jobs Sat 1 0/1 1 Job Sun 2 Mon…" at bounding box center [450, 490] width 900 height 1155
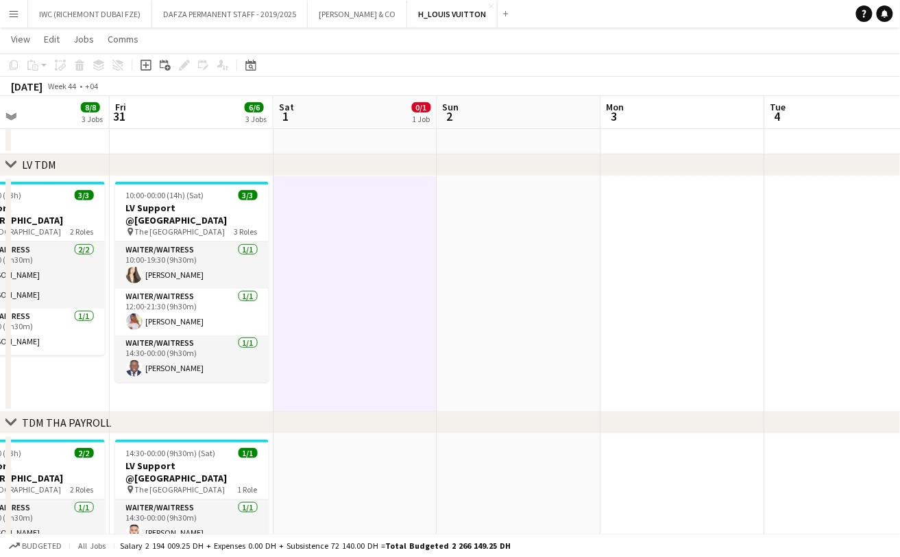
drag, startPoint x: 529, startPoint y: 292, endPoint x: 226, endPoint y: 311, distance: 303.6
click at [226, 311] on app-calendar-viewport "Tue 28 6/6 3 Jobs Wed 29 5/5 3 Jobs Thu 30 8/8 3 Jobs Fri 31 6/6 3 Jobs Sat 1 0…" at bounding box center [450, 490] width 900 height 1155
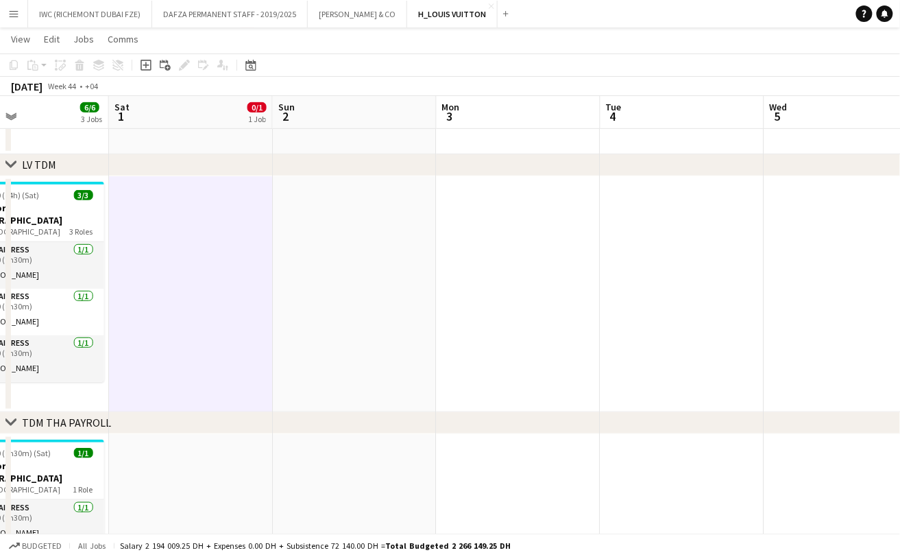
drag, startPoint x: 545, startPoint y: 289, endPoint x: 710, endPoint y: 280, distance: 165.5
click at [710, 280] on app-calendar-viewport "Wed 29 5/5 3 Jobs Thu 30 8/8 3 Jobs Fri 31 6/6 3 Jobs Sat 1 0/1 1 Job Sun 2 Mon…" at bounding box center [450, 490] width 900 height 1155
click at [212, 282] on app-date-cell at bounding box center [192, 294] width 164 height 236
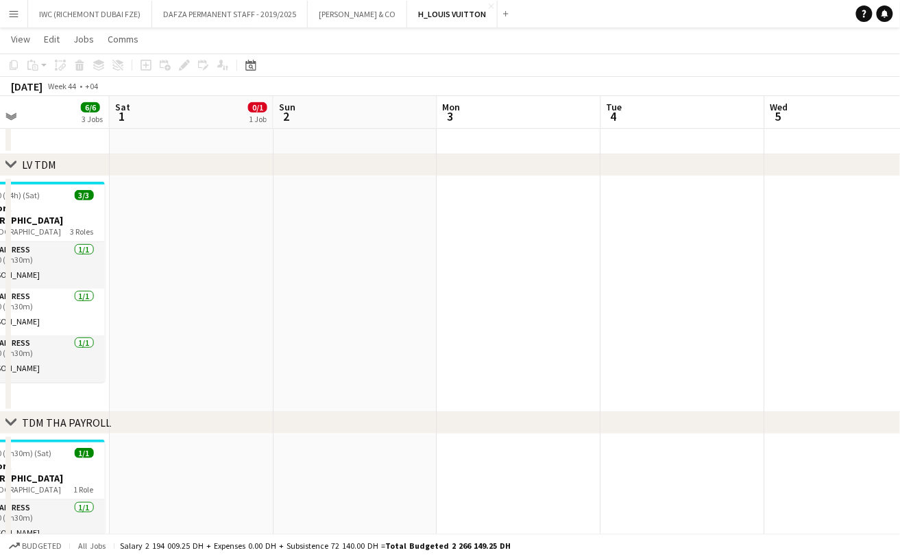
click at [369, 305] on app-date-cell at bounding box center [356, 294] width 164 height 236
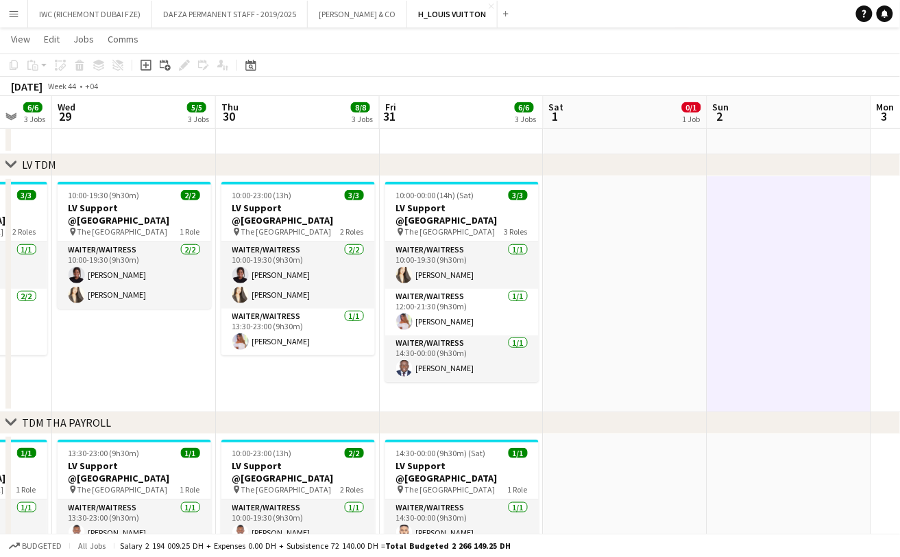
scroll to position [0, 428]
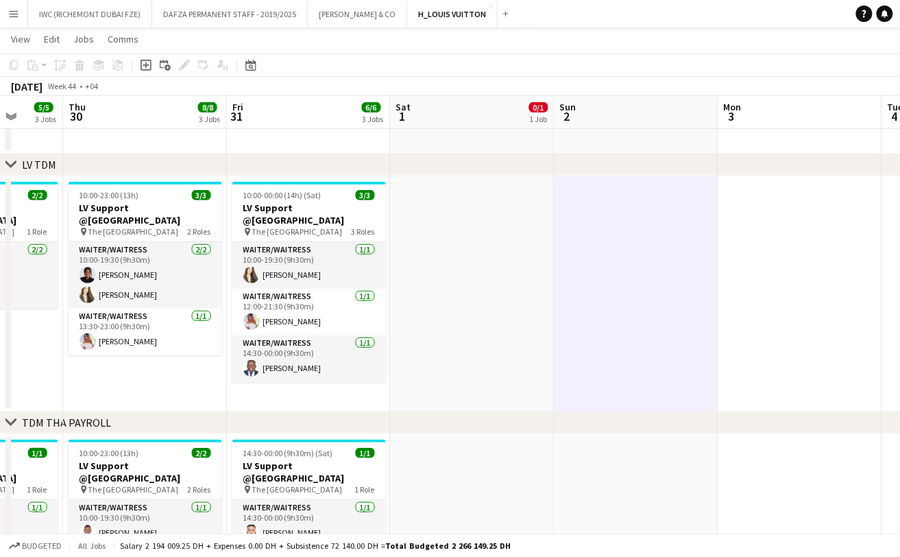
drag, startPoint x: 202, startPoint y: 299, endPoint x: 483, endPoint y: 309, distance: 281.3
click at [483, 309] on app-calendar-viewport "Mon 27 7/7 3 Jobs Tue 28 6/6 3 Jobs Wed 29 5/5 3 Jobs Thu 30 8/8 3 Jobs Fri 31 …" at bounding box center [450, 490] width 900 height 1155
click at [636, 238] on app-date-cell at bounding box center [637, 294] width 164 height 236
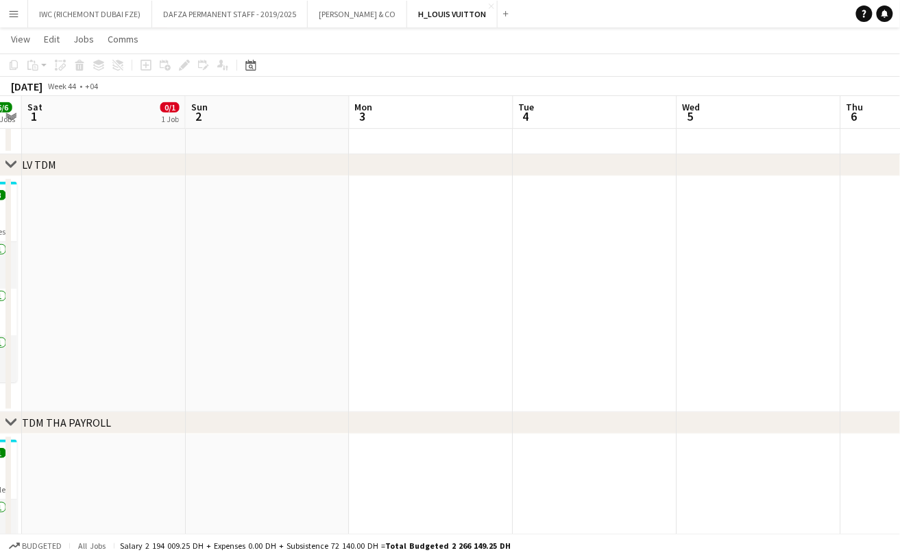
scroll to position [0, 464]
drag, startPoint x: 642, startPoint y: 279, endPoint x: 291, endPoint y: 298, distance: 352.2
click at [291, 298] on app-calendar-viewport "Wed 29 5/5 3 Jobs Thu 30 8/8 3 Jobs Fri 31 6/6 3 Jobs Sat 1 0/1 1 Job Sun 2 Mon…" at bounding box center [450, 490] width 900 height 1155
click at [107, 303] on app-date-cell at bounding box center [109, 294] width 164 height 236
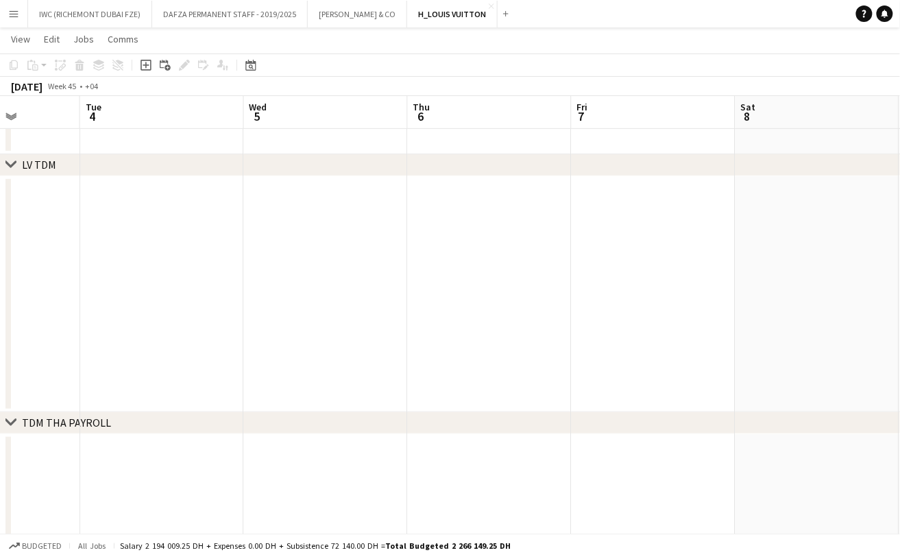
drag, startPoint x: 744, startPoint y: 274, endPoint x: 305, endPoint y: 312, distance: 440.5
click at [305, 312] on app-calendar-viewport "Fri 31 6/6 3 Jobs Sat 1 0/1 1 Job Sun 2 Mon 3 Tue 4 Wed 5 Thu 6 Fri 7 Sat 8 Sun…" at bounding box center [450, 490] width 900 height 1155
drag, startPoint x: 577, startPoint y: 293, endPoint x: 369, endPoint y: 304, distance: 208.7
click at [369, 304] on app-calendar-viewport "Fri 31 6/6 3 Jobs Sat 1 0/1 1 Job Sun 2 Mon 3 Tue 4 Wed 5 Thu 6 Fri 7 Sat 8 Sun…" at bounding box center [450, 490] width 900 height 1155
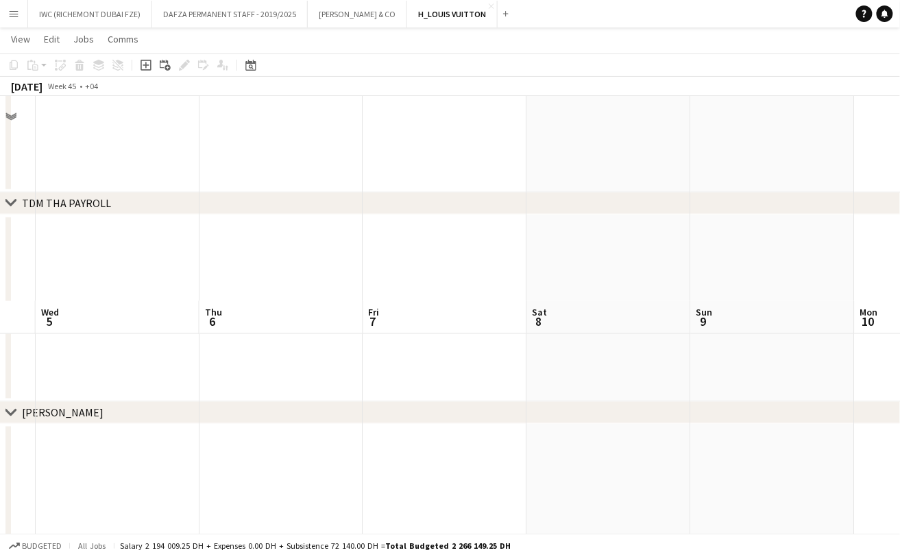
scroll to position [564, 0]
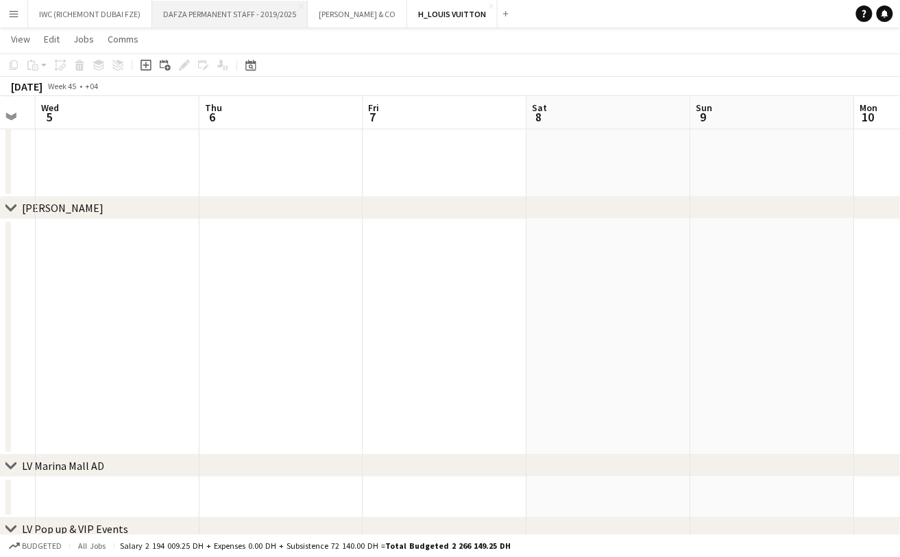
click at [189, 10] on button "DAFZA PERMANENT STAFF - 2019/2025 Close" at bounding box center [230, 14] width 156 height 27
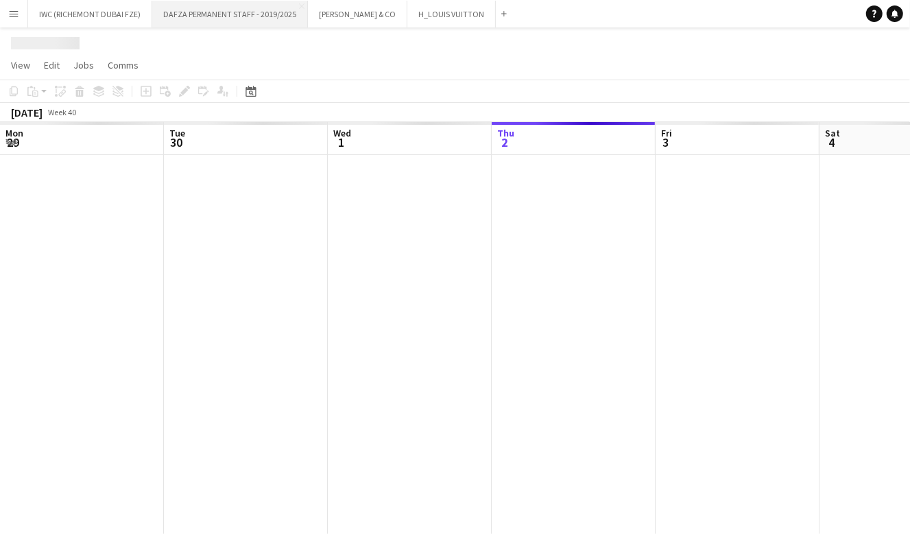
scroll to position [0, 328]
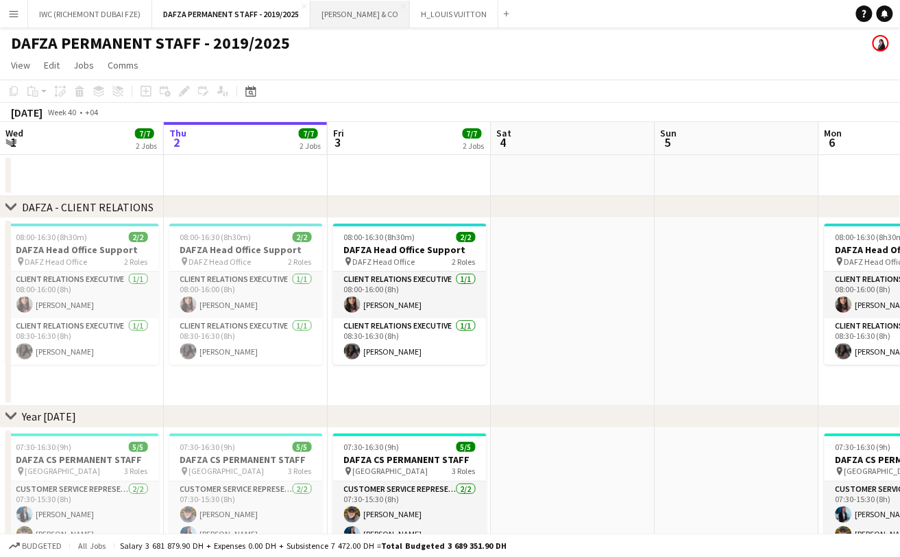
click at [332, 7] on button "[PERSON_NAME] & CO Close" at bounding box center [360, 14] width 99 height 27
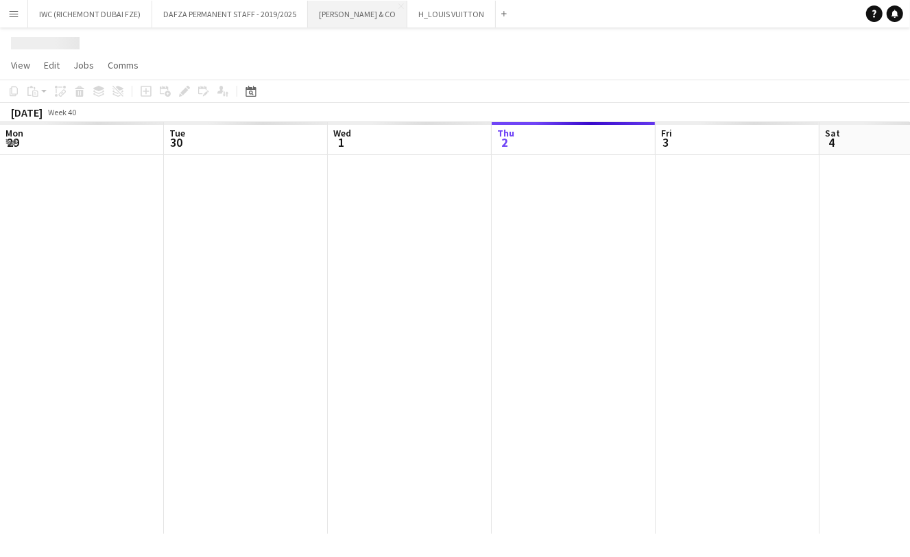
scroll to position [0, 328]
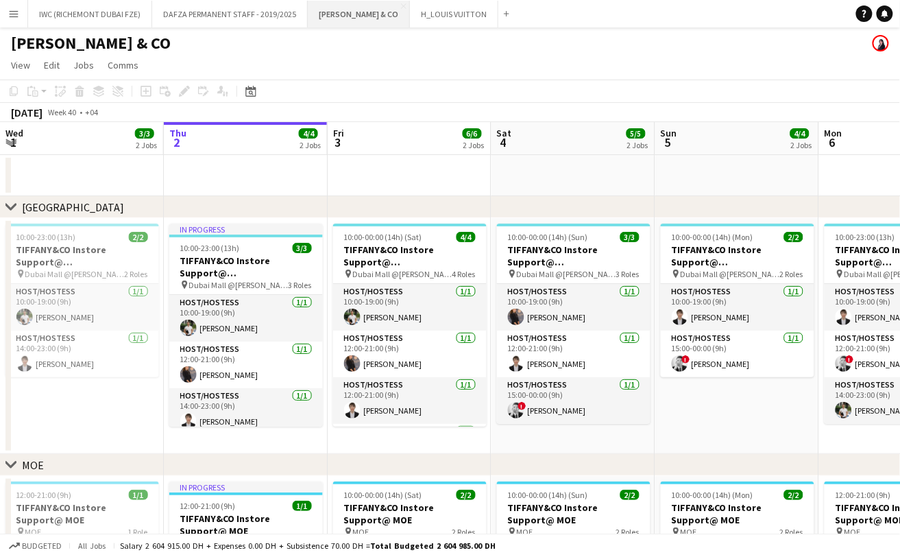
click at [371, 6] on button "[PERSON_NAME] & CO Close" at bounding box center [359, 14] width 102 height 27
click at [299, 5] on app-icon "Close" at bounding box center [301, 5] width 5 height 5
click at [334, 7] on app-icon "Close" at bounding box center [336, 5] width 5 height 5
click at [245, 5] on app-icon "Close" at bounding box center [247, 5] width 5 height 5
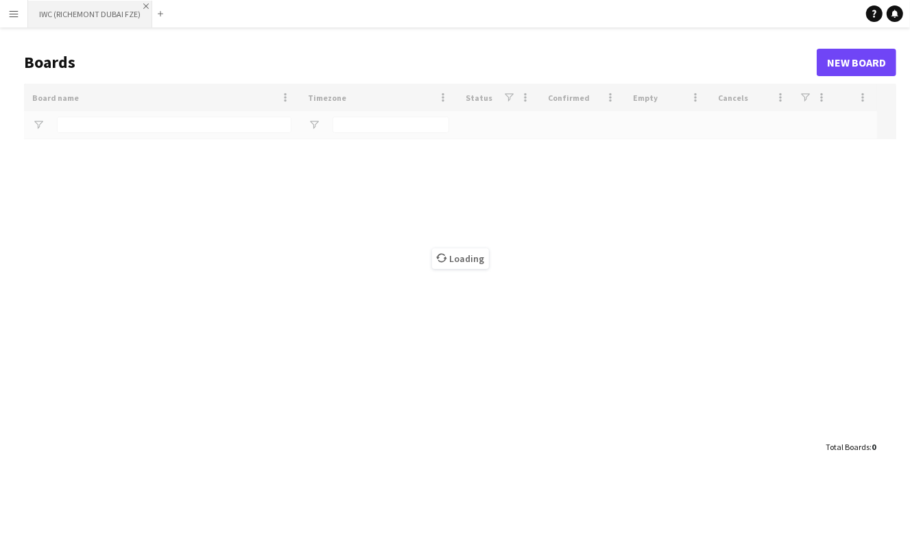
click at [143, 7] on app-icon "Close" at bounding box center [145, 5] width 5 height 5
type input "***"
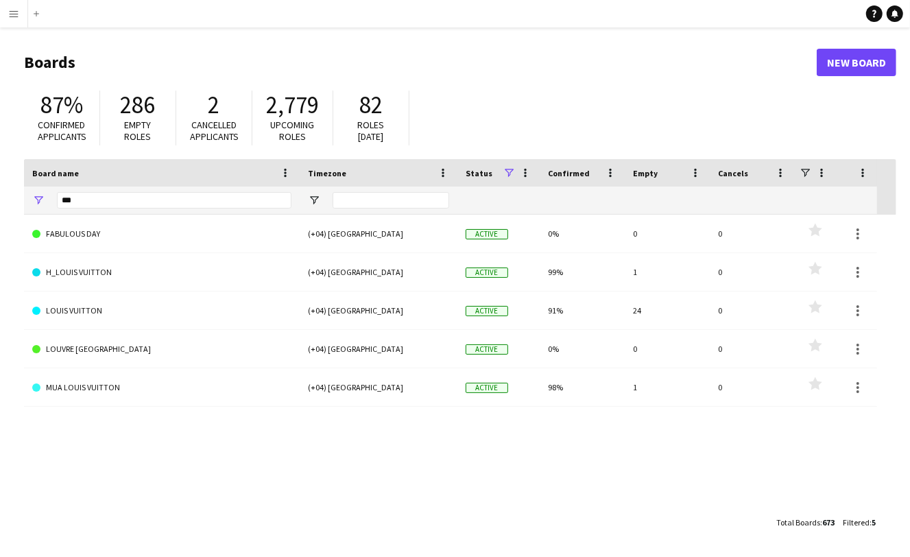
click at [11, 11] on app-icon "Menu" at bounding box center [13, 13] width 11 height 11
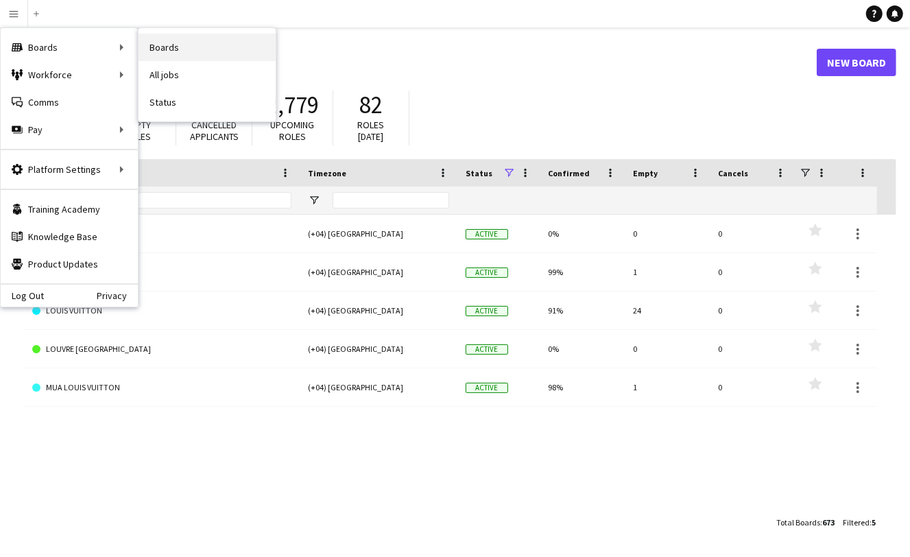
click at [174, 50] on link "Boards" at bounding box center [206, 47] width 137 height 27
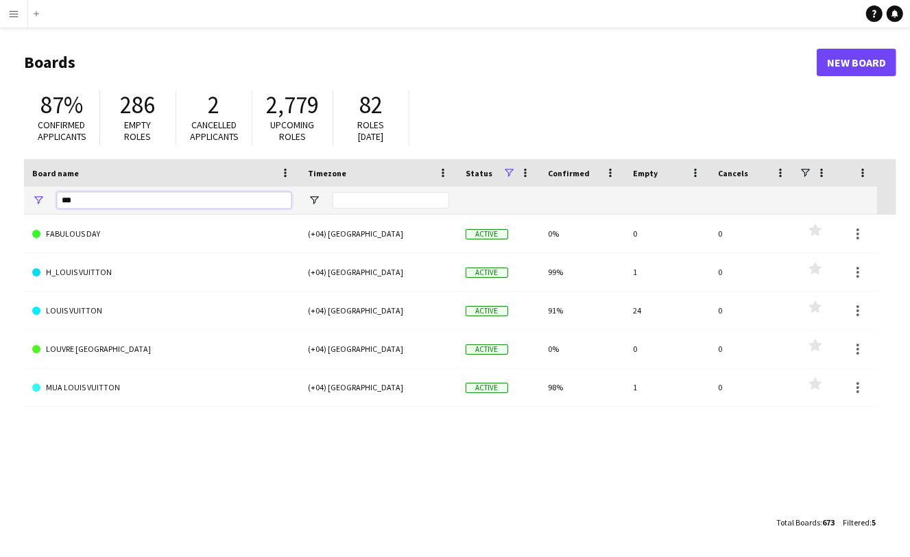
click at [174, 198] on input "***" at bounding box center [174, 200] width 234 height 16
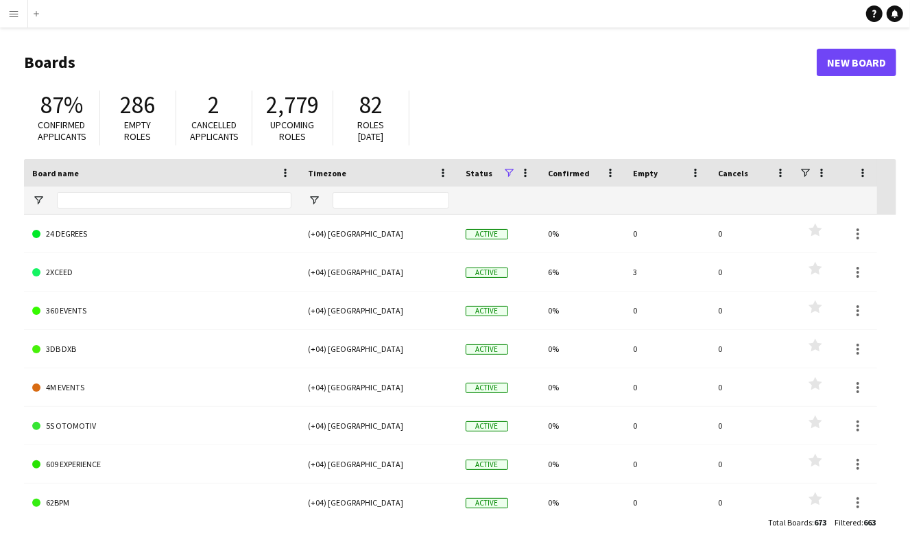
click at [13, 13] on app-icon "Menu" at bounding box center [13, 13] width 11 height 11
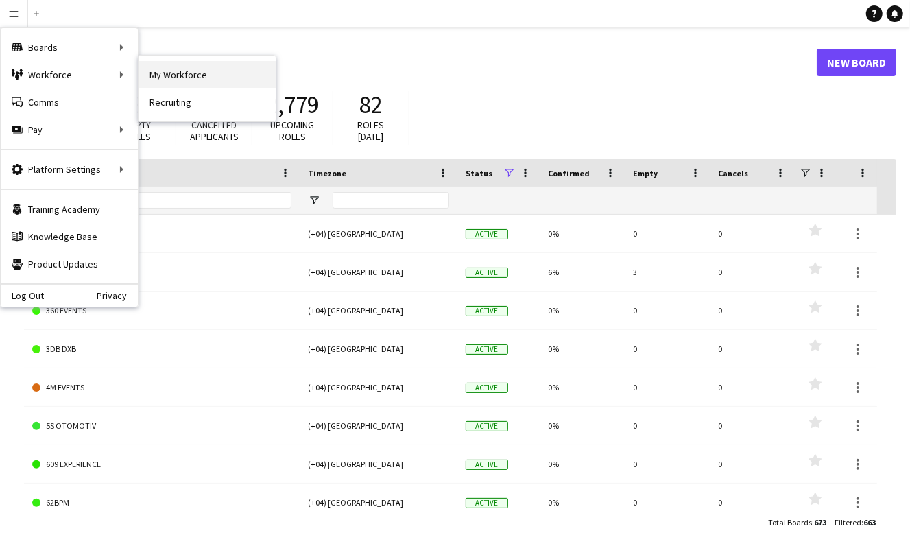
click at [196, 73] on link "My Workforce" at bounding box center [206, 74] width 137 height 27
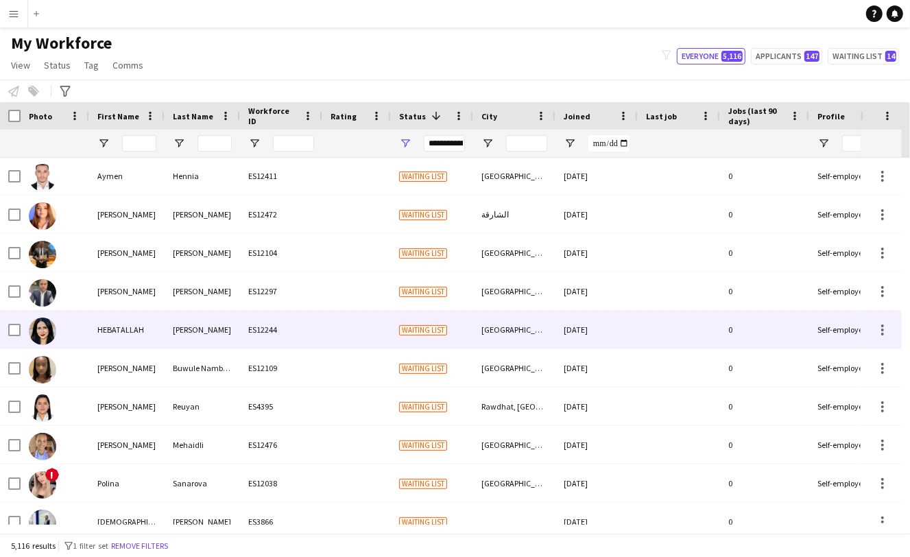
scroll to position [99, 0]
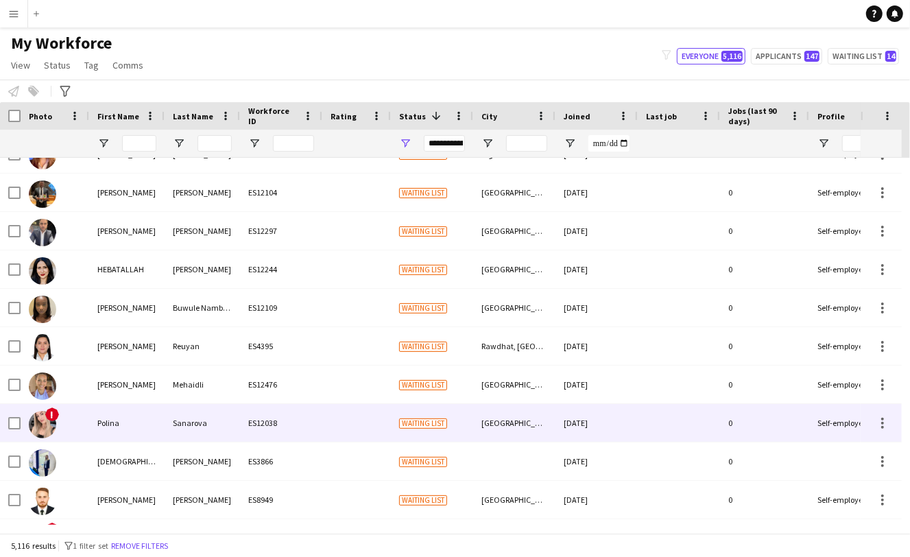
click at [37, 423] on img at bounding box center [42, 424] width 27 height 27
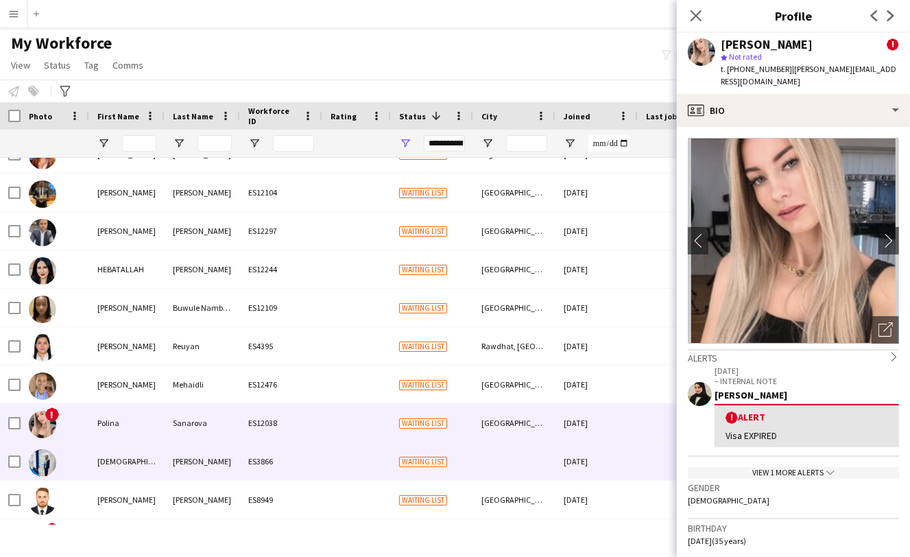
click at [67, 445] on div at bounding box center [55, 461] width 69 height 38
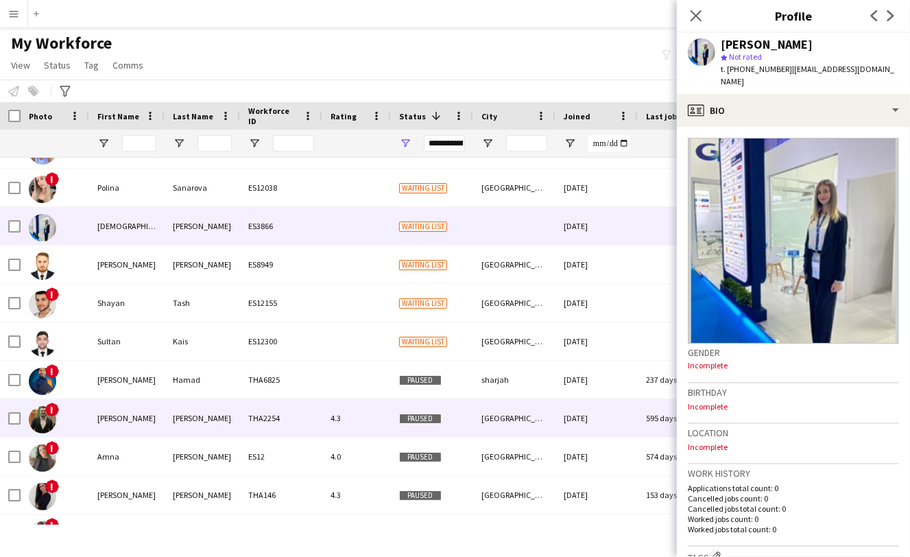
scroll to position [376, 0]
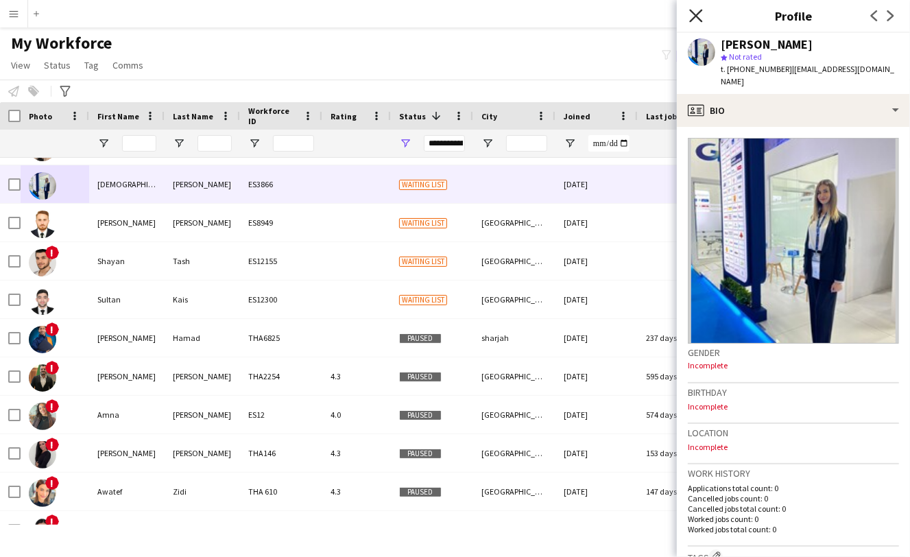
click at [699, 17] on icon at bounding box center [695, 15] width 13 height 13
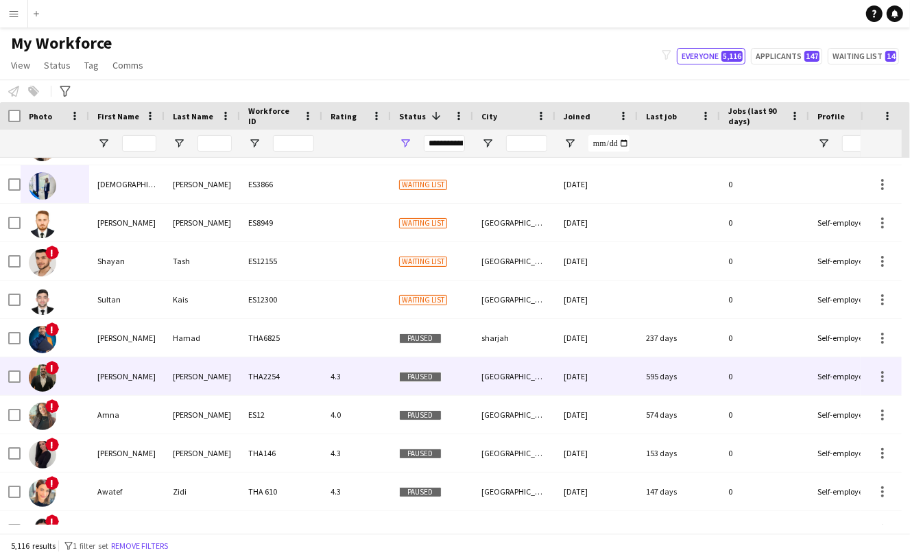
click at [49, 374] on img at bounding box center [42, 377] width 27 height 27
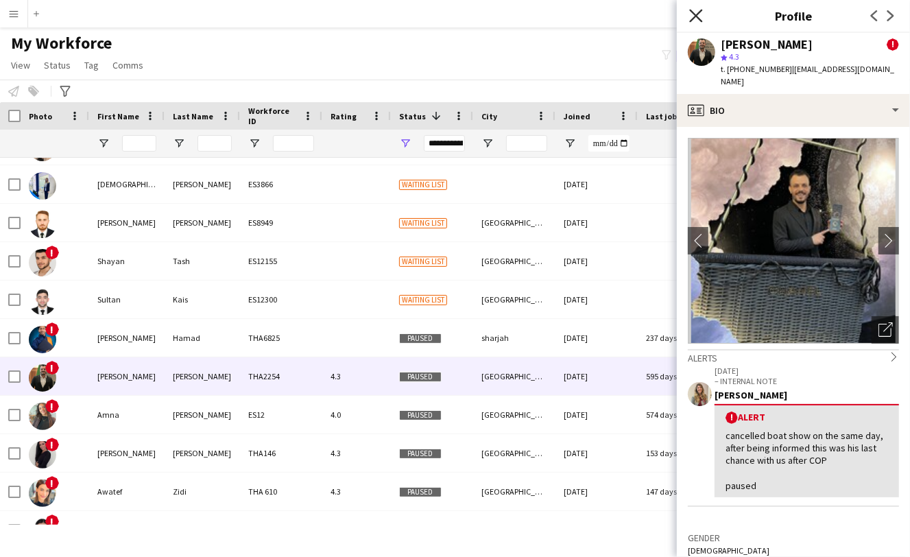
click at [698, 16] on icon at bounding box center [695, 15] width 13 height 13
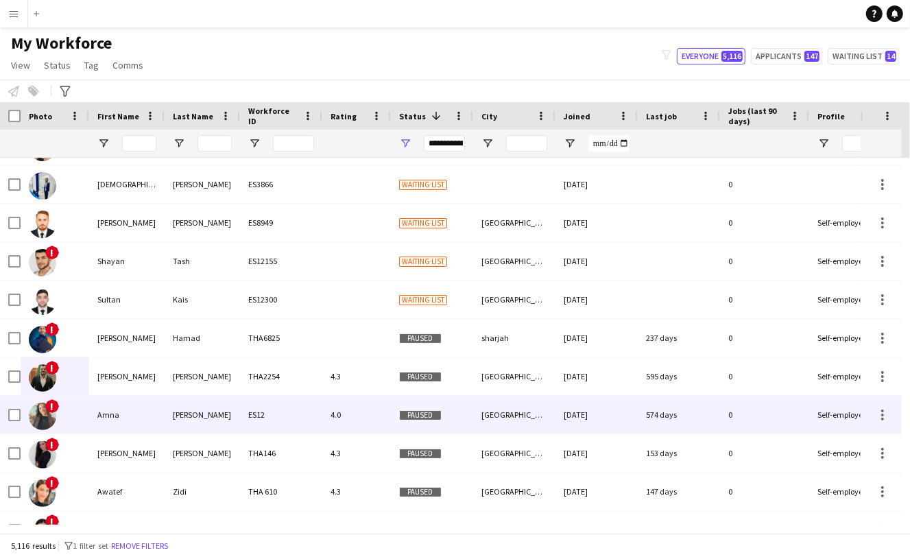
click at [40, 413] on img at bounding box center [42, 415] width 27 height 27
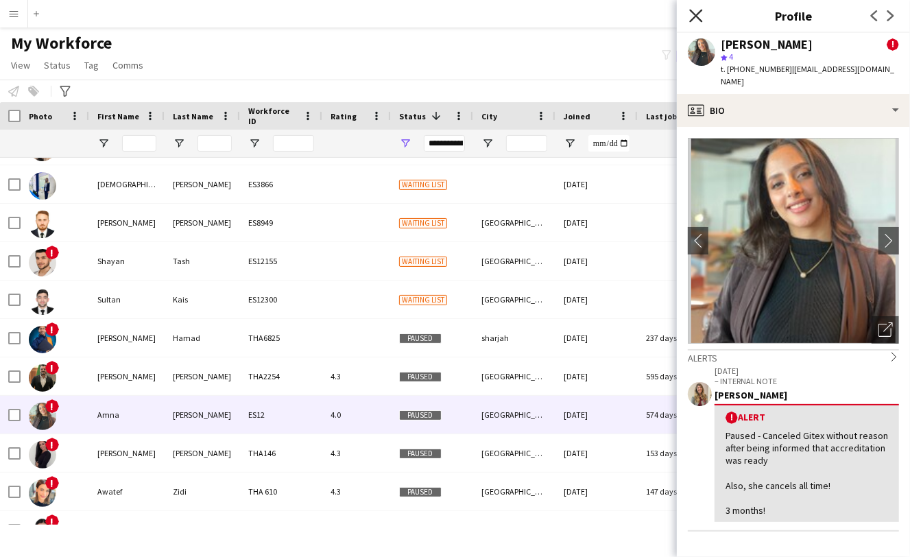
click at [694, 14] on icon at bounding box center [695, 15] width 13 height 13
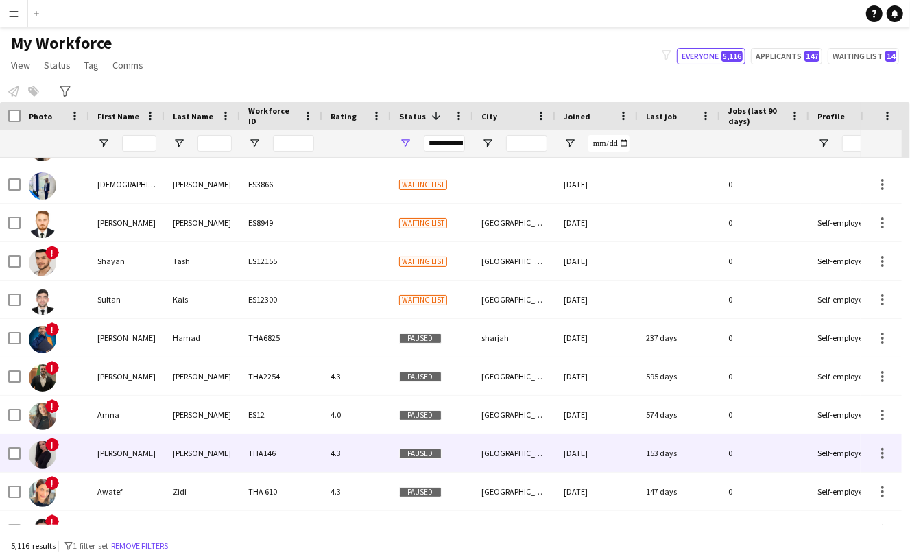
click at [37, 448] on img at bounding box center [42, 454] width 27 height 27
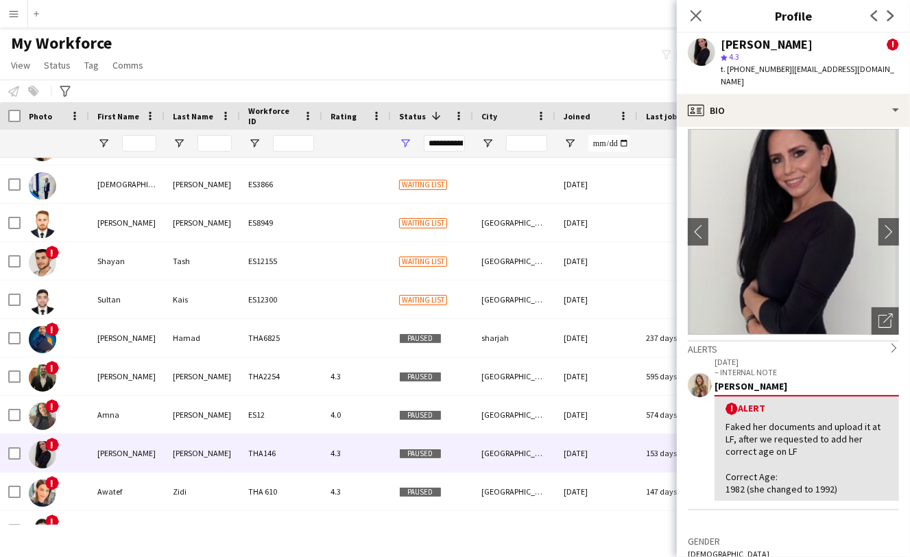
scroll to position [21, 0]
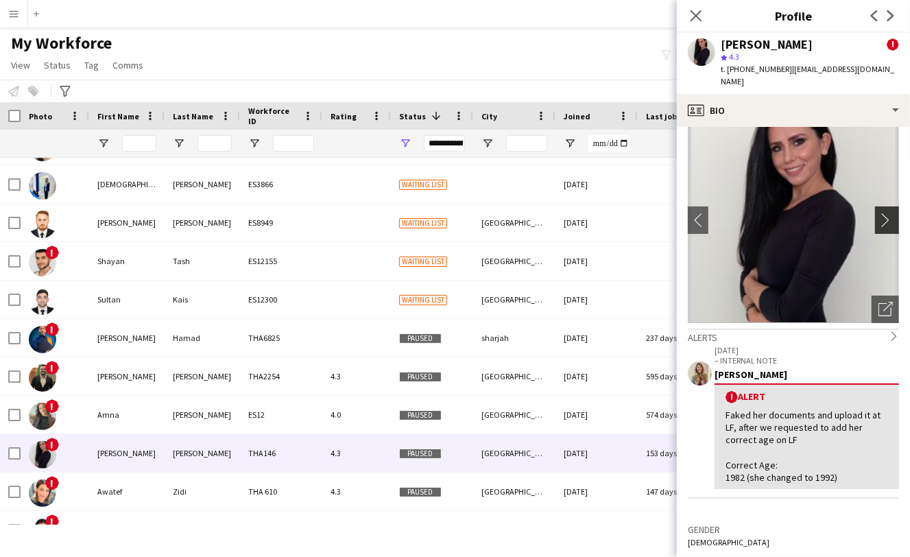
click at [878, 213] on app-icon "chevron-right" at bounding box center [888, 220] width 21 height 14
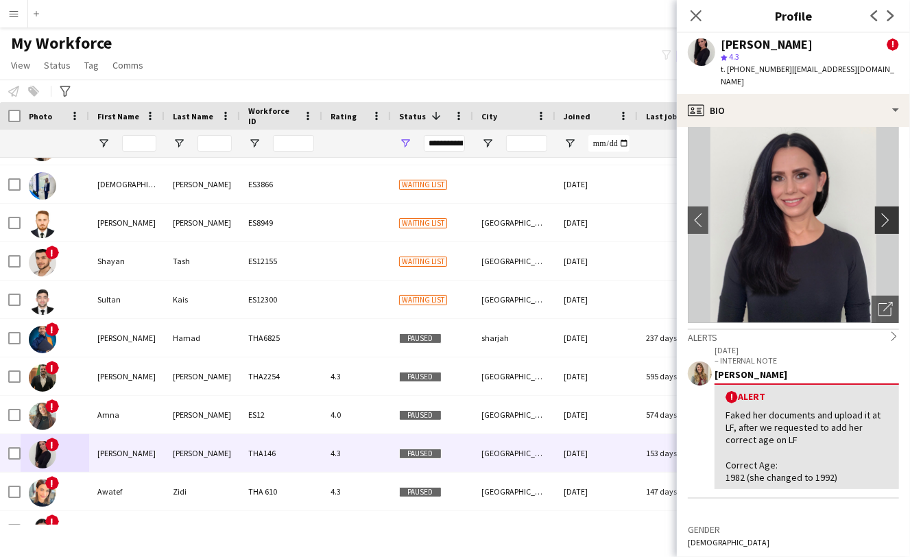
click at [878, 213] on app-icon "chevron-right" at bounding box center [888, 220] width 21 height 14
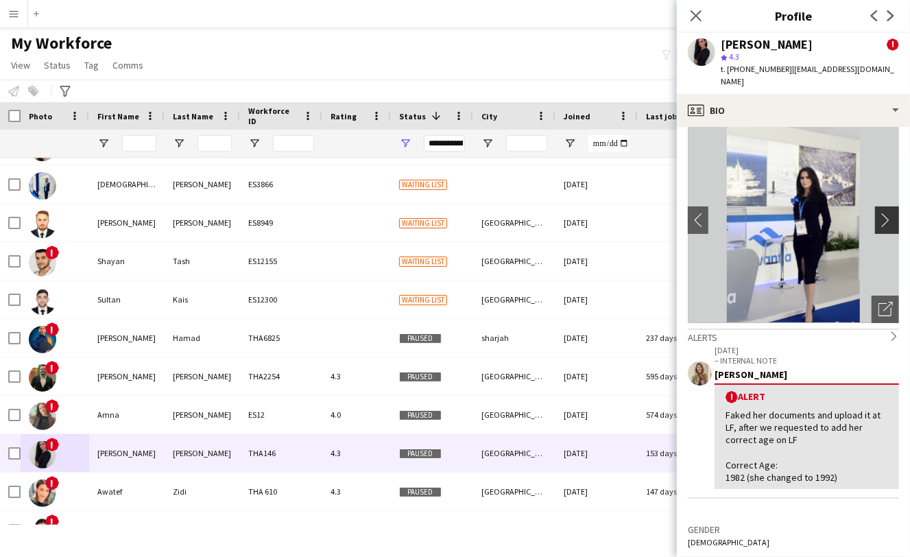
click at [878, 213] on app-icon "chevron-right" at bounding box center [888, 220] width 21 height 14
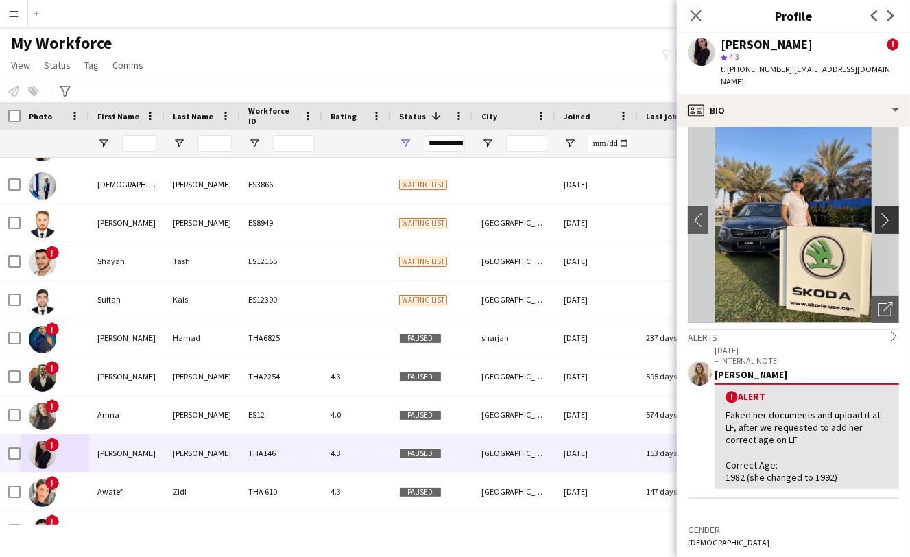
click at [878, 213] on app-icon "chevron-right" at bounding box center [888, 220] width 21 height 14
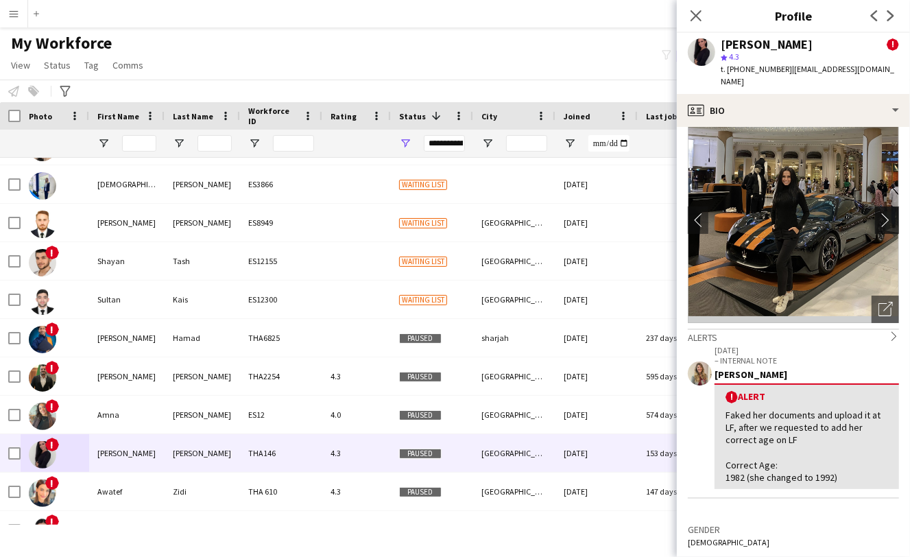
click at [878, 213] on app-icon "chevron-right" at bounding box center [888, 220] width 21 height 14
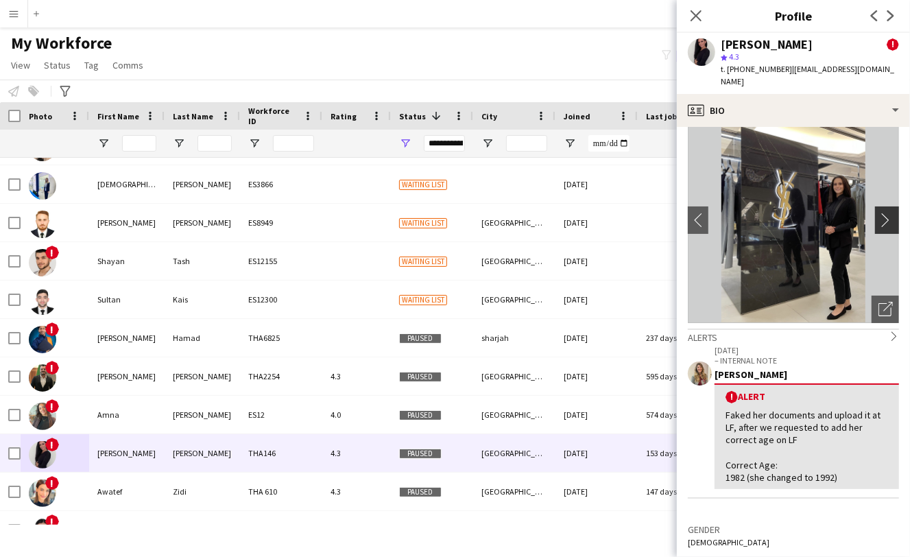
click at [878, 213] on app-icon "chevron-right" at bounding box center [888, 220] width 21 height 14
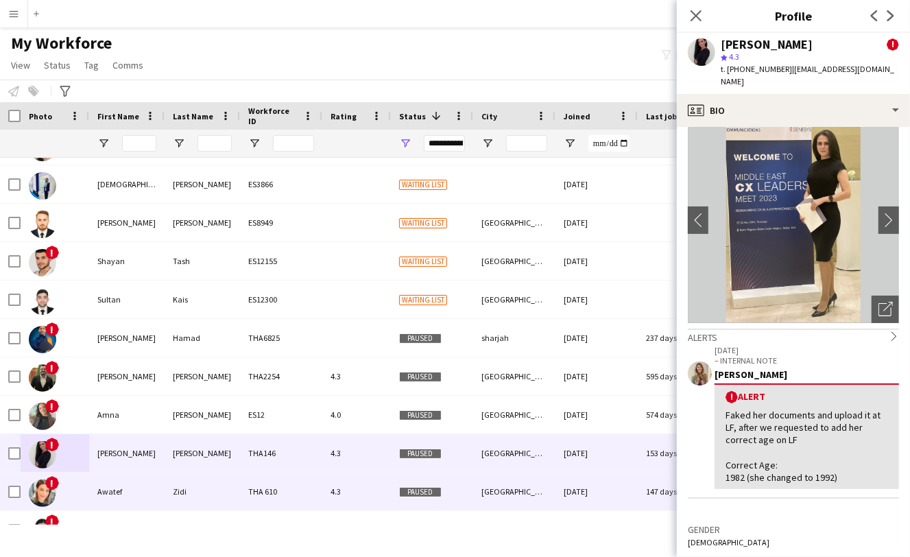
click at [45, 489] on img at bounding box center [42, 492] width 27 height 27
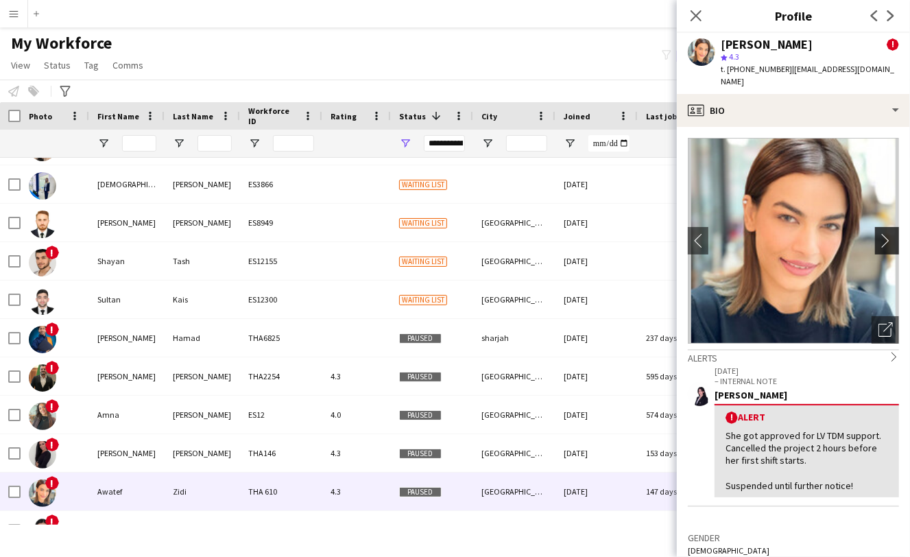
click at [882, 233] on app-icon "chevron-right" at bounding box center [888, 240] width 21 height 14
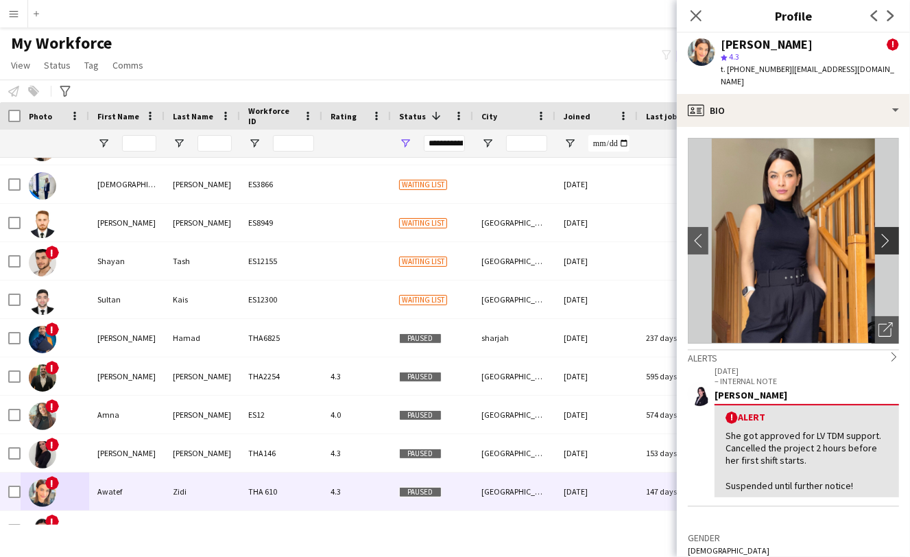
click at [878, 233] on app-icon "chevron-right" at bounding box center [888, 240] width 21 height 14
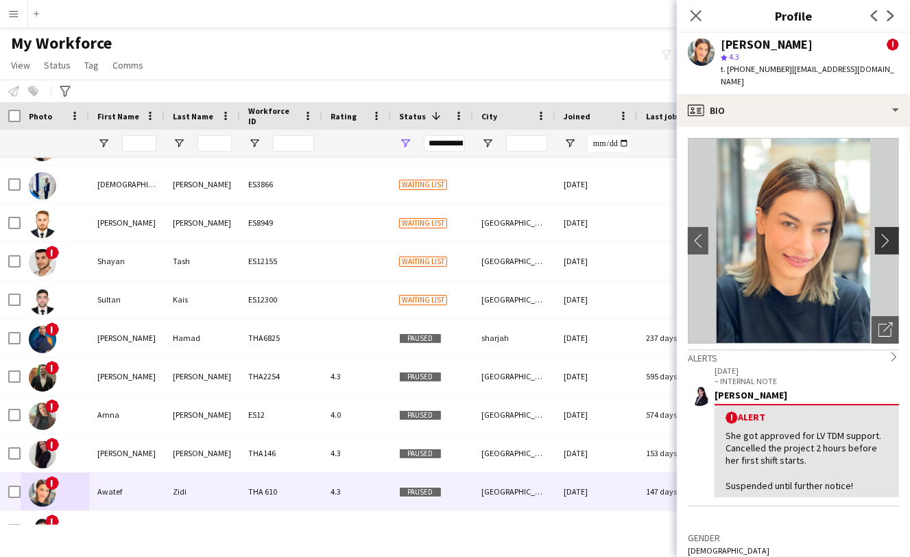
click at [878, 233] on app-icon "chevron-right" at bounding box center [888, 240] width 21 height 14
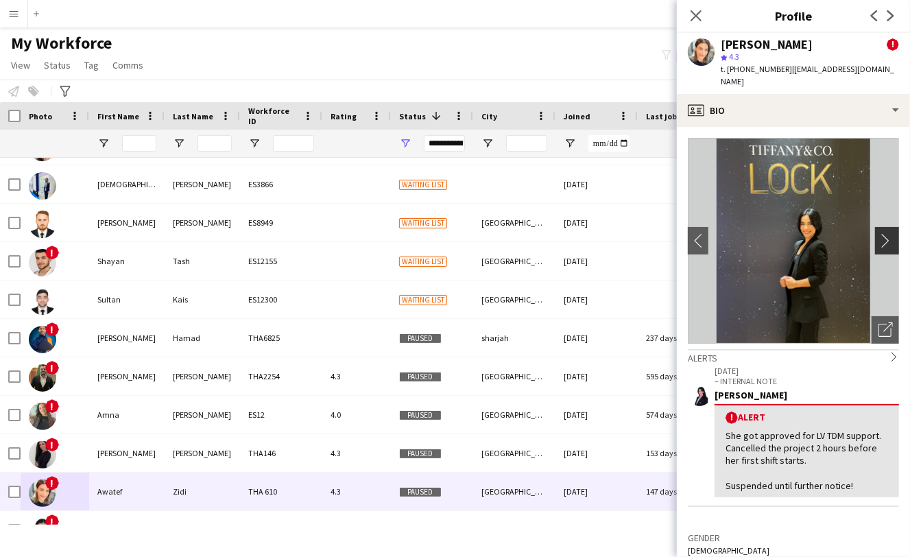
click at [878, 233] on app-icon "chevron-right" at bounding box center [888, 240] width 21 height 14
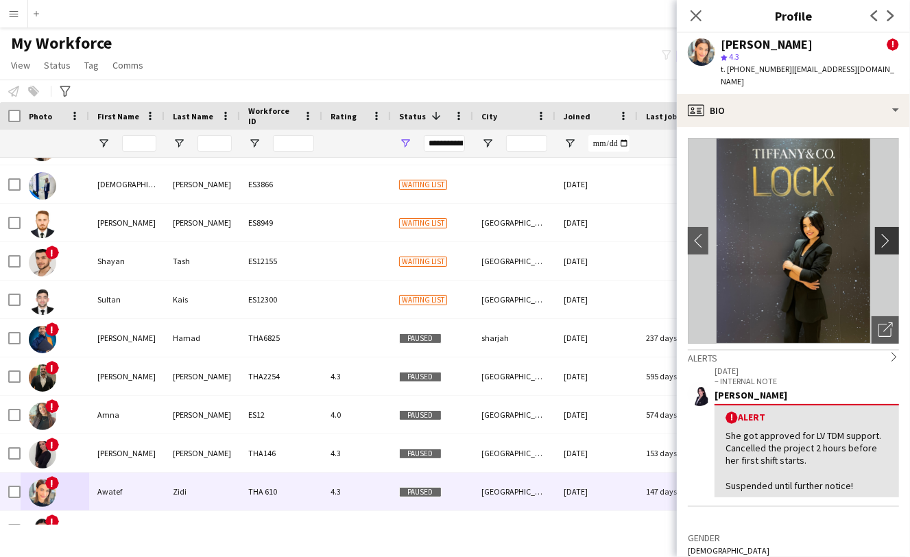
click at [878, 233] on app-icon "chevron-right" at bounding box center [888, 240] width 21 height 14
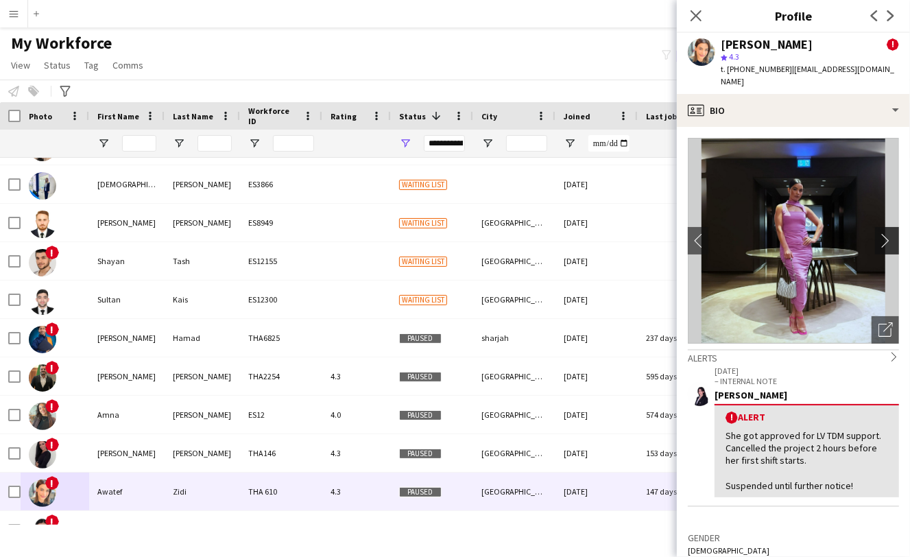
click at [878, 233] on app-icon "chevron-right" at bounding box center [888, 240] width 21 height 14
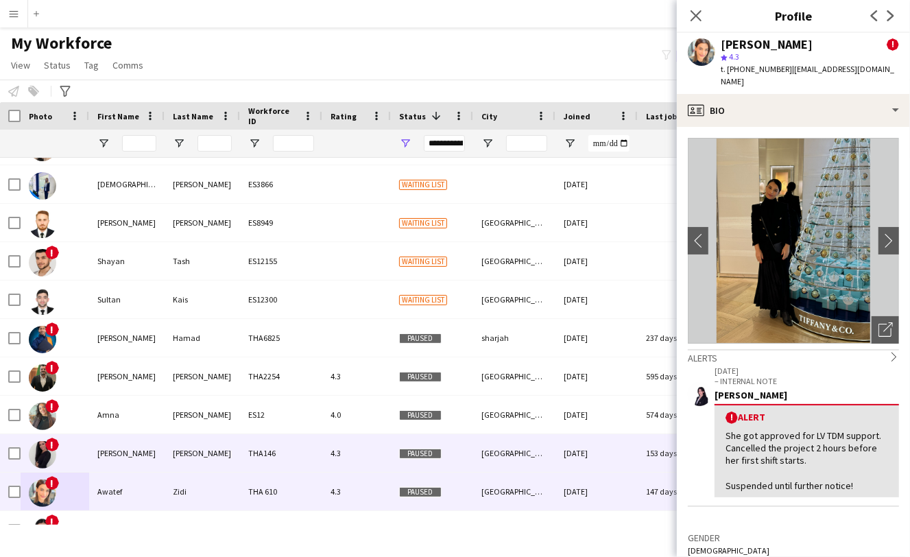
scroll to position [492, 0]
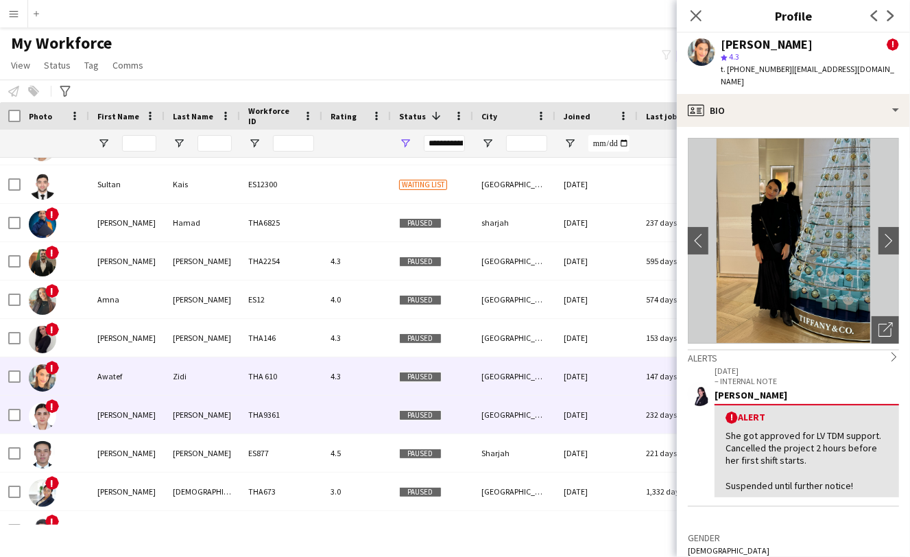
click at [45, 414] on img at bounding box center [42, 415] width 27 height 27
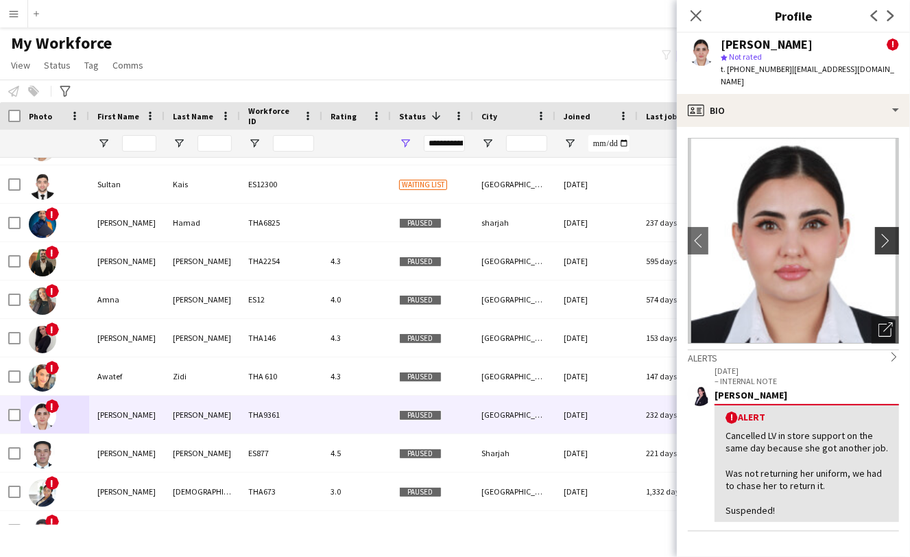
click at [878, 233] on app-icon "chevron-right" at bounding box center [888, 240] width 21 height 14
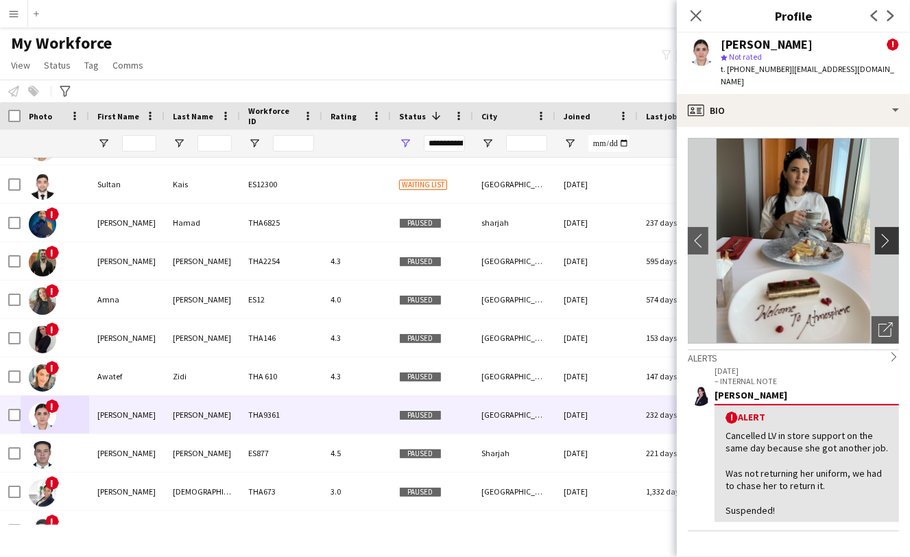
click at [878, 233] on app-icon "chevron-right" at bounding box center [888, 240] width 21 height 14
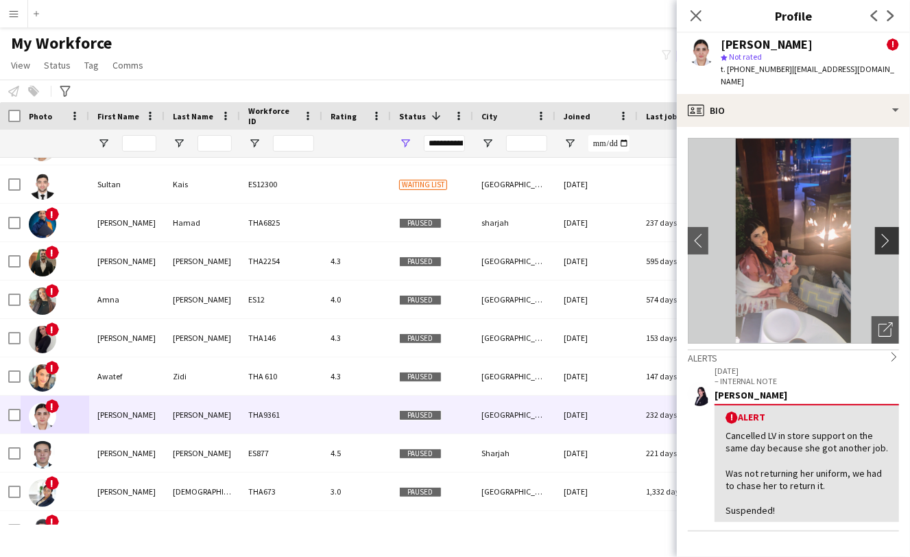
click at [878, 233] on app-icon "chevron-right" at bounding box center [888, 240] width 21 height 14
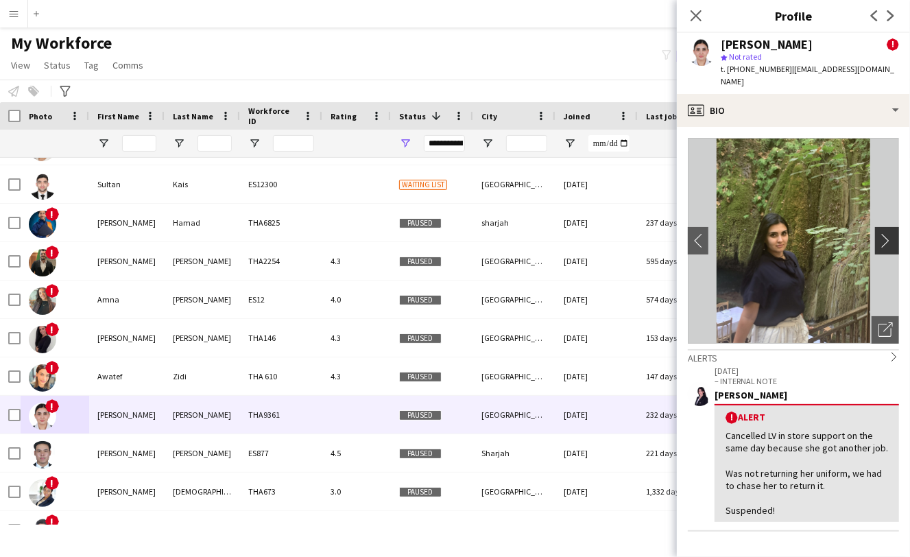
click at [878, 233] on app-icon "chevron-right" at bounding box center [888, 240] width 21 height 14
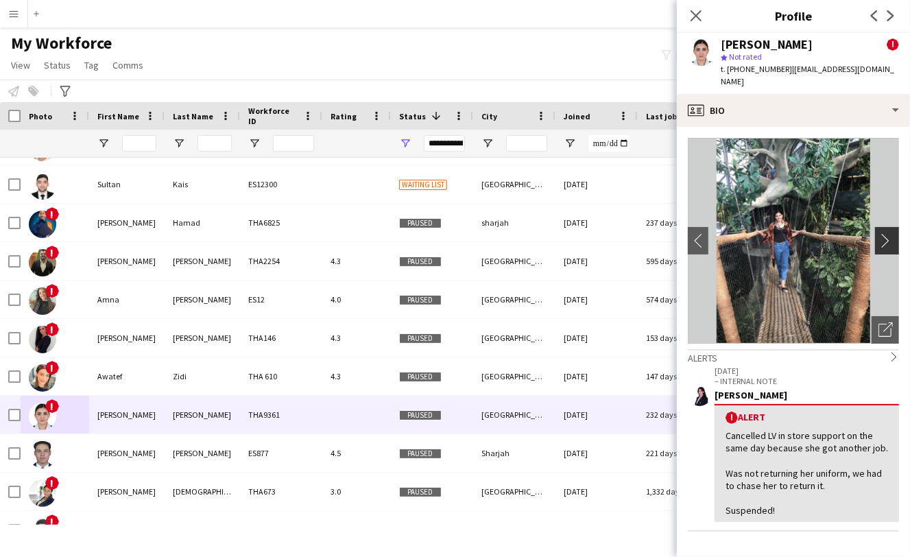
click at [878, 233] on app-icon "chevron-right" at bounding box center [888, 240] width 21 height 14
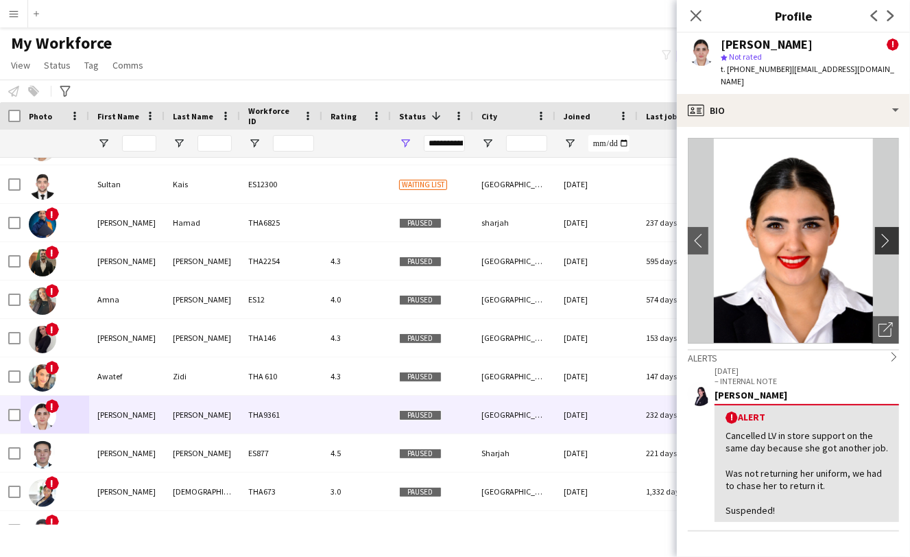
click at [878, 233] on app-icon "chevron-right" at bounding box center [888, 240] width 21 height 14
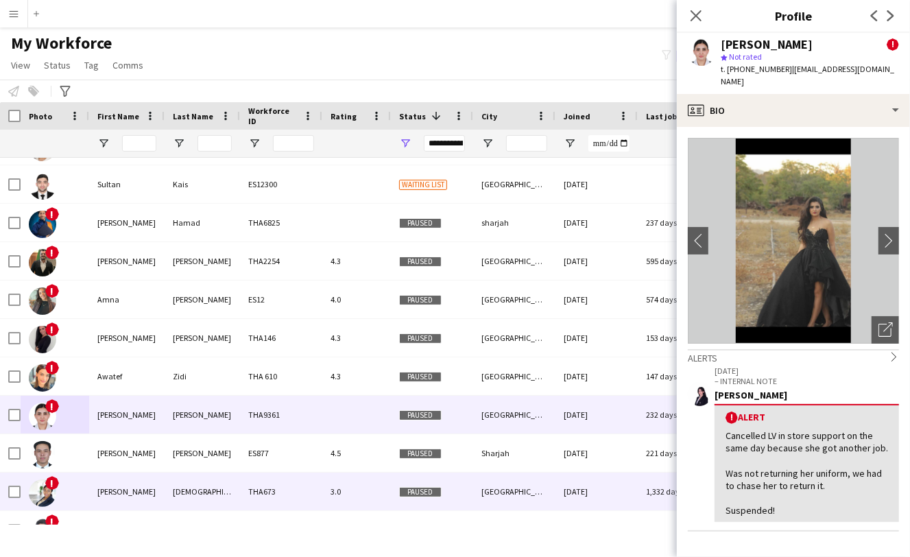
click at [48, 484] on span "!" at bounding box center [52, 483] width 14 height 14
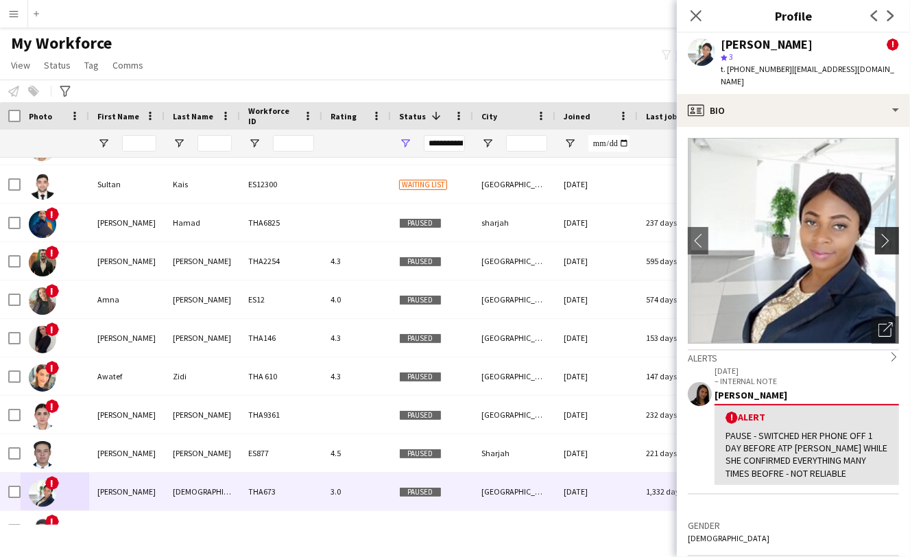
click at [878, 233] on app-icon "chevron-right" at bounding box center [888, 240] width 21 height 14
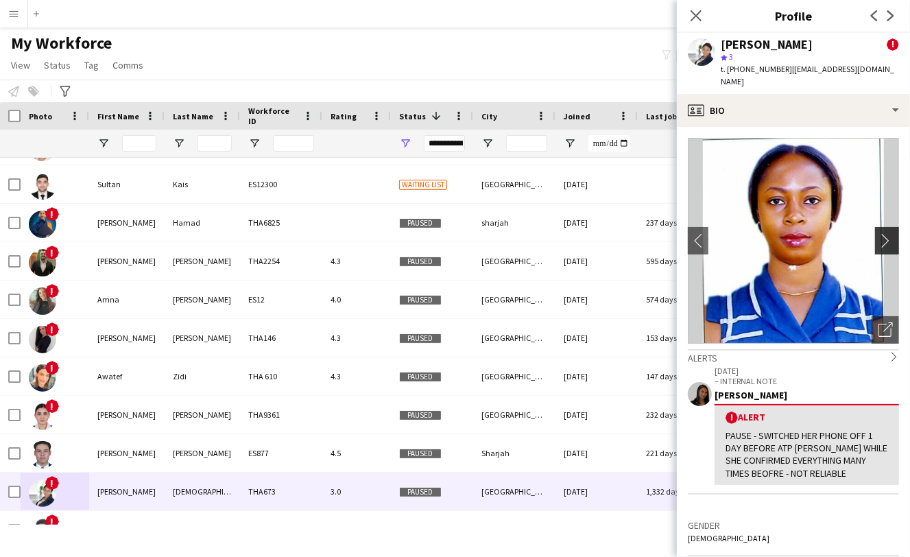
click at [878, 233] on app-icon "chevron-right" at bounding box center [888, 240] width 21 height 14
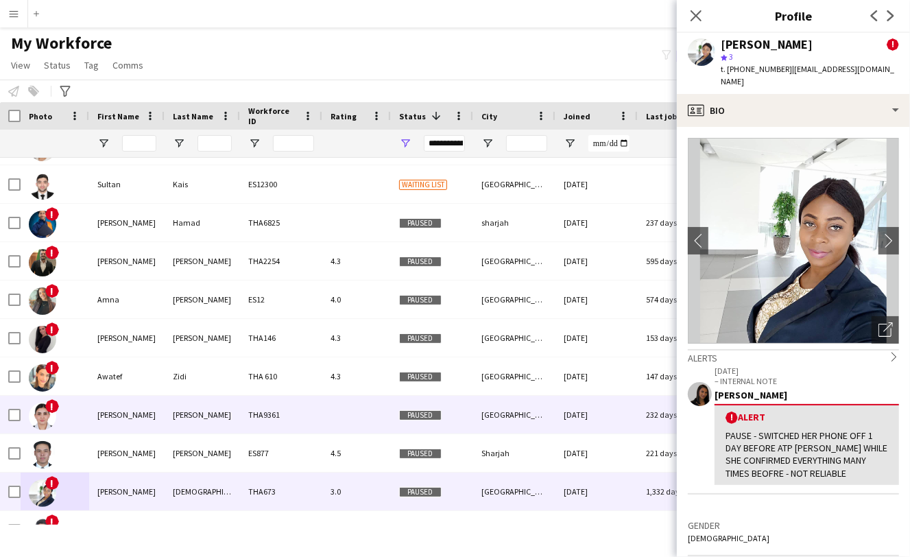
scroll to position [616, 0]
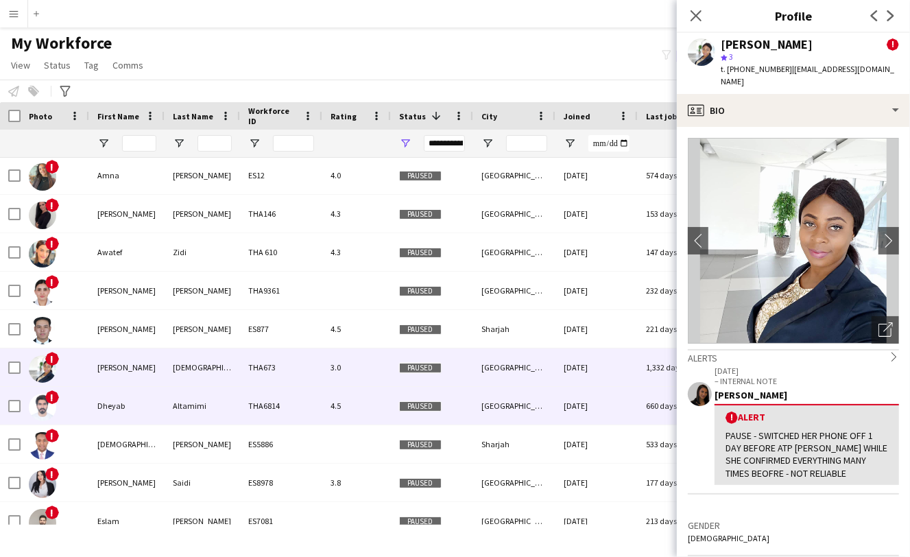
click at [38, 407] on img at bounding box center [42, 407] width 27 height 27
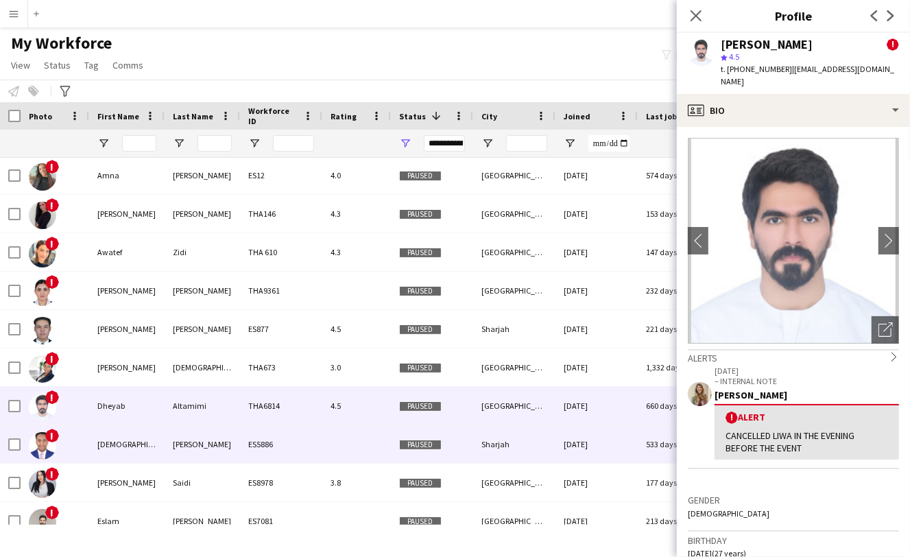
click at [43, 446] on img at bounding box center [42, 445] width 27 height 27
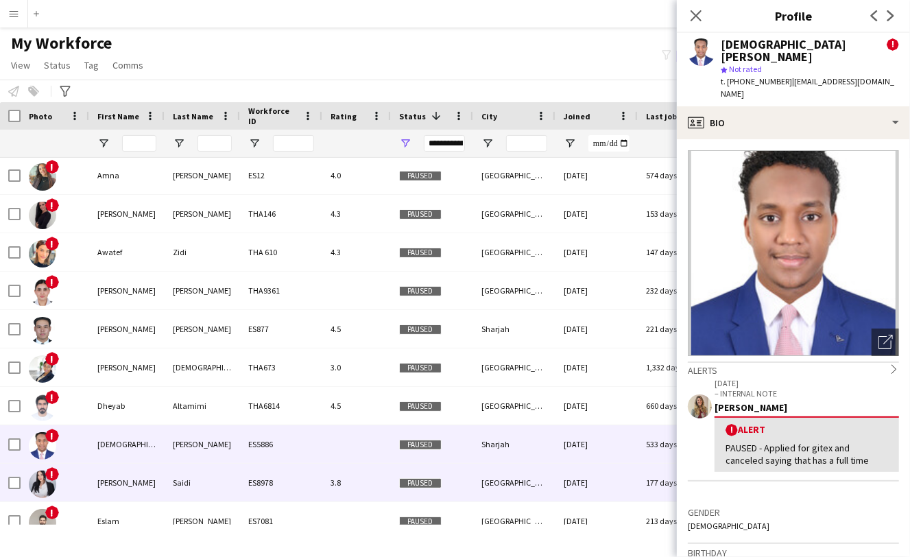
click at [44, 480] on img at bounding box center [42, 483] width 27 height 27
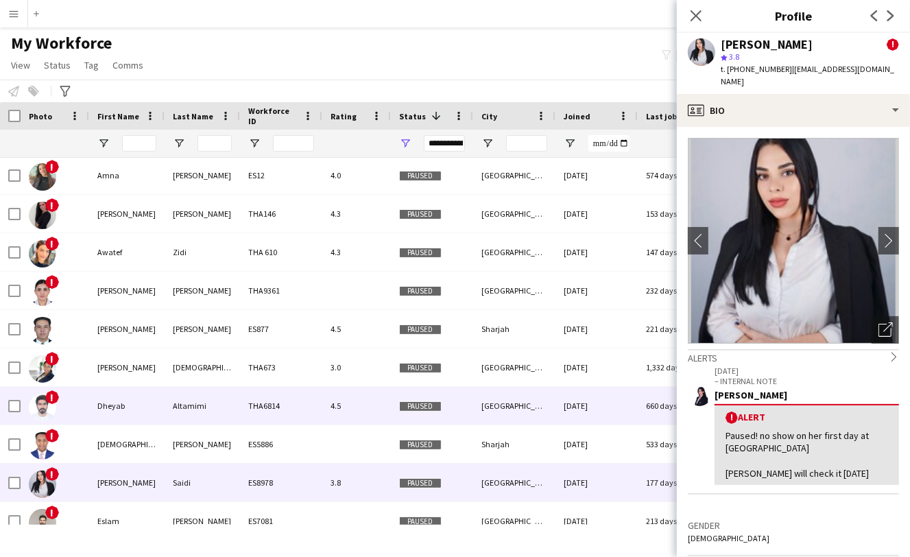
scroll to position [734, 0]
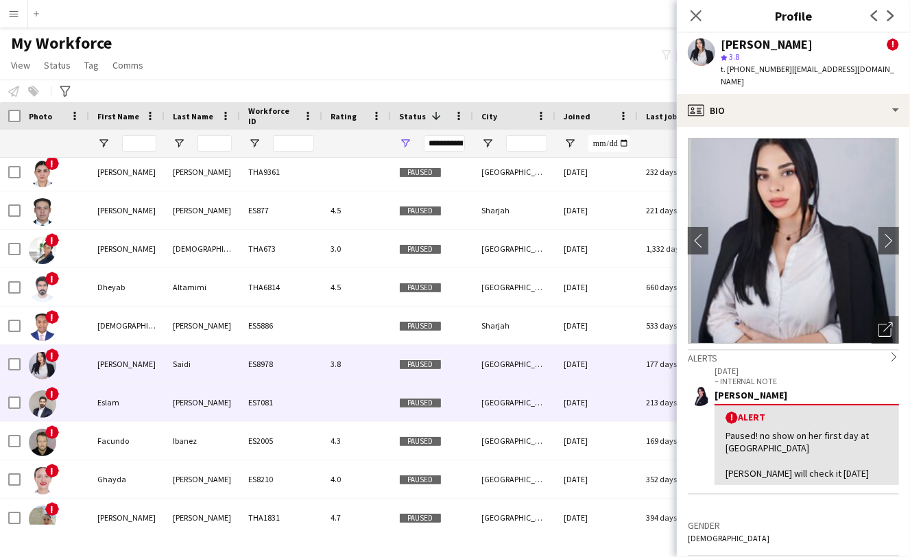
click at [41, 402] on img at bounding box center [42, 403] width 27 height 27
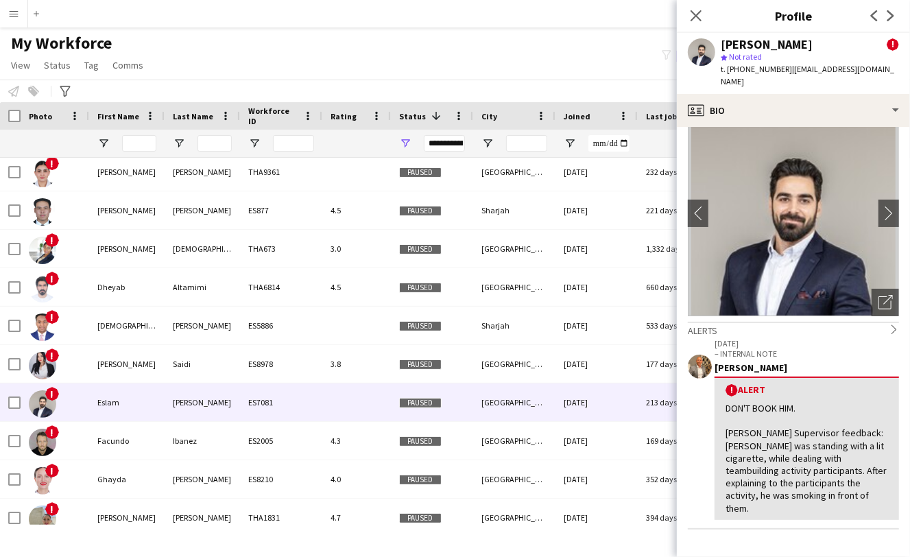
scroll to position [27, 0]
click at [878, 206] on app-icon "chevron-right" at bounding box center [888, 213] width 21 height 14
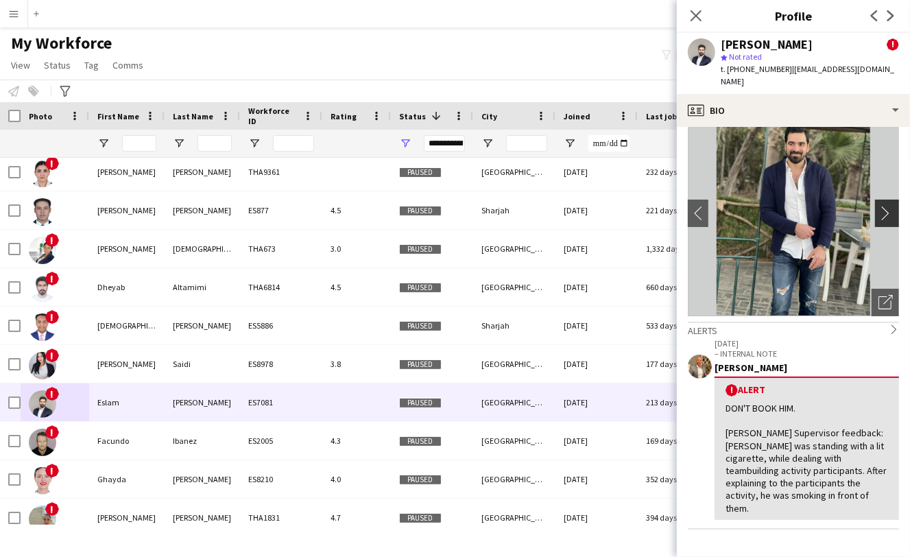
click at [878, 206] on app-icon "chevron-right" at bounding box center [888, 213] width 21 height 14
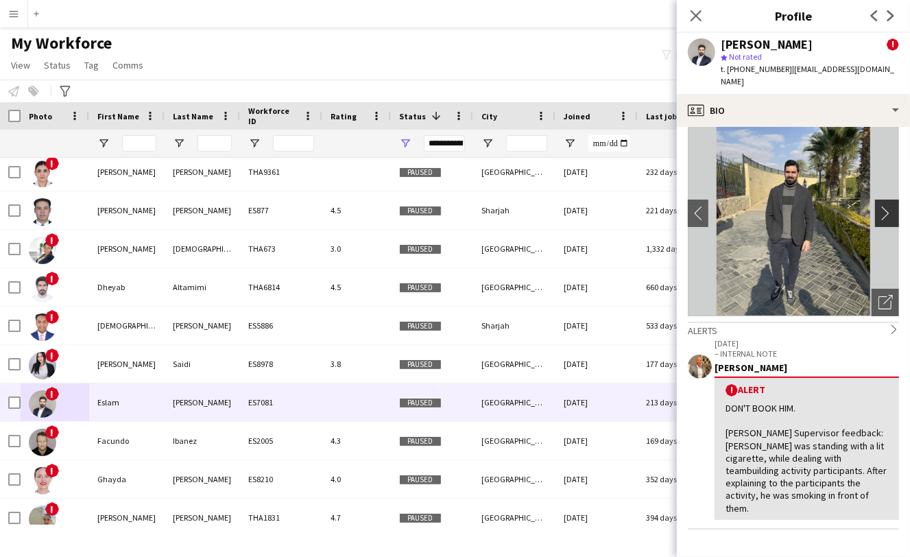
click at [878, 206] on app-icon "chevron-right" at bounding box center [888, 213] width 21 height 14
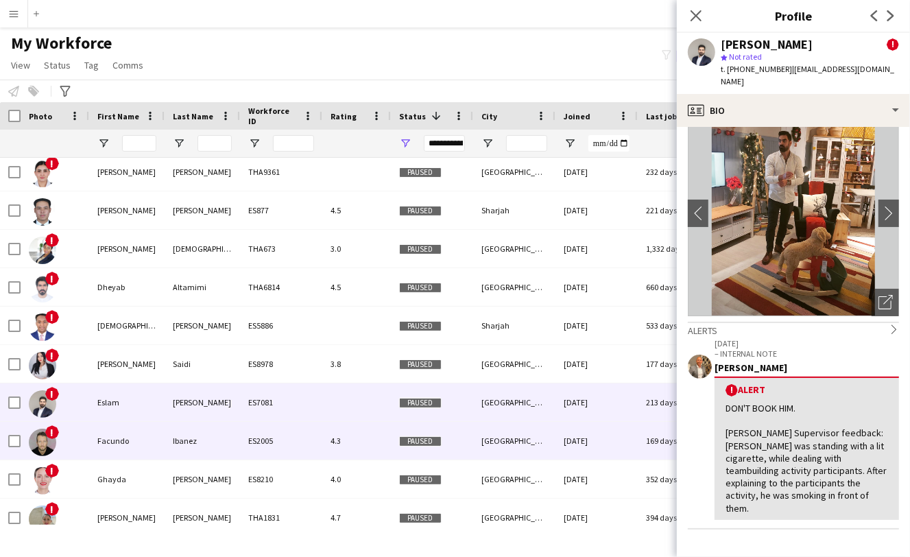
click at [43, 444] on img at bounding box center [42, 441] width 27 height 27
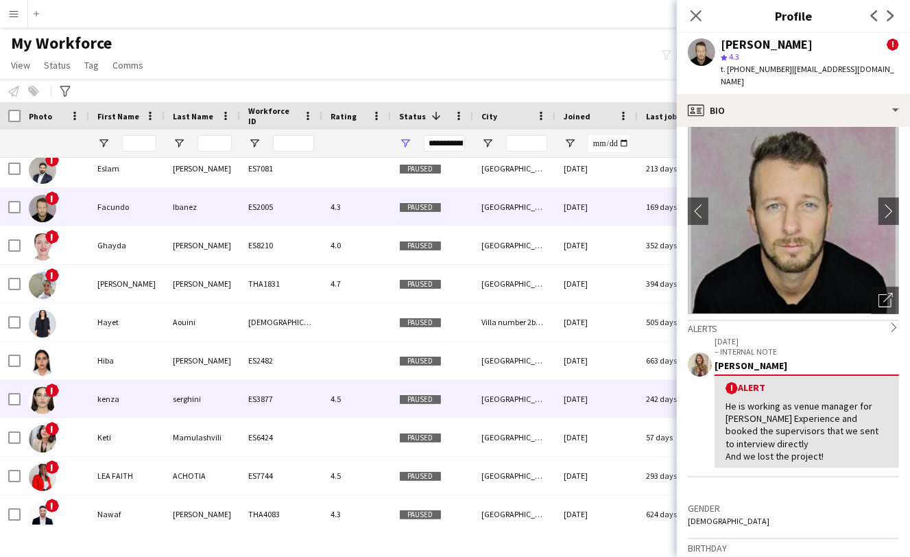
scroll to position [971, 0]
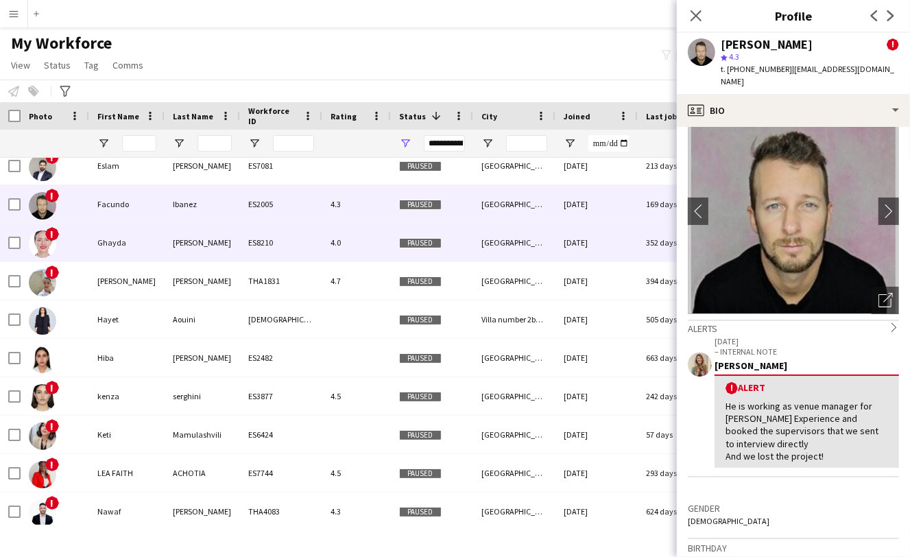
click at [43, 245] on img at bounding box center [42, 243] width 27 height 27
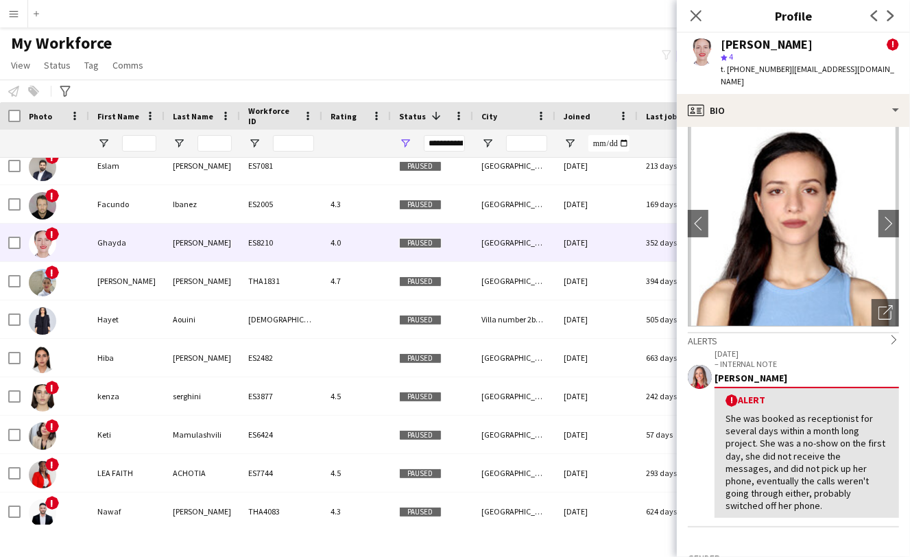
scroll to position [18, 0]
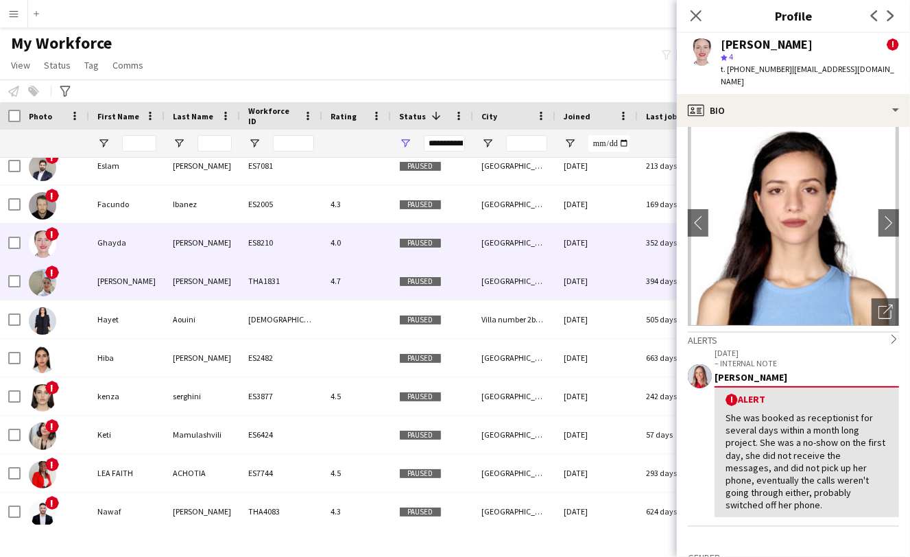
click at [49, 285] on img at bounding box center [42, 282] width 27 height 27
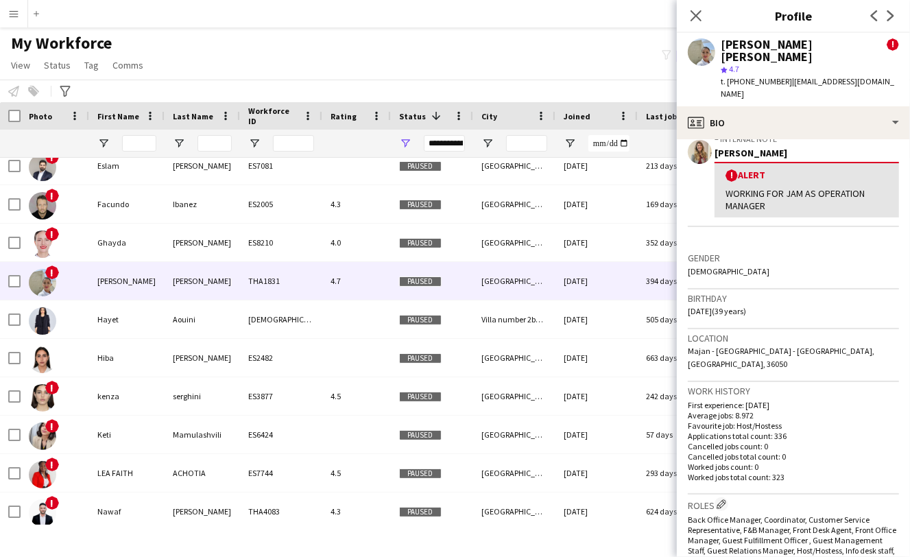
scroll to position [277, 0]
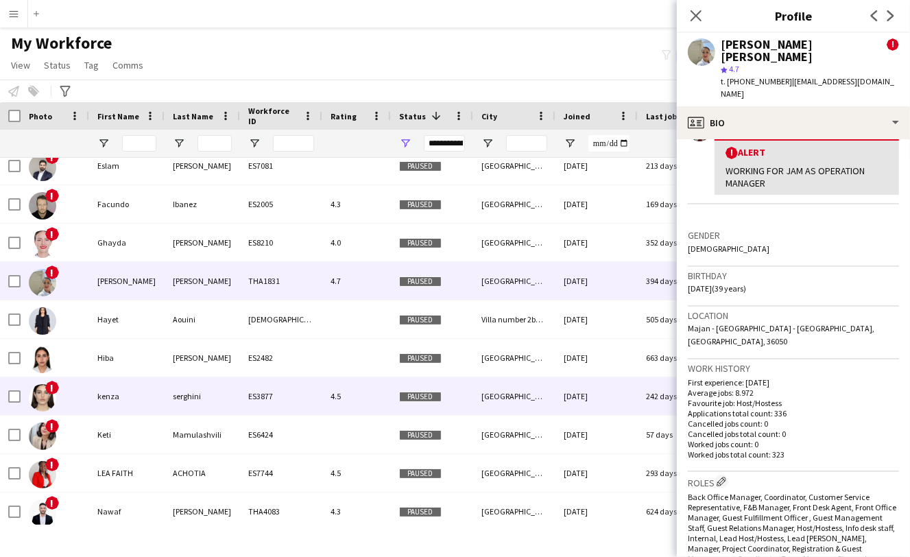
click at [40, 400] on img at bounding box center [42, 397] width 27 height 27
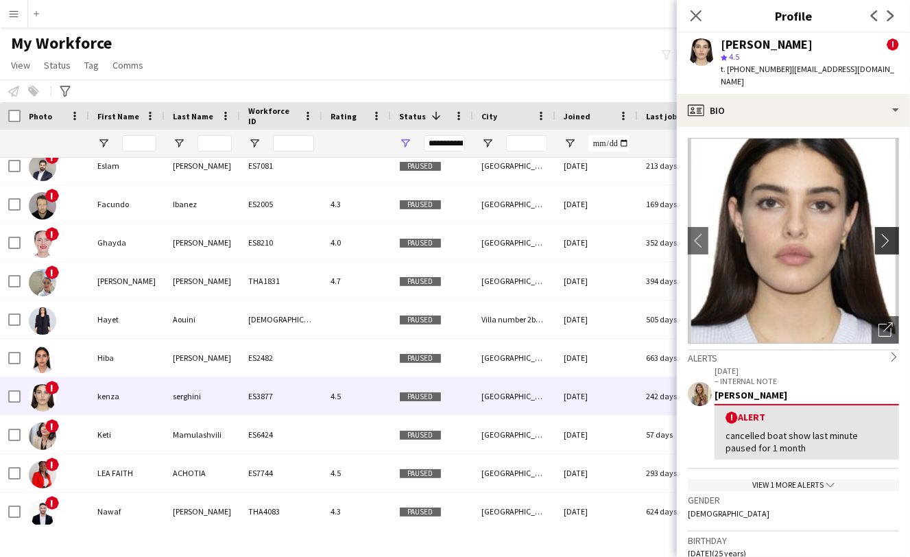
click at [884, 233] on app-icon "chevron-right" at bounding box center [888, 240] width 21 height 14
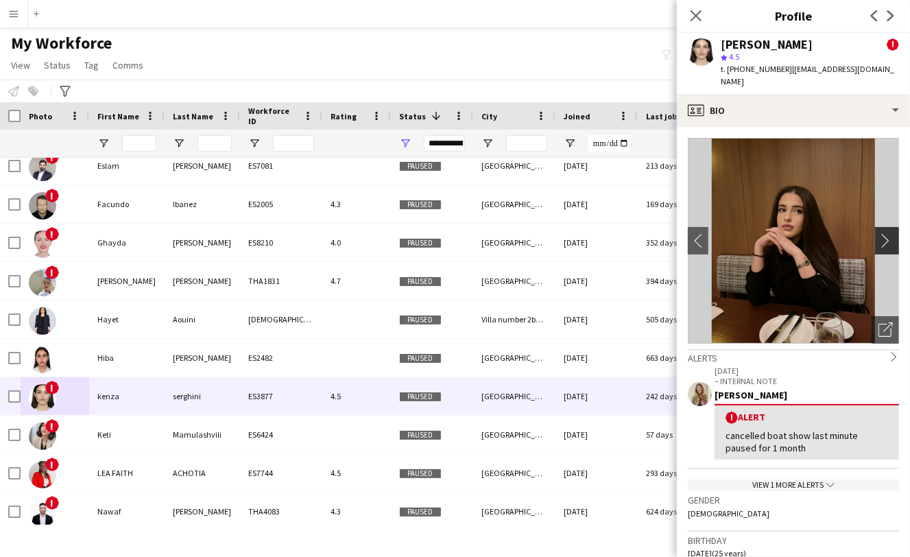
click at [878, 233] on app-icon "chevron-right" at bounding box center [888, 240] width 21 height 14
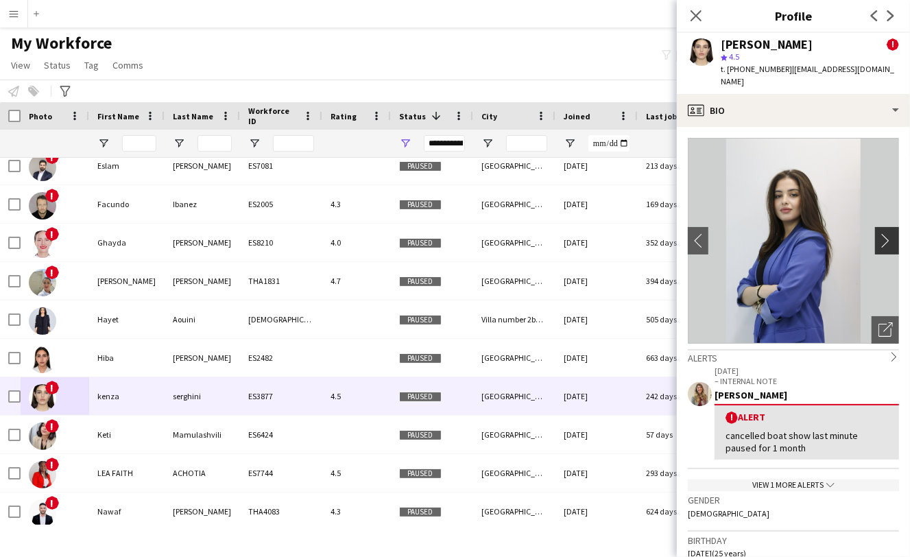
click at [878, 233] on app-icon "chevron-right" at bounding box center [888, 240] width 21 height 14
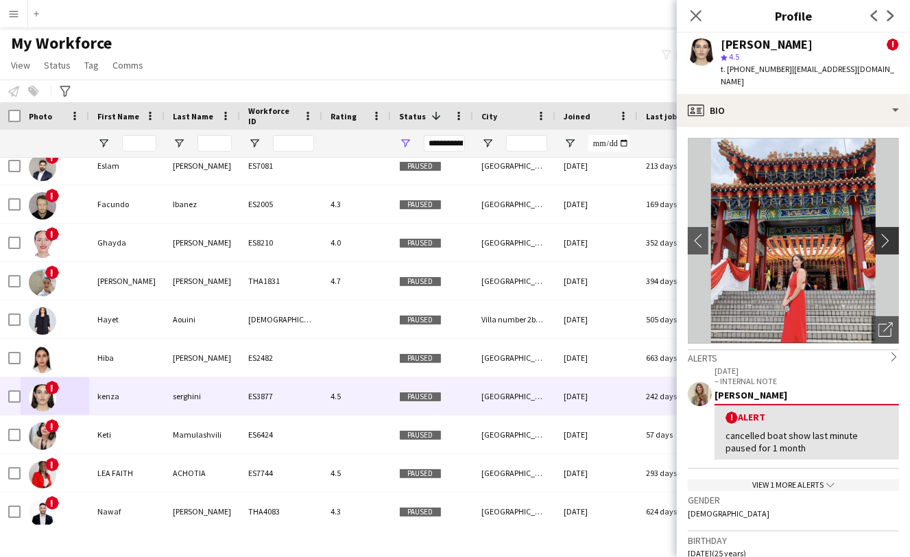
click at [878, 233] on app-icon "chevron-right" at bounding box center [888, 240] width 21 height 14
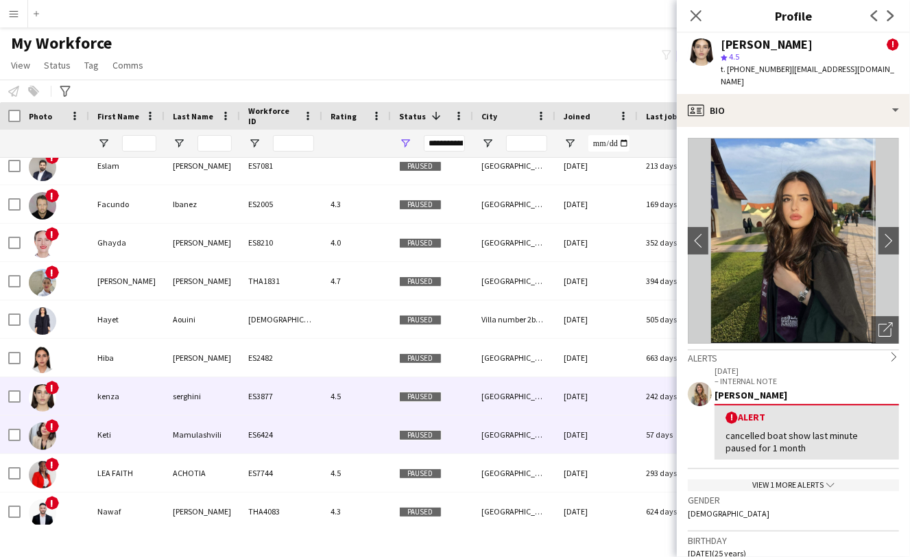
click at [49, 427] on span "!" at bounding box center [52, 426] width 14 height 14
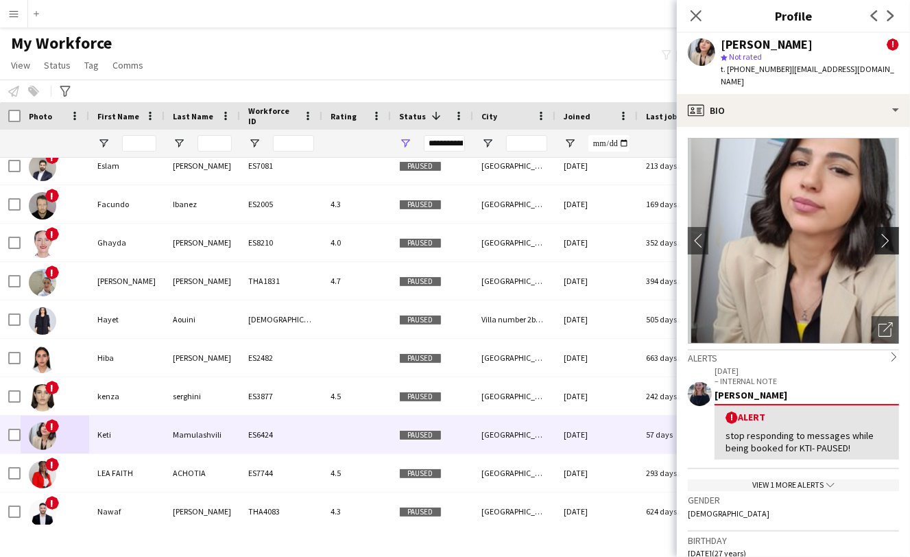
click at [879, 233] on app-icon "chevron-right" at bounding box center [888, 240] width 21 height 14
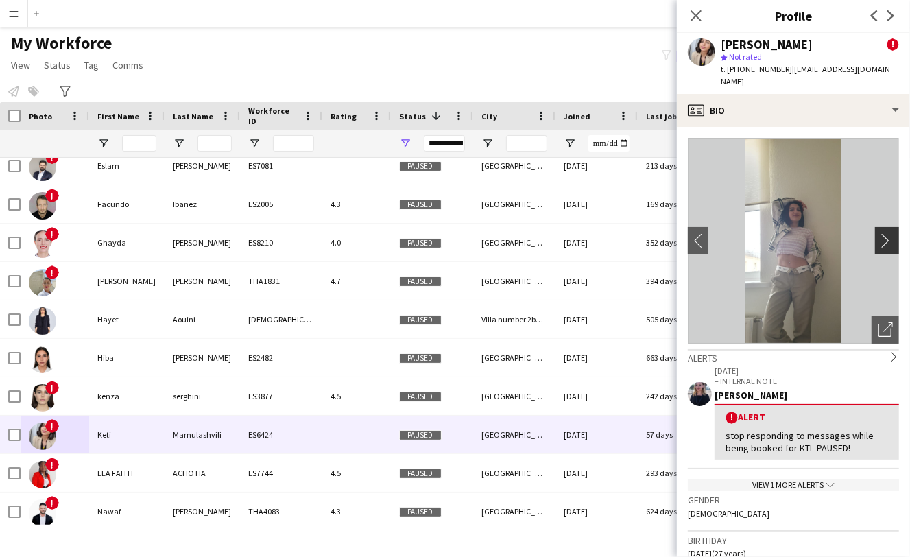
click at [878, 233] on app-icon "chevron-right" at bounding box center [888, 240] width 21 height 14
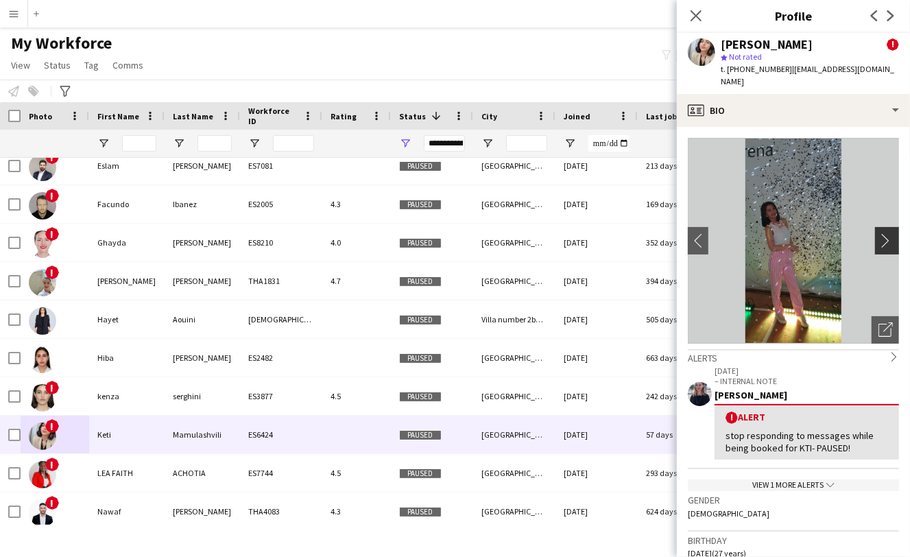
click at [878, 233] on app-icon "chevron-right" at bounding box center [888, 240] width 21 height 14
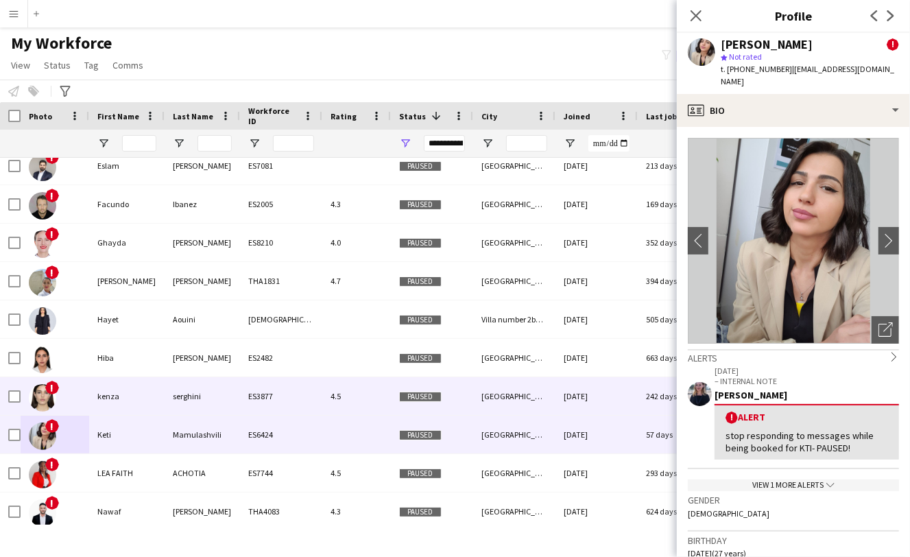
scroll to position [1073, 0]
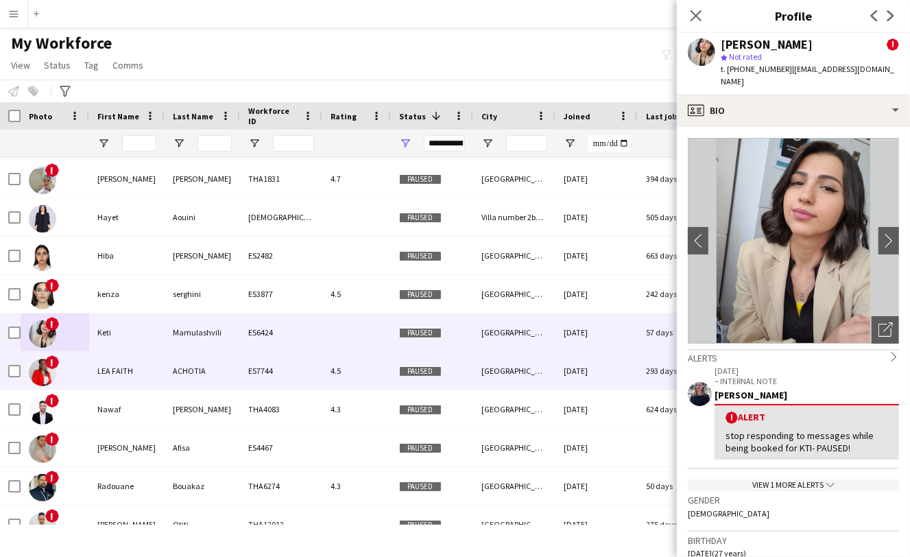
click at [38, 371] on img at bounding box center [42, 372] width 27 height 27
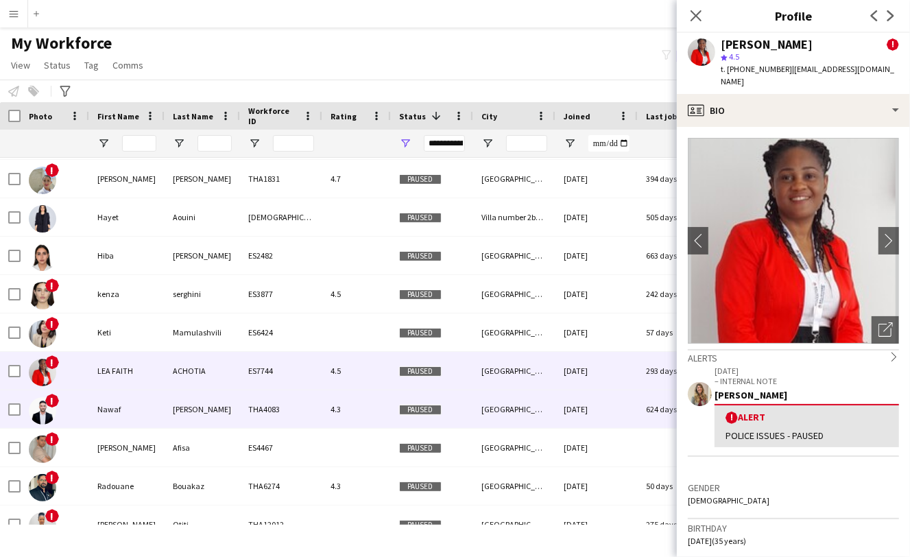
click at [49, 404] on span "!" at bounding box center [52, 401] width 14 height 14
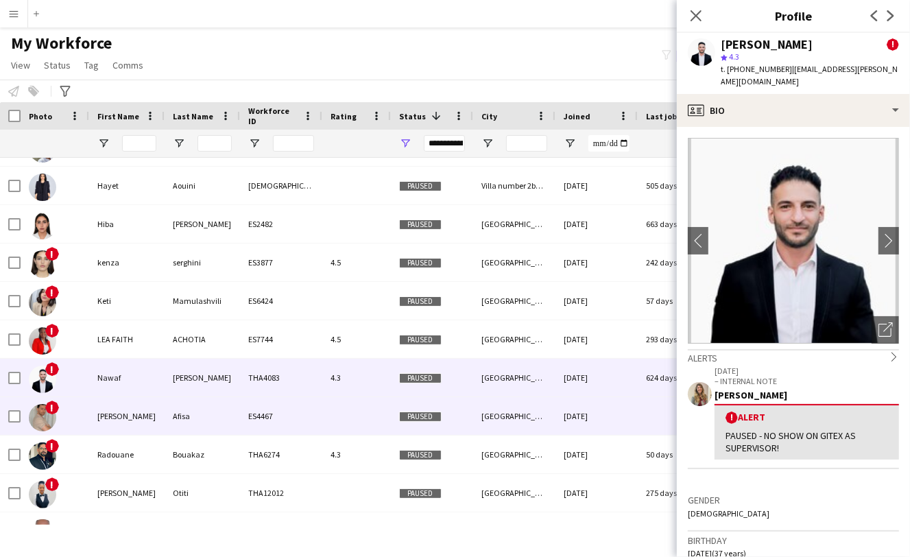
scroll to position [1165, 0]
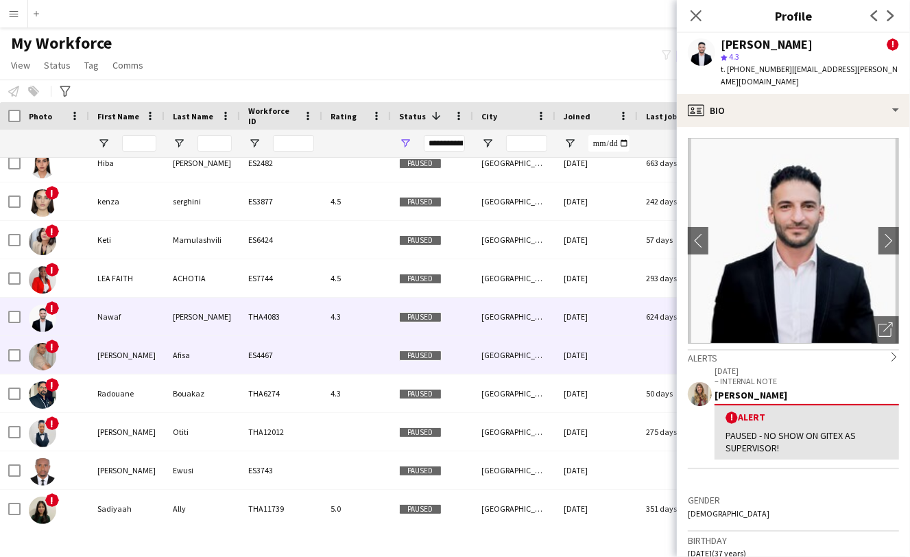
click at [47, 345] on span "!" at bounding box center [52, 346] width 14 height 14
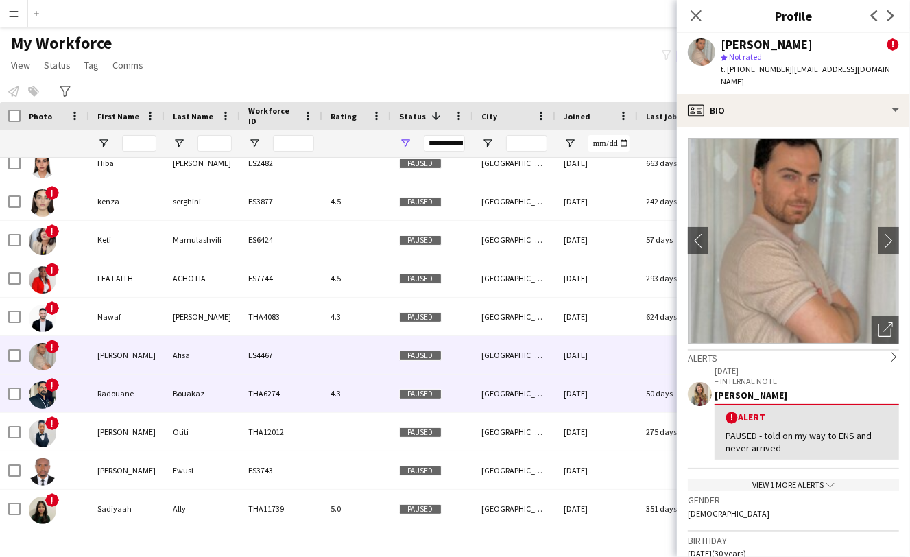
click at [45, 392] on img at bounding box center [42, 394] width 27 height 27
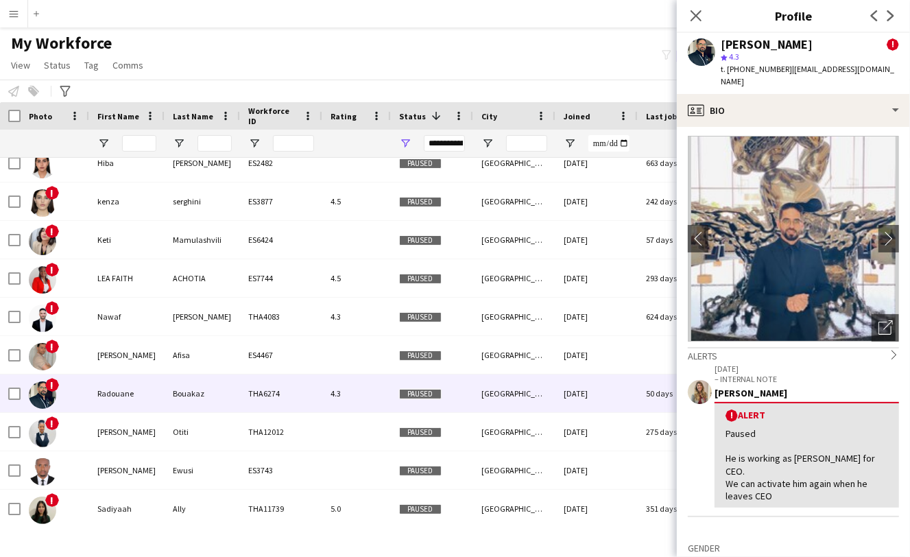
scroll to position [111, 0]
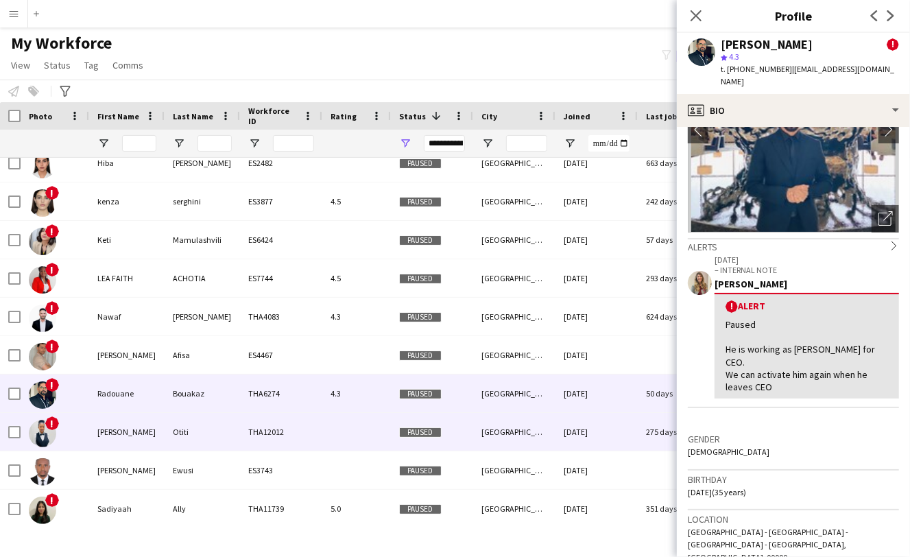
click at [44, 429] on img at bounding box center [42, 433] width 27 height 27
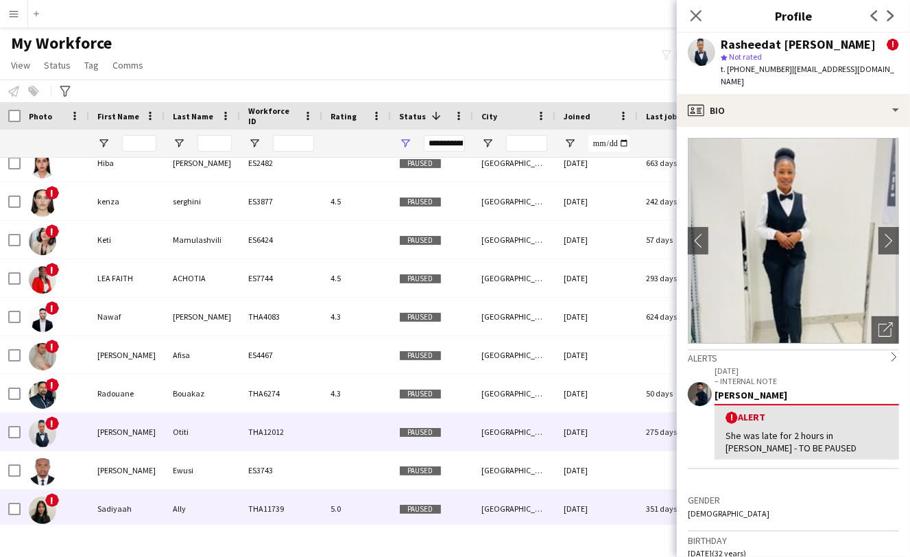
click at [49, 489] on img at bounding box center [42, 509] width 27 height 27
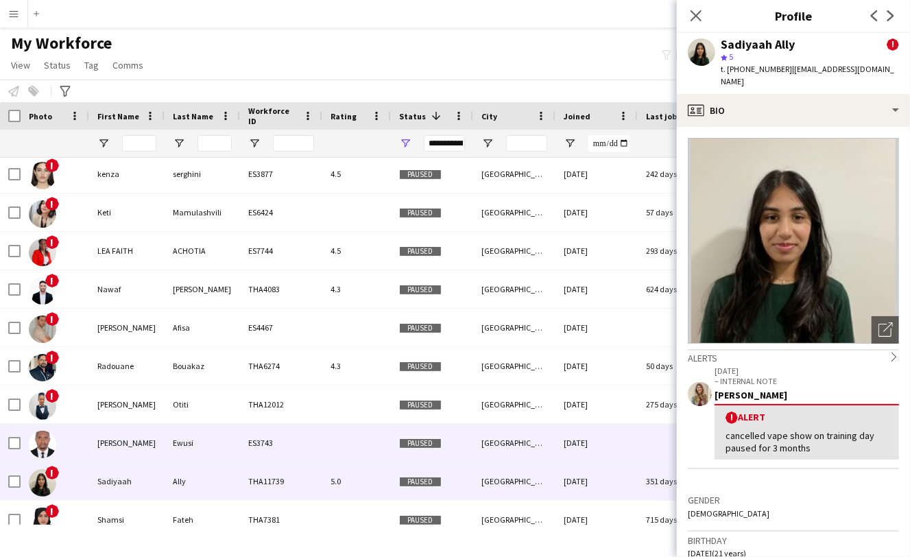
scroll to position [1255, 0]
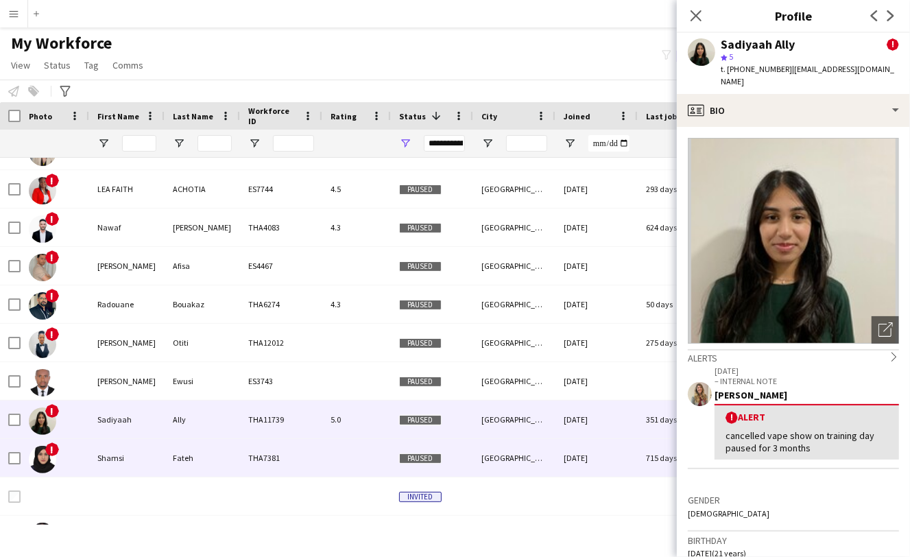
click at [41, 457] on img at bounding box center [42, 459] width 27 height 27
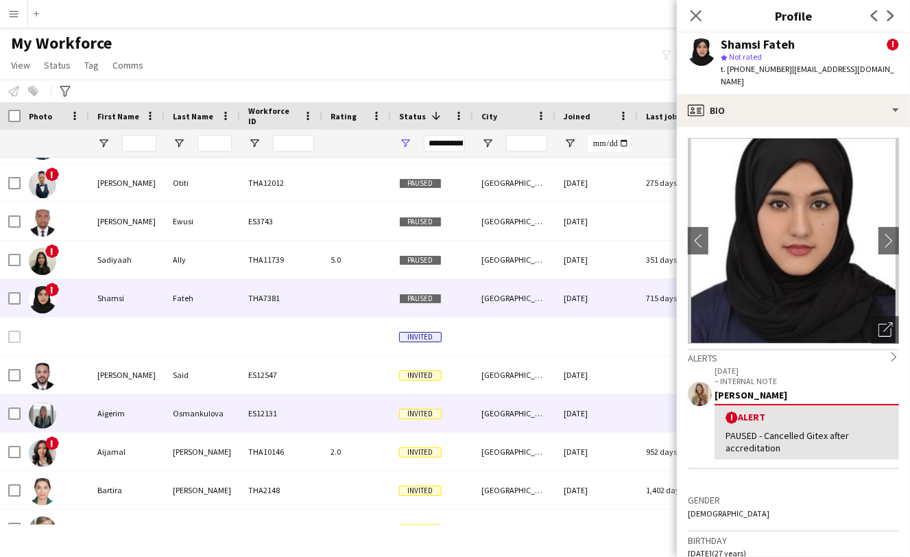
scroll to position [0, 0]
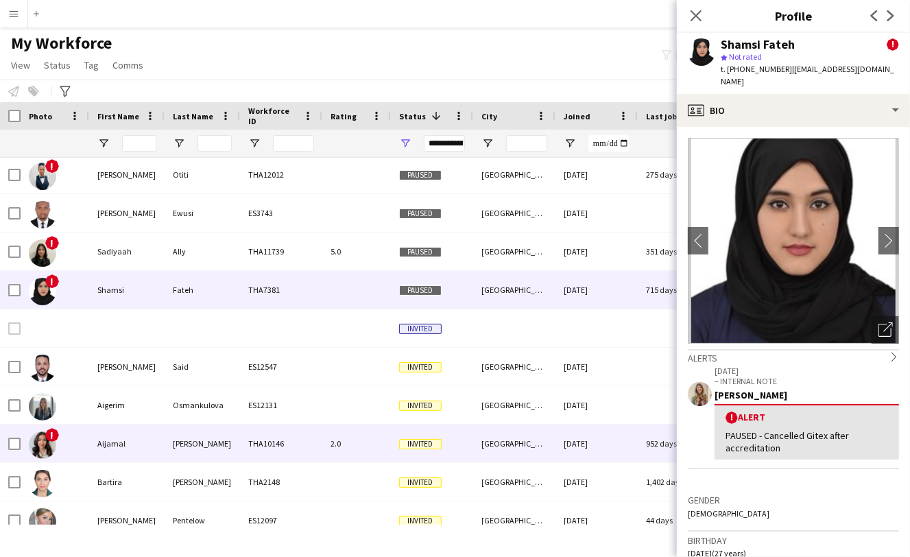
click at [49, 442] on img at bounding box center [42, 444] width 27 height 27
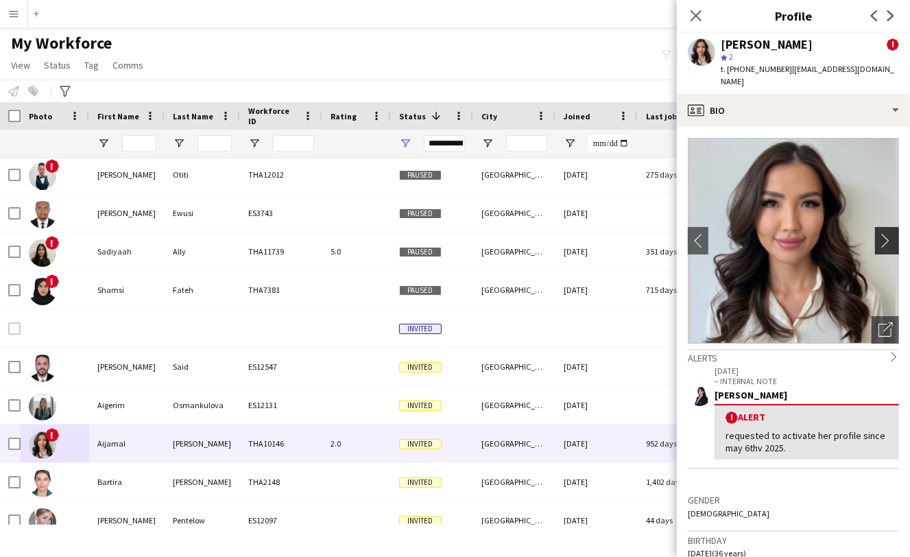
click at [882, 233] on app-icon "chevron-right" at bounding box center [888, 240] width 21 height 14
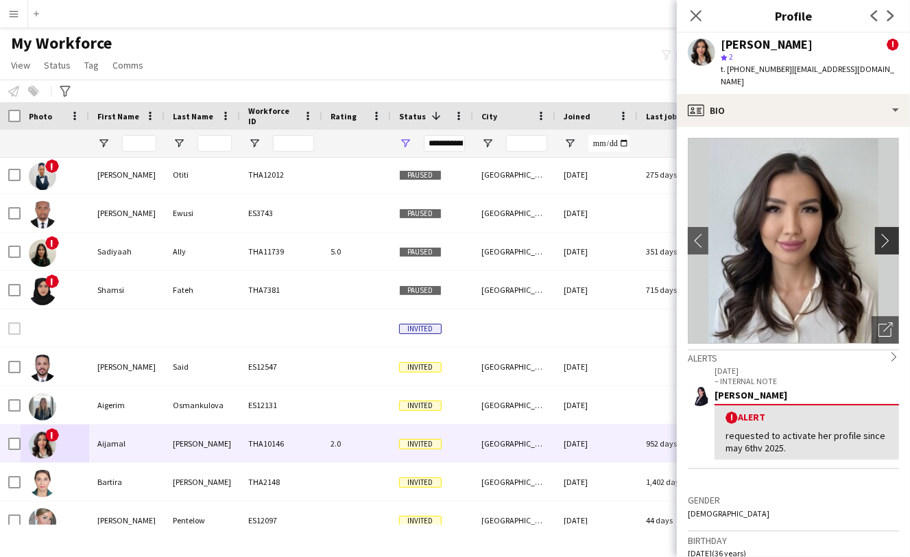
click at [880, 233] on app-icon "chevron-right" at bounding box center [888, 240] width 21 height 14
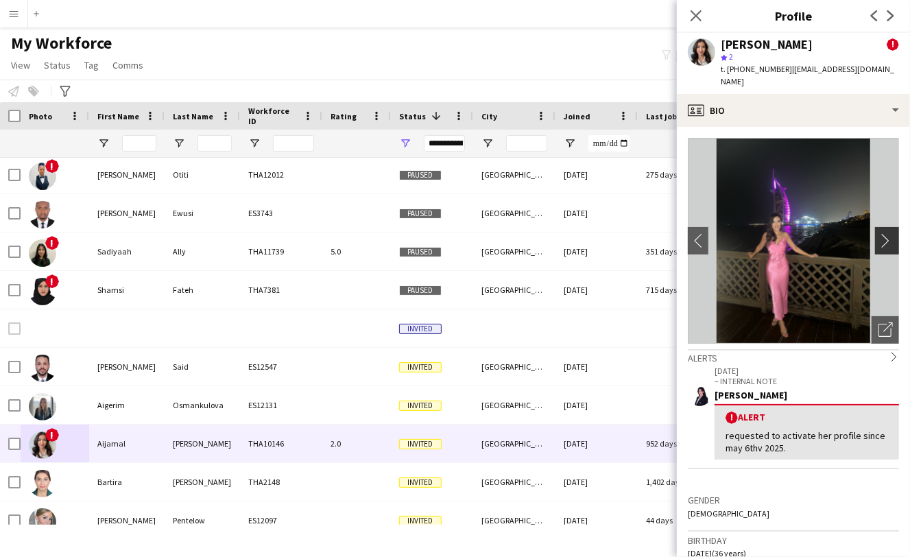
click at [880, 233] on app-icon "chevron-right" at bounding box center [888, 240] width 21 height 14
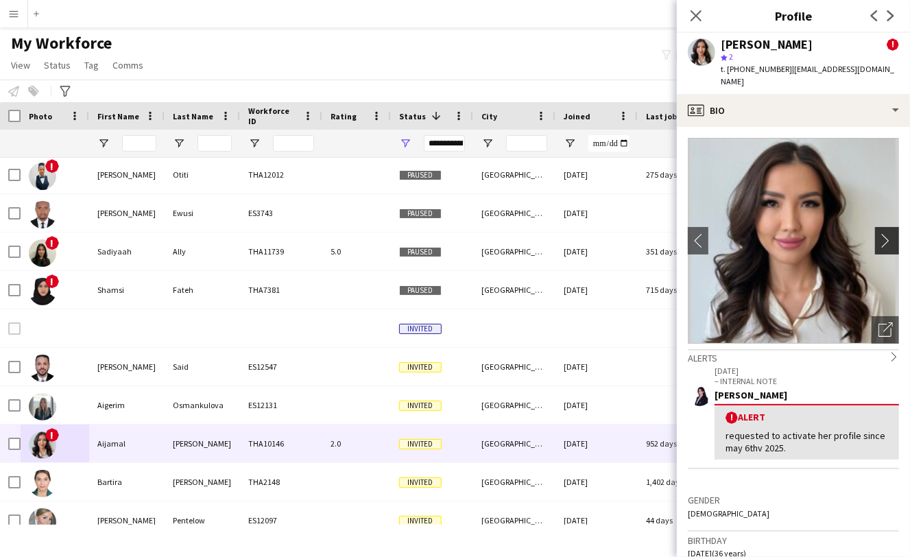
click at [880, 233] on app-icon "chevron-right" at bounding box center [888, 240] width 21 height 14
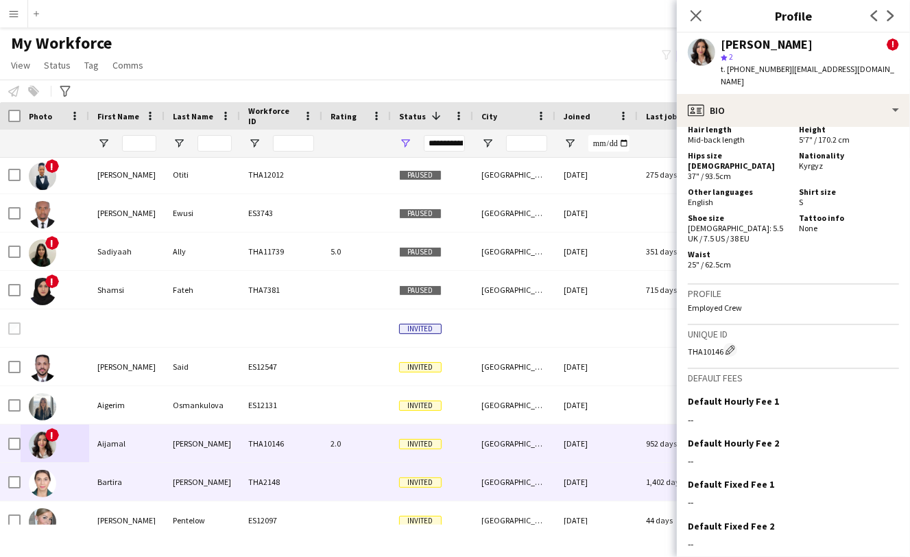
scroll to position [1678, 0]
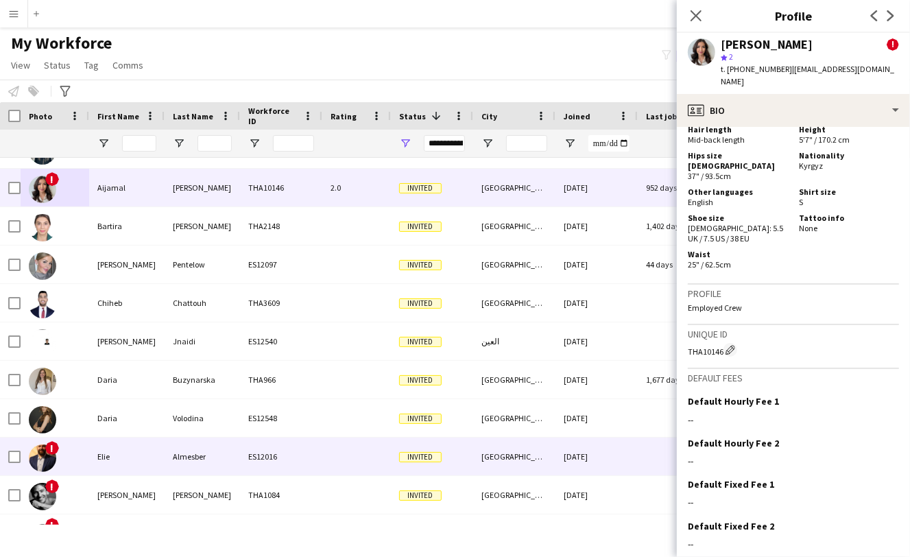
click at [46, 452] on img at bounding box center [42, 457] width 27 height 27
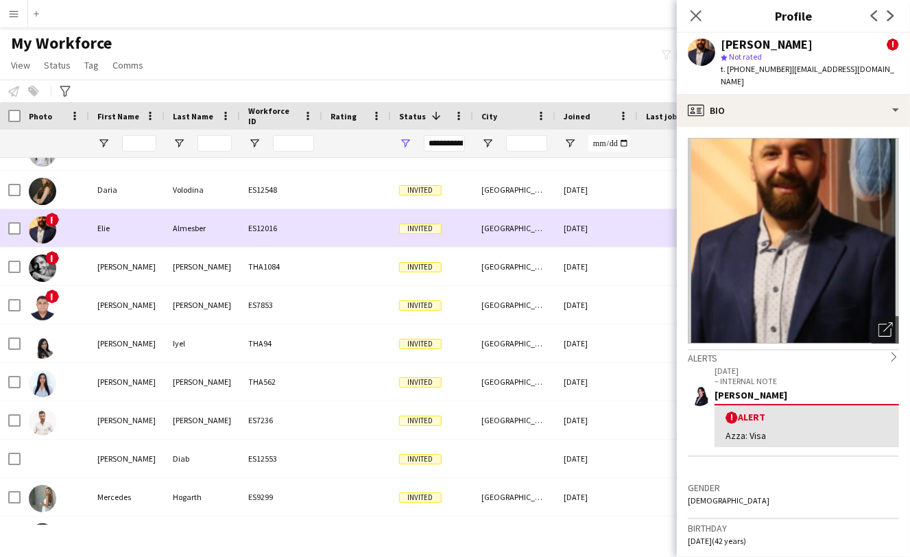
scroll to position [1939, 0]
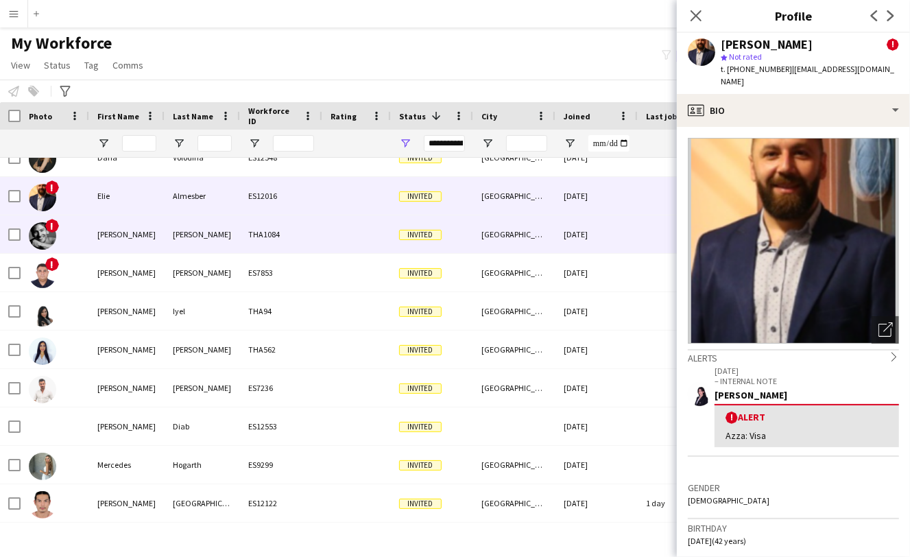
click at [47, 234] on img at bounding box center [42, 235] width 27 height 27
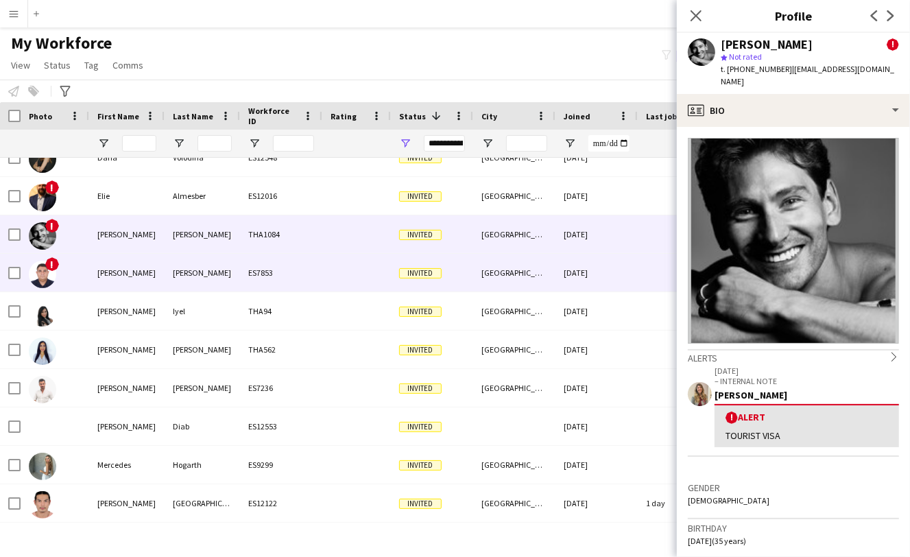
click at [40, 276] on img at bounding box center [42, 274] width 27 height 27
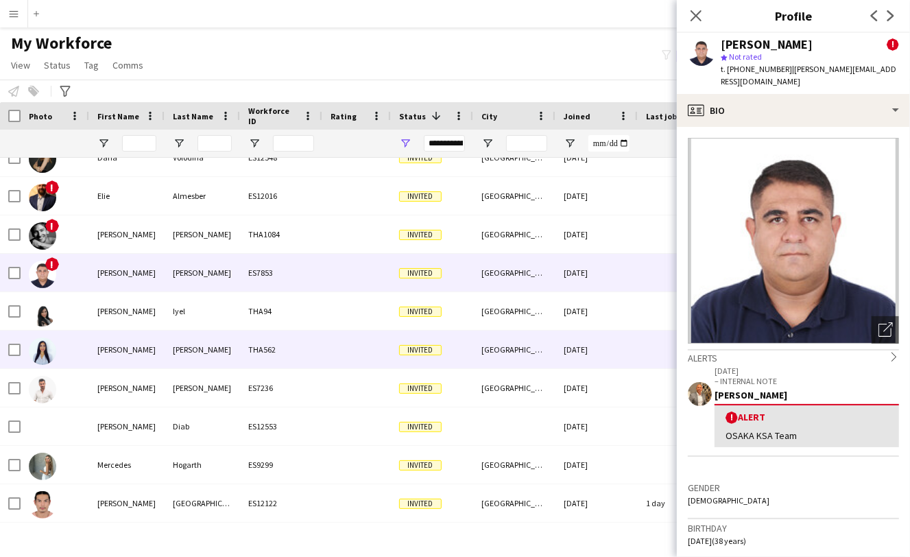
scroll to position [2068, 0]
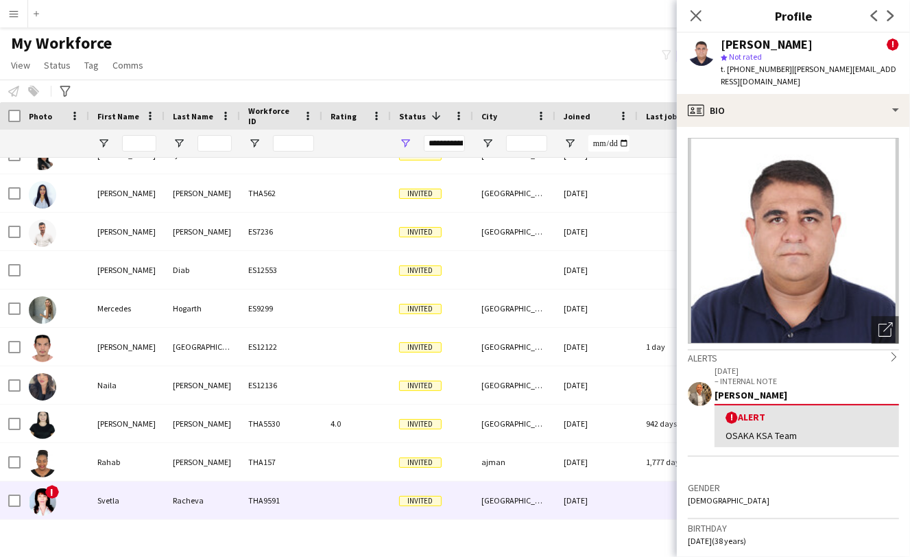
click at [45, 489] on img at bounding box center [42, 501] width 27 height 27
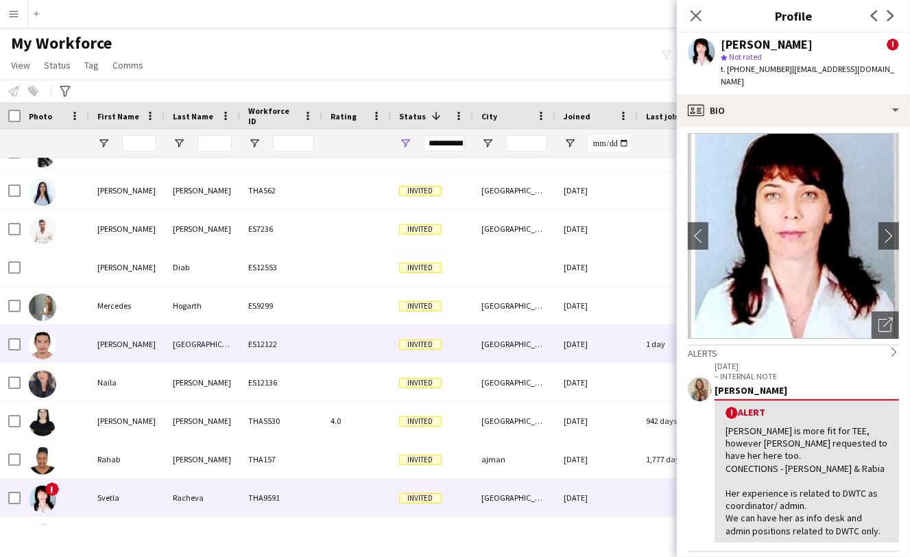
scroll to position [2134, 0]
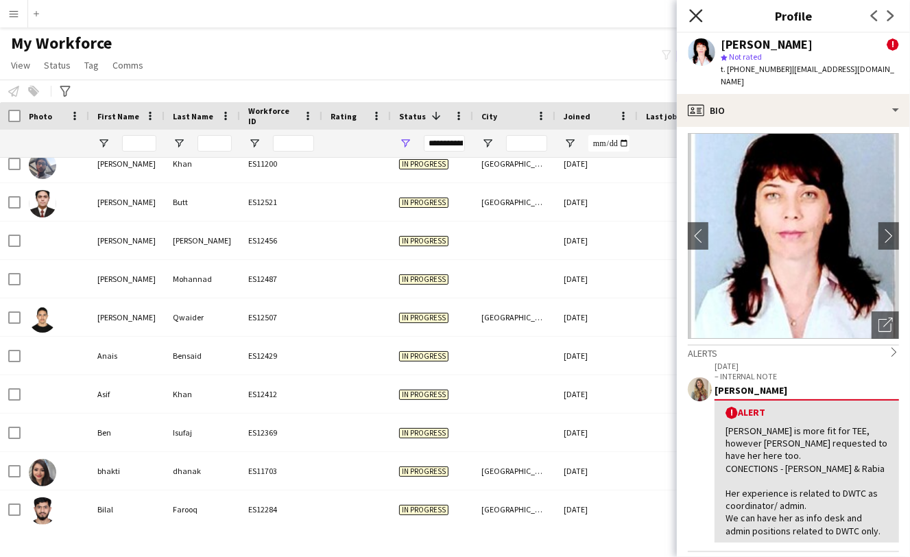
click at [699, 19] on icon at bounding box center [695, 15] width 13 height 13
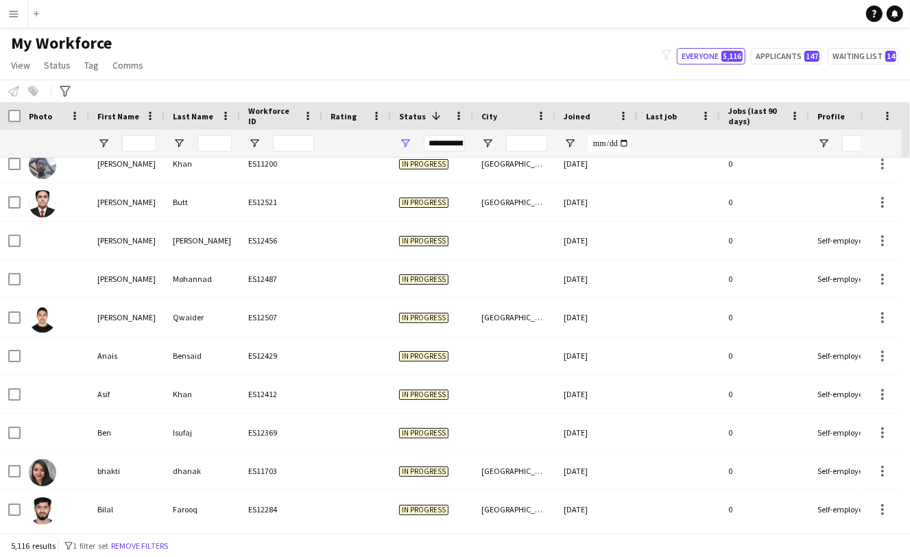
scroll to position [1889, 0]
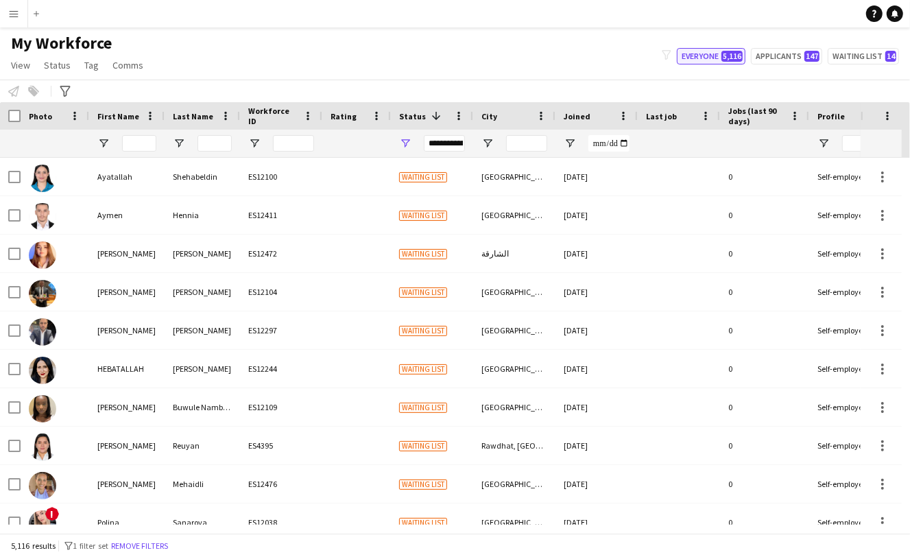
click at [699, 58] on button "Everyone 5,116" at bounding box center [711, 56] width 69 height 16
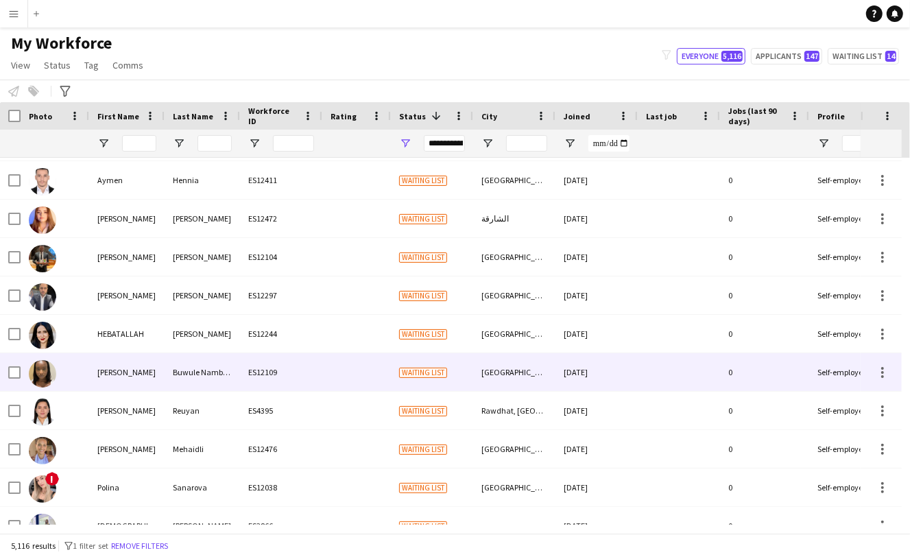
scroll to position [0, 0]
